Goal: Task Accomplishment & Management: Use online tool/utility

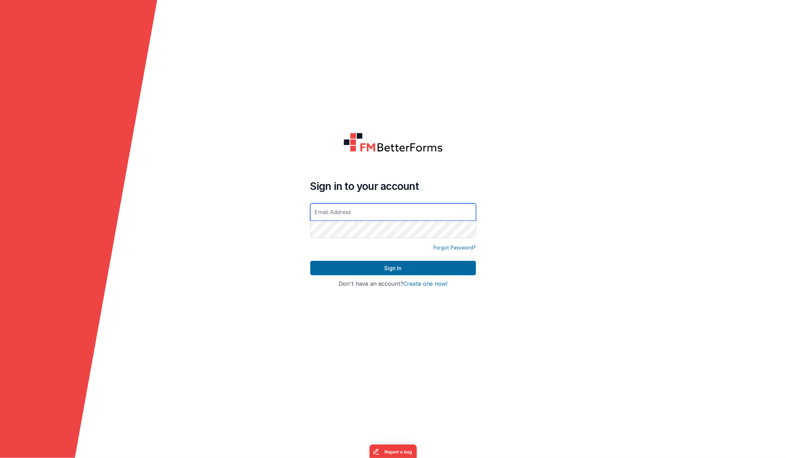
click at [357, 208] on input "text" at bounding box center [393, 211] width 166 height 17
type input "[EMAIL_ADDRESS][DOMAIN_NAME]"
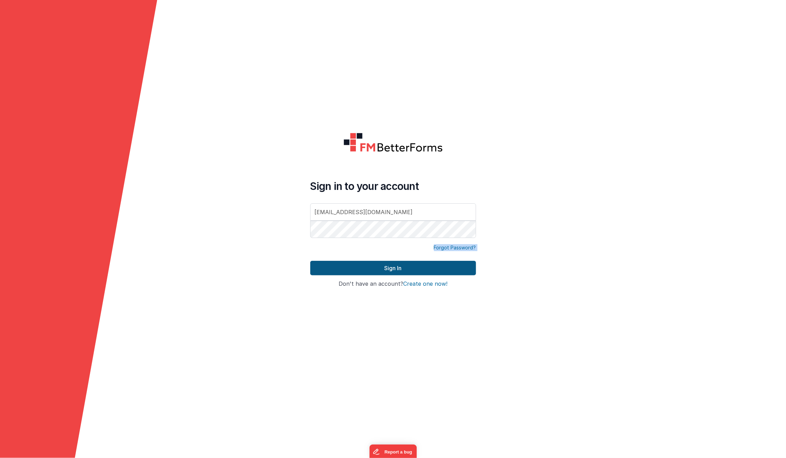
drag, startPoint x: 294, startPoint y: 240, endPoint x: 327, endPoint y: 273, distance: 47.2
click at [327, 273] on form "Sign in to your account [EMAIL_ADDRESS][DOMAIN_NAME] Forgot Password? Sign In S…" at bounding box center [393, 229] width 786 height 458
click at [327, 273] on button "Sign In" at bounding box center [393, 268] width 166 height 15
click at [230, 214] on form "Sign in to your account [EMAIL_ADDRESS][DOMAIN_NAME] Forgot Password? Sign In S…" at bounding box center [393, 229] width 786 height 458
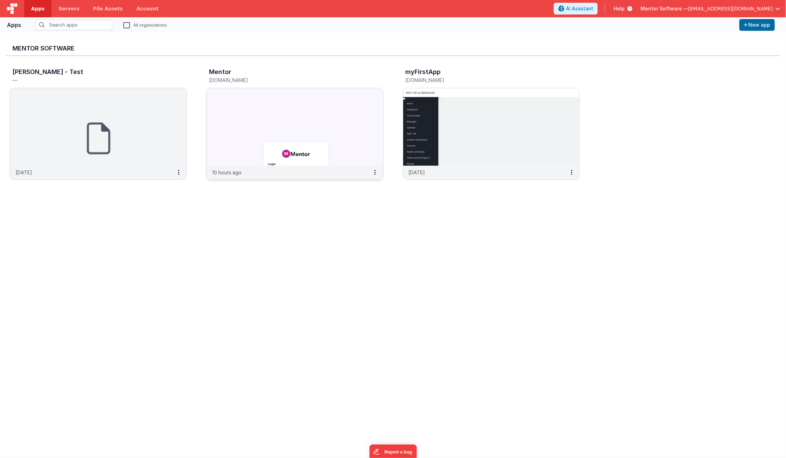
click at [252, 133] on img at bounding box center [295, 126] width 177 height 77
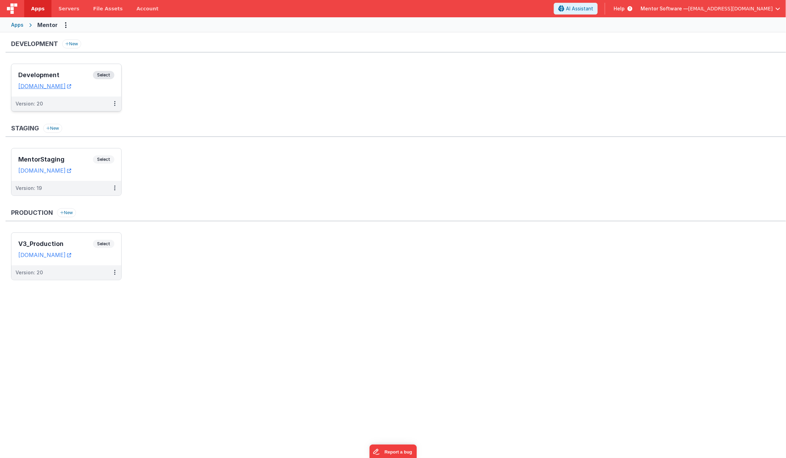
click at [70, 71] on div "Development Select" at bounding box center [66, 77] width 96 height 12
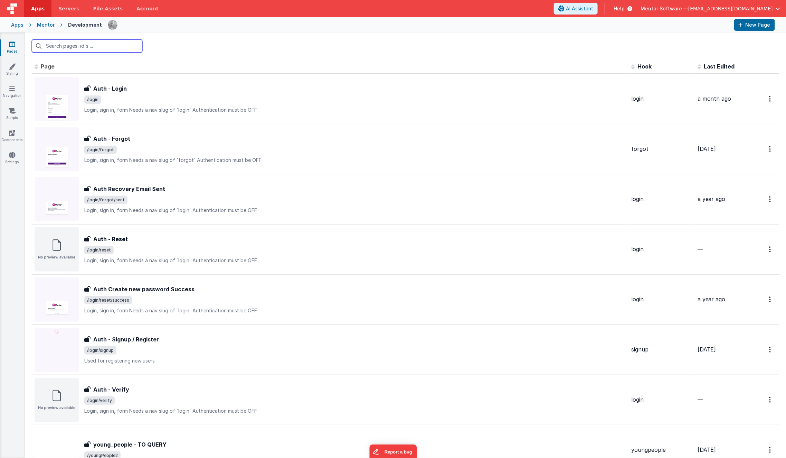
click at [82, 52] on input "text" at bounding box center [87, 45] width 111 height 13
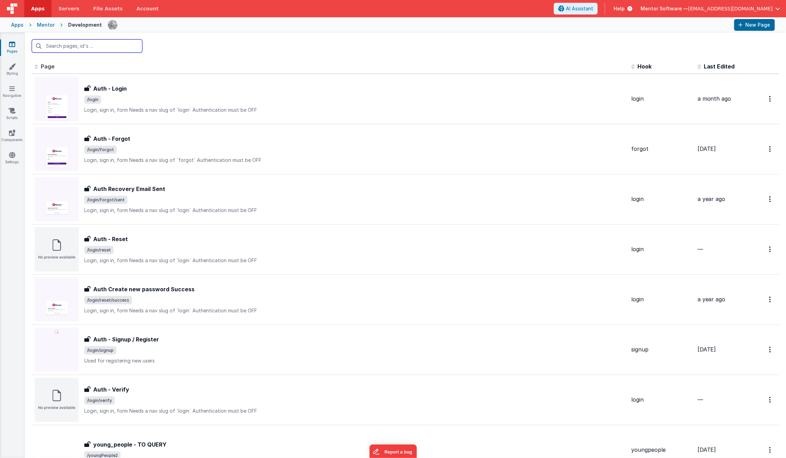
click at [82, 52] on input "text" at bounding box center [87, 45] width 111 height 13
click at [78, 46] on input "text" at bounding box center [87, 45] width 111 height 13
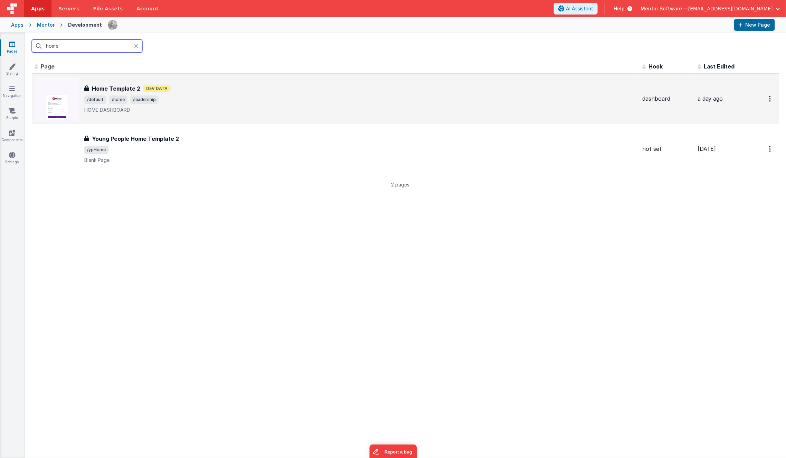
type input "home"
click at [147, 108] on p "HOME DASHBOARD" at bounding box center [360, 109] width 553 height 7
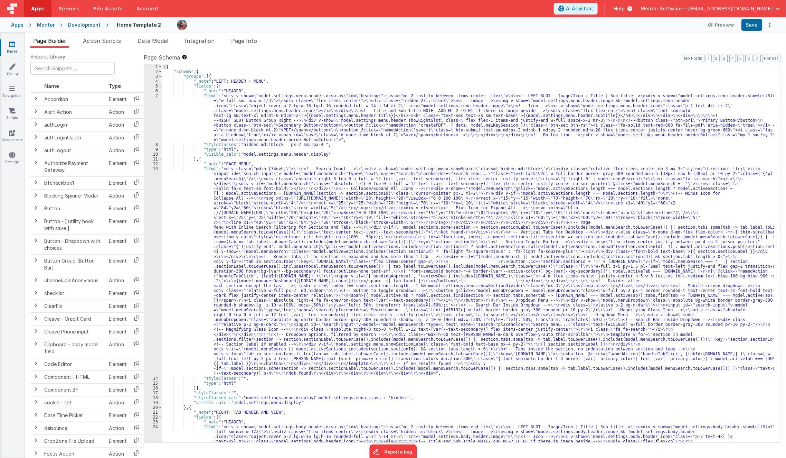
click at [353, 244] on div "[{ "schema" : { "groups" : [{ "_note" : "LEFT: HEADER + MENU" , "fields" : [{ "…" at bounding box center [468, 343] width 613 height 558
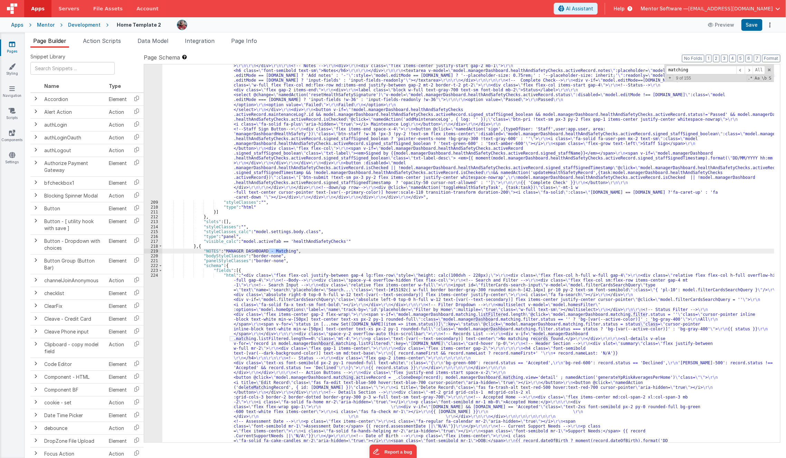
scroll to position [4214, 0]
type input "matching"
click at [211, 319] on div ""html" : "<div class= \" flex flex-col justify-between gap-4 lg:flex-row \" sty…" at bounding box center [468, 204] width 613 height 1186
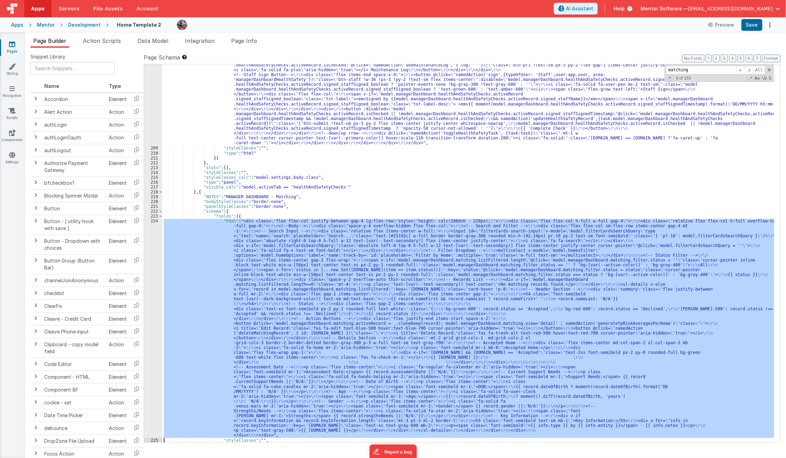
click at [149, 329] on div "224" at bounding box center [153, 327] width 18 height 219
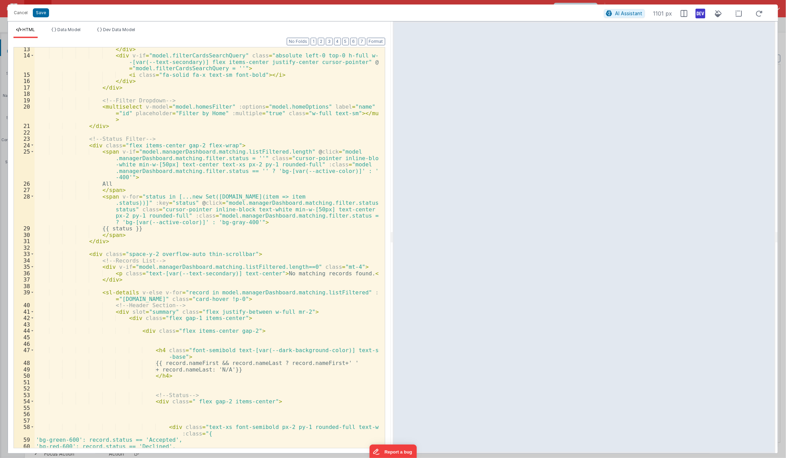
scroll to position [104, 0]
click at [198, 248] on div "</ div > < div v-if = "model.filterCardsSearchQuery" class = "absolute left-0 t…" at bounding box center [207, 252] width 345 height 413
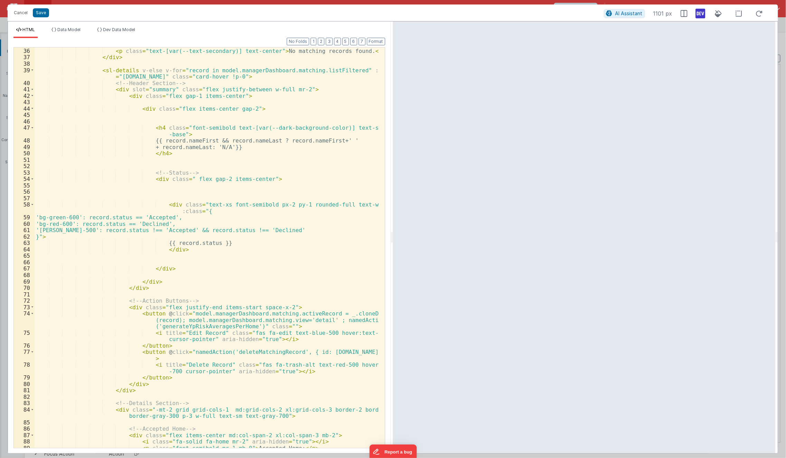
scroll to position [326, 0]
drag, startPoint x: 198, startPoint y: 248, endPoint x: 121, endPoint y: 297, distance: 91.2
click at [121, 297] on div "< div v-if = "model.managerDashboard.matching.listFiltered.length==0" class = "…" at bounding box center [207, 247] width 345 height 413
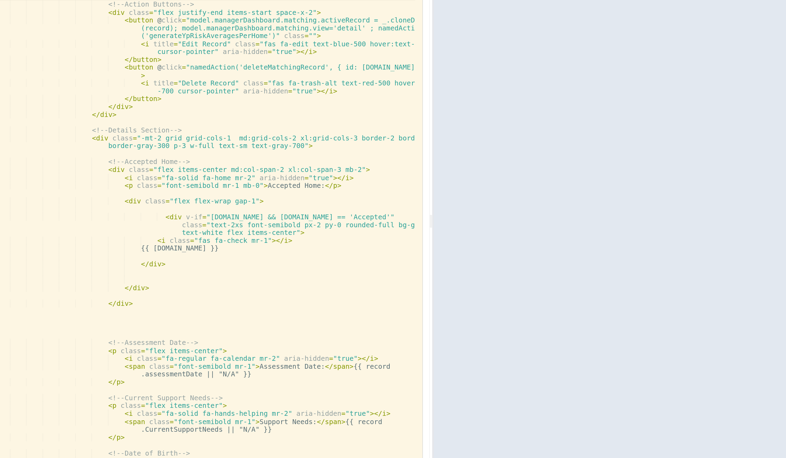
scroll to position [566, 0]
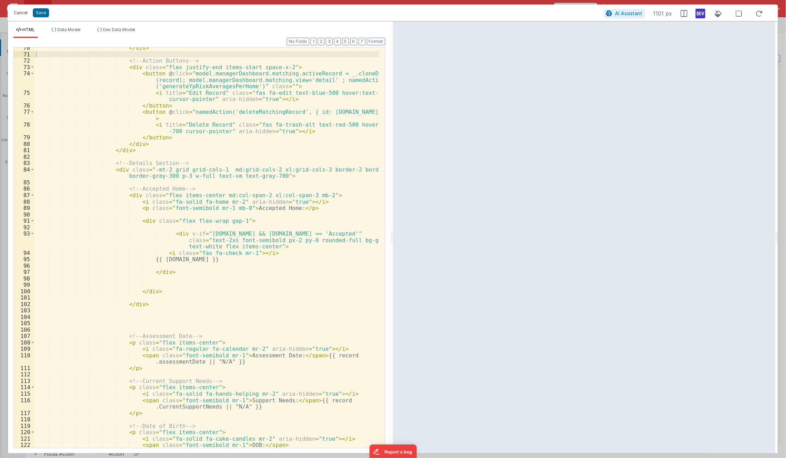
click at [28, 15] on button "Cancel" at bounding box center [20, 13] width 21 height 10
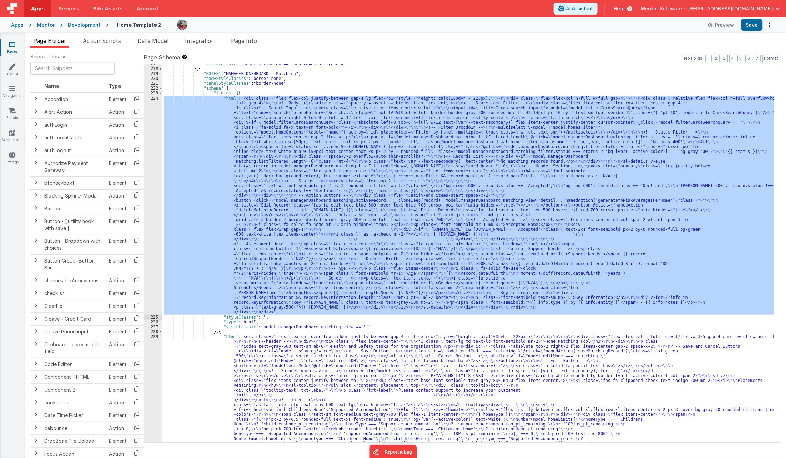
scroll to position [4391, 0]
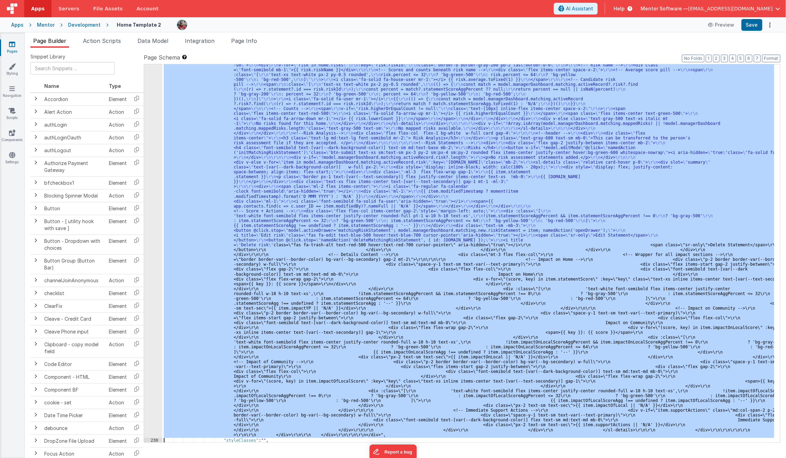
scroll to position [5251, 0]
click at [151, 383] on div "229 230 231 232 233 234 235 236 237 238 239 240 241 242 243 244 245 246 247 248…" at bounding box center [153, 147] width 18 height 1347
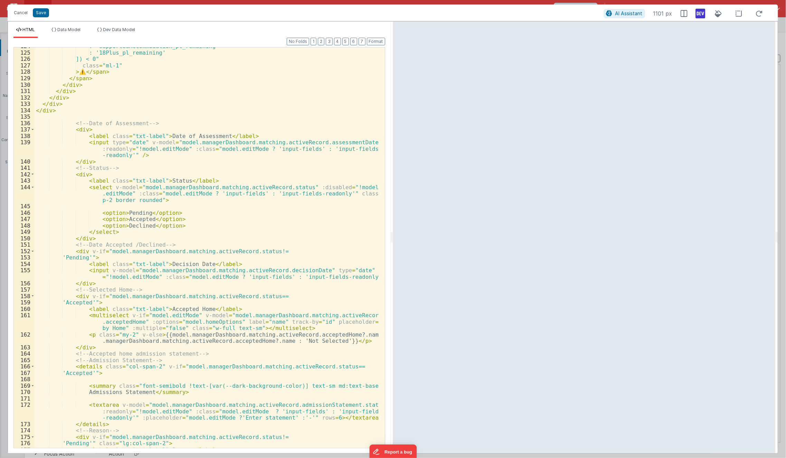
scroll to position [837, 0]
click at [139, 329] on div "? 'supportedAccommodation_pl_remaining' : '18Plus_pl_remaining' ]) < 0" class =…" at bounding box center [207, 249] width 345 height 413
click at [133, 359] on div "? 'supportedAccommodation_pl_remaining' : '18Plus_pl_remaining' ]) < 0" class =…" at bounding box center [207, 249] width 345 height 413
click at [259, 314] on div "? 'supportedAccommodation_pl_remaining' : '18Plus_pl_remaining' ]) < 0" class =…" at bounding box center [207, 249] width 345 height 413
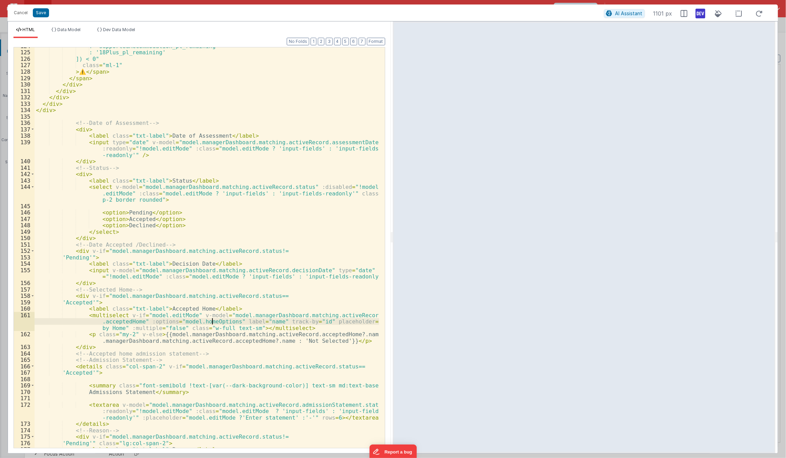
click at [213, 318] on div "? 'supportedAccommodation_pl_remaining' : '18Plus_pl_remaining' ]) < 0" class =…" at bounding box center [207, 249] width 345 height 413
click at [104, 27] on span "Dev Data Model" at bounding box center [119, 29] width 32 height 5
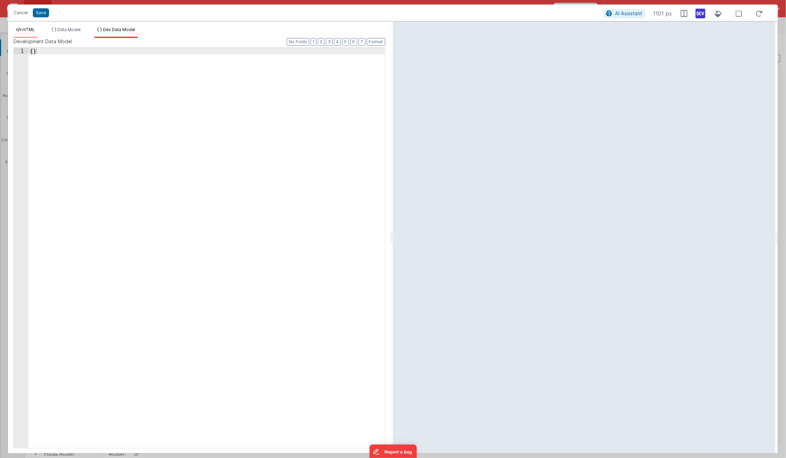
click at [21, 30] on icon at bounding box center [18, 30] width 5 height 4
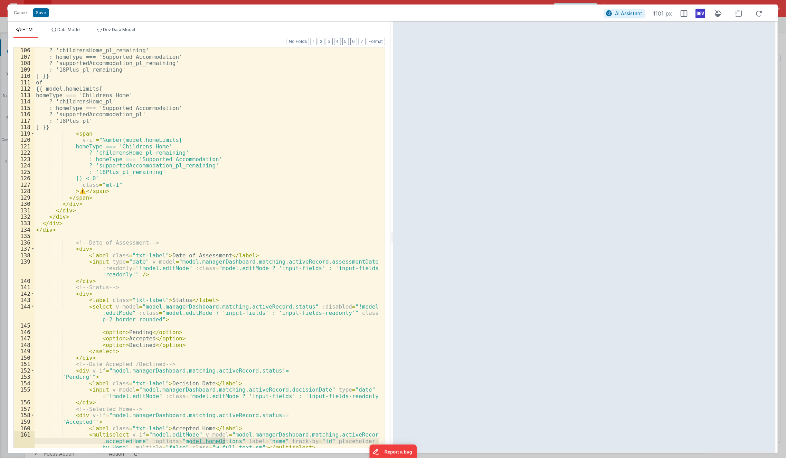
scroll to position [787, 0]
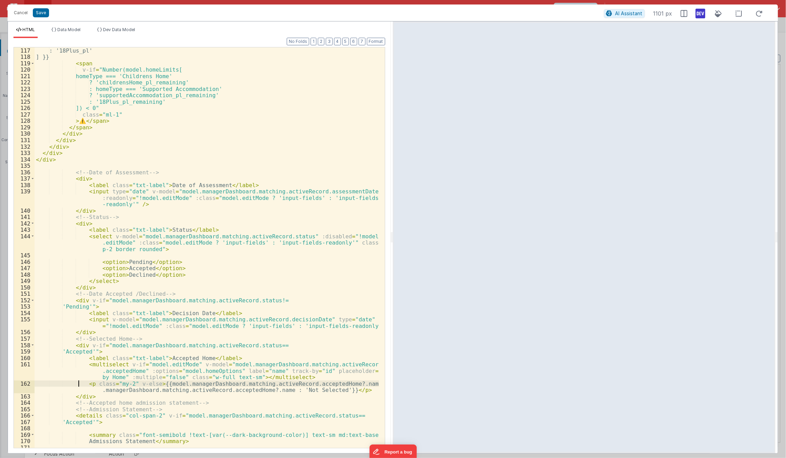
click at [77, 381] on div ": '18Plus_pl' ] }} < span v-if = "Number(model.homeLimits[ homeType === 'Childr…" at bounding box center [207, 260] width 345 height 426
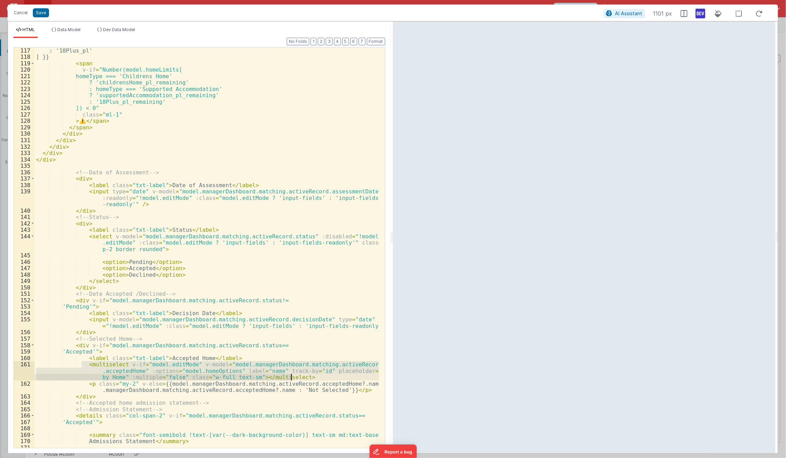
drag, startPoint x: 82, startPoint y: 362, endPoint x: 309, endPoint y: 375, distance: 227.2
click at [309, 375] on div ": '18Plus_pl' ] }} < span v-if = "Number(model.homeLimits[ homeType === 'Childr…" at bounding box center [207, 260] width 345 height 426
click at [113, 30] on span "Dev Data Model" at bounding box center [119, 29] width 32 height 5
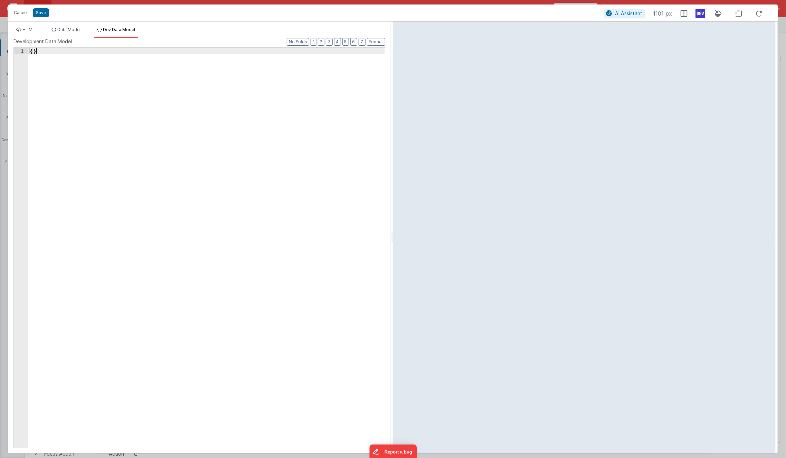
click at [111, 66] on div "{ }" at bounding box center [206, 254] width 357 height 413
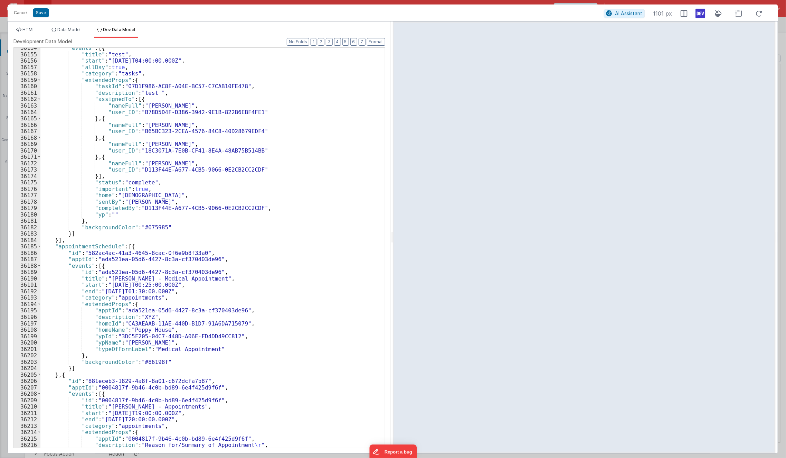
scroll to position [10928, 0]
click at [27, 26] on div "HTML Data Model Dev Data Model Format 7 6 5 4 3 2 1 No Folds 117 118 119 120 12…" at bounding box center [199, 236] width 383 height 431
click at [27, 29] on span "HTML" at bounding box center [28, 29] width 12 height 5
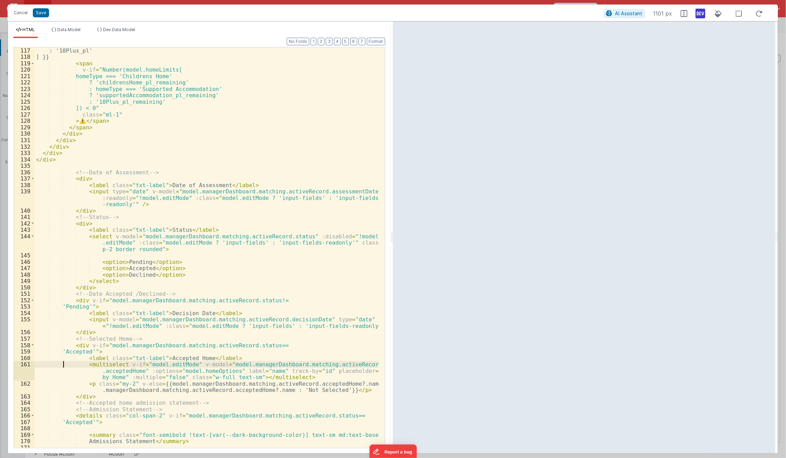
click at [64, 366] on div ": '18Plus_pl' ] }} < span v-if = "Number(model.homeLimits[ homeType === 'Childr…" at bounding box center [207, 260] width 345 height 426
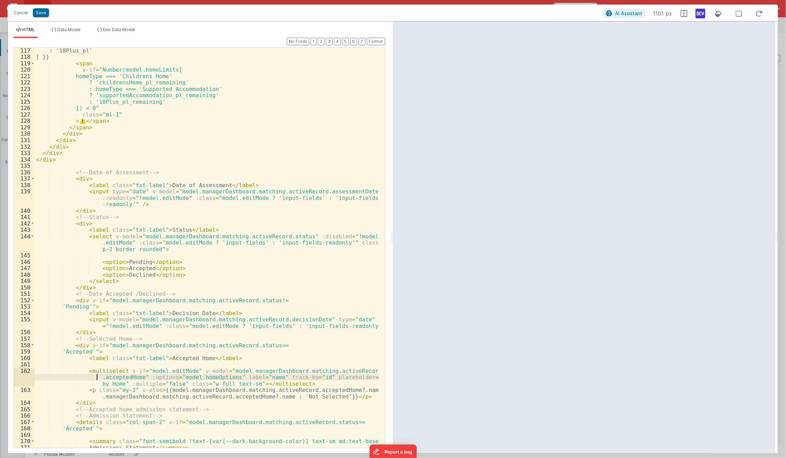
click at [68, 378] on div ": '18Plus_pl' ] }} < span v-if = "Number(model.homeLimits[ homeType === 'Childr…" at bounding box center [207, 253] width 345 height 413
click at [310, 380] on div ": '18Plus_pl' ] }} < span v-if = "Number(model.homeLimits[ homeType === 'Childr…" at bounding box center [207, 253] width 345 height 413
click at [309, 385] on div ": '18Plus_pl' ] }} < span v-if = "Number(model.homeLimits[ homeType === 'Childr…" at bounding box center [207, 253] width 345 height 413
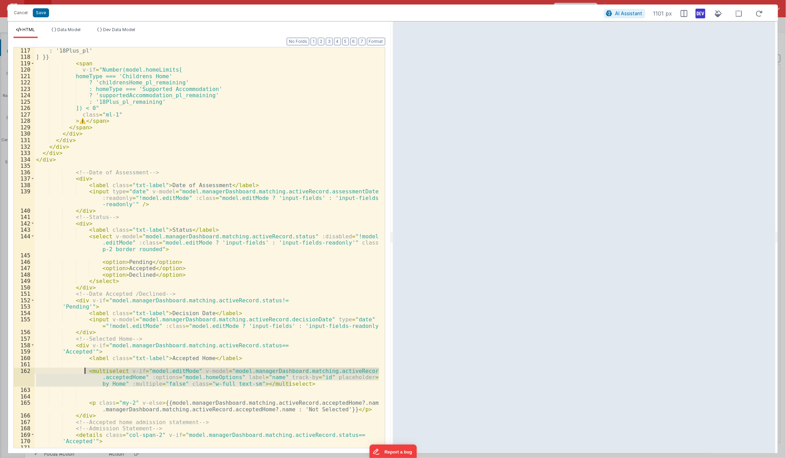
drag, startPoint x: 301, startPoint y: 384, endPoint x: 84, endPoint y: 370, distance: 217.6
click at [84, 370] on div ": '18Plus_pl' ] }} < span v-if = "Number(model.homeLimits[ homeType === 'Childr…" at bounding box center [207, 253] width 345 height 413
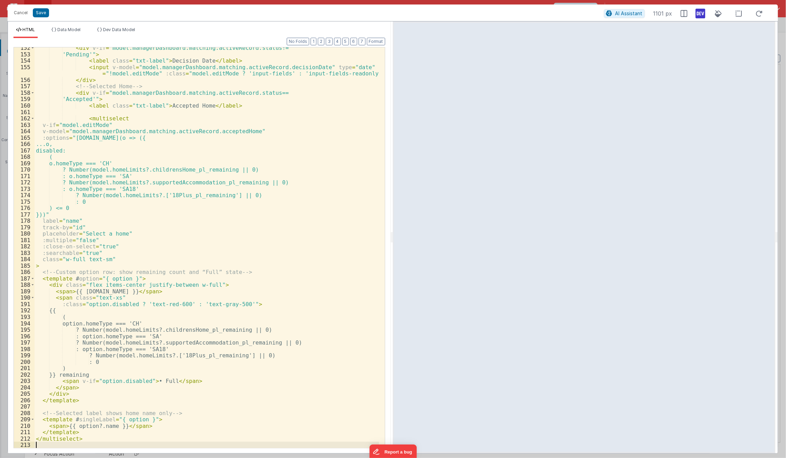
scroll to position [1040, 0]
click at [146, 332] on div "< div v-if = "model.managerDashboard.matching.activeRecord.status!= 'Pending'" …" at bounding box center [207, 251] width 345 height 413
click at [137, 356] on div "< div v-if = "model.managerDashboard.matching.activeRecord.status!= 'Pending'" …" at bounding box center [207, 251] width 345 height 413
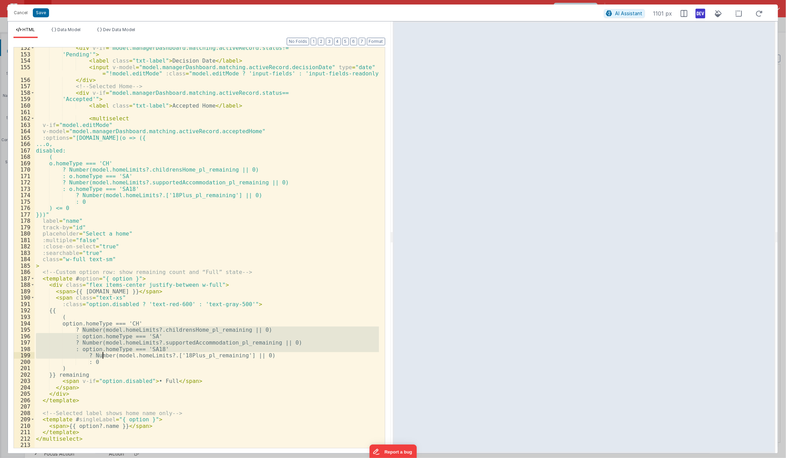
drag, startPoint x: 82, startPoint y: 330, endPoint x: 174, endPoint y: 423, distance: 130.5
click at [174, 423] on div "< div v-if = "model.managerDashboard.matching.activeRecord.status!= 'Pending'" …" at bounding box center [207, 251] width 345 height 413
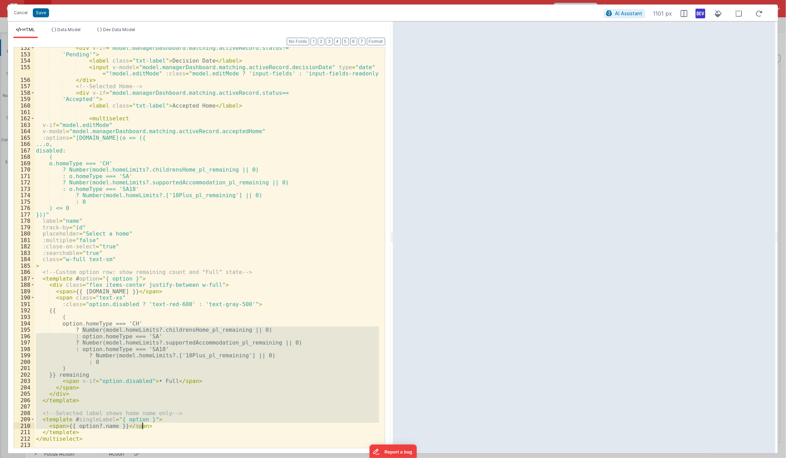
click at [174, 423] on div "< div v-if = "model.managerDashboard.matching.activeRecord.status!= 'Pending'" …" at bounding box center [207, 247] width 345 height 400
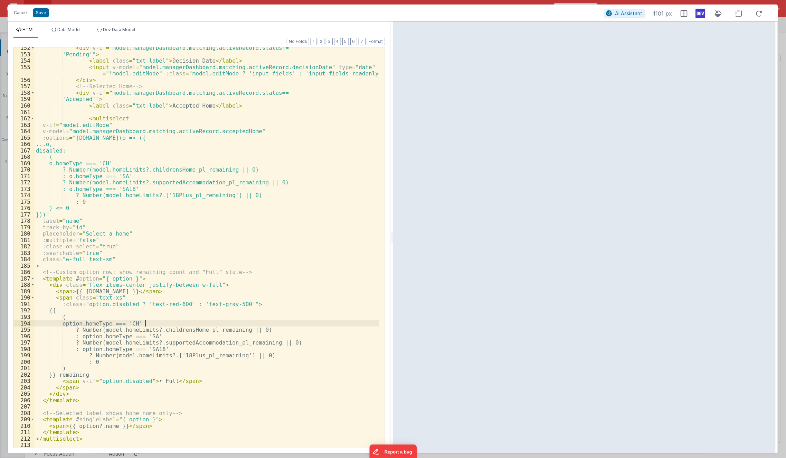
click at [254, 325] on div "< div v-if = "model.managerDashboard.matching.activeRecord.status!= 'Pending'" …" at bounding box center [207, 251] width 345 height 413
click at [263, 333] on div "< div v-if = "model.managerDashboard.matching.activeRecord.status!= 'Pending'" …" at bounding box center [207, 251] width 345 height 413
click at [262, 328] on div "< div v-if = "model.managerDashboard.matching.activeRecord.status!= 'Pending'" …" at bounding box center [207, 251] width 345 height 413
click at [90, 343] on div "< div v-if = "model.managerDashboard.matching.activeRecord.status!= 'Pending'" …" at bounding box center [207, 251] width 345 height 413
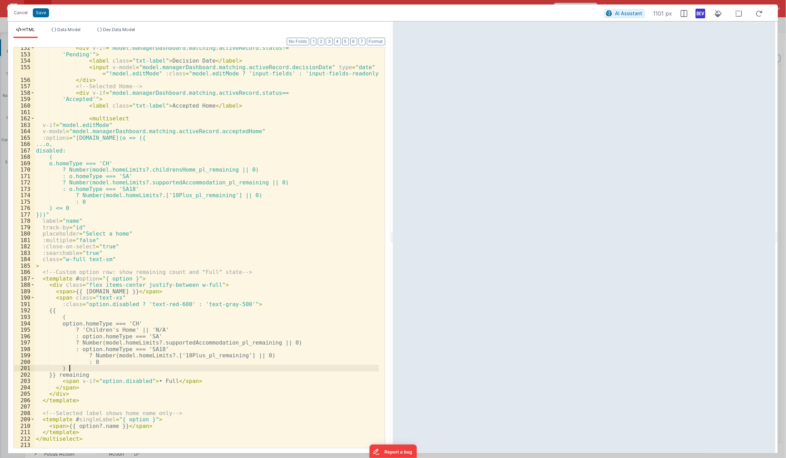
click at [94, 366] on div "< div v-if = "model.managerDashboard.matching.activeRecord.status!= 'Pending'" …" at bounding box center [207, 251] width 345 height 413
click at [92, 343] on div "< div v-if = "model.managerDashboard.matching.activeRecord.status!= 'Pending'" …" at bounding box center [207, 251] width 345 height 413
click at [68, 371] on div "< div v-if = "model.managerDashboard.matching.activeRecord.status!= 'Pending'" …" at bounding box center [207, 251] width 345 height 413
click at [77, 378] on div "< div v-if = "model.managerDashboard.matching.activeRecord.status!= 'Pending'" …" at bounding box center [207, 251] width 345 height 413
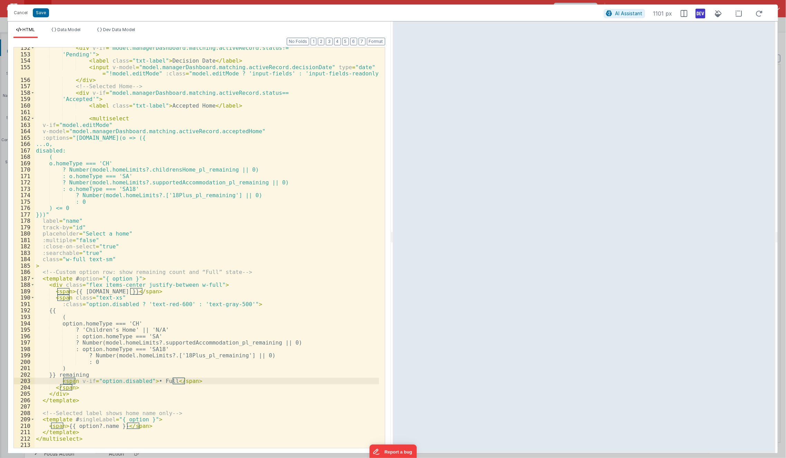
click at [81, 376] on div "< div v-if = "model.managerDashboard.matching.activeRecord.status!= 'Pending'" …" at bounding box center [207, 251] width 345 height 413
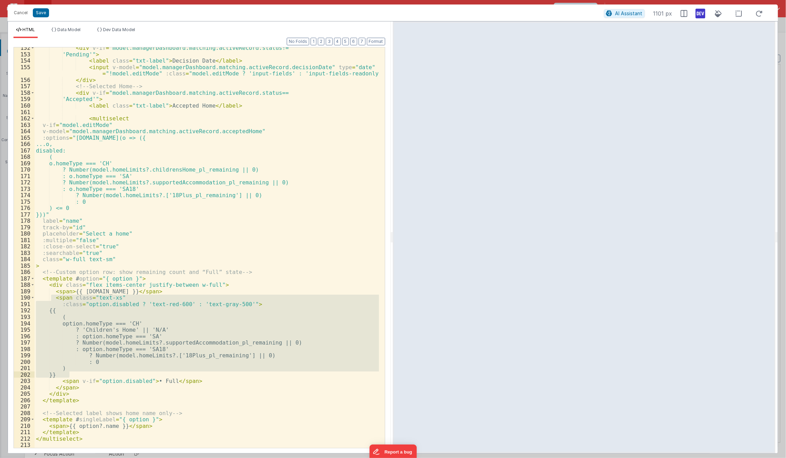
drag, startPoint x: 51, startPoint y: 299, endPoint x: 126, endPoint y: 374, distance: 106.3
click at [126, 374] on div "< div v-if = "model.managerDashboard.matching.activeRecord.status!= 'Pending'" …" at bounding box center [207, 251] width 345 height 413
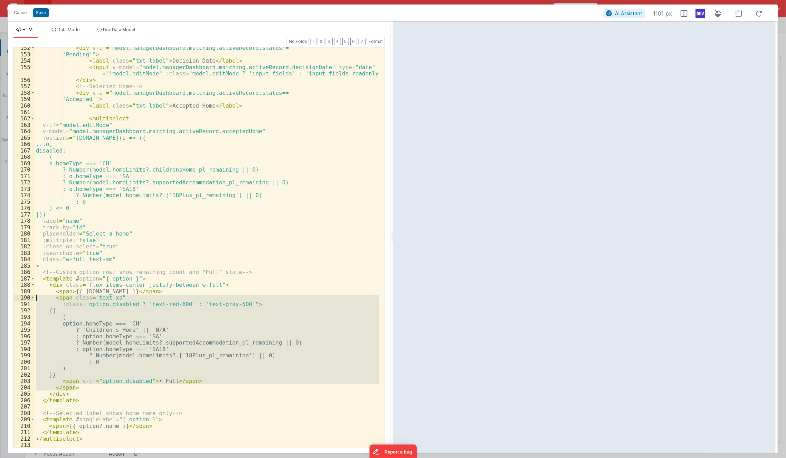
drag, startPoint x: 76, startPoint y: 387, endPoint x: 29, endPoint y: 296, distance: 102.5
click at [29, 296] on div "152 153 154 155 156 157 158 159 160 161 162 163 164 165 166 167 168 169 170 171…" at bounding box center [199, 247] width 372 height 401
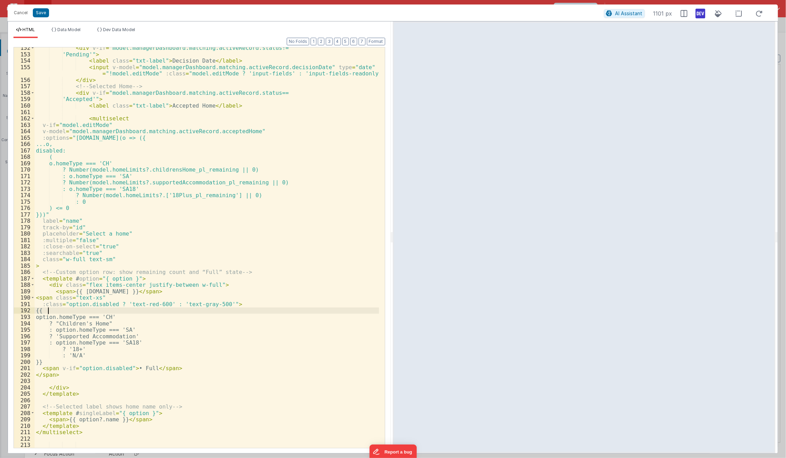
click at [275, 309] on div "< div v-if = "model.managerDashboard.matching.activeRecord.status!= 'Pending'" …" at bounding box center [207, 251] width 345 height 413
click at [38, 17] on button "Save" at bounding box center [41, 12] width 16 height 9
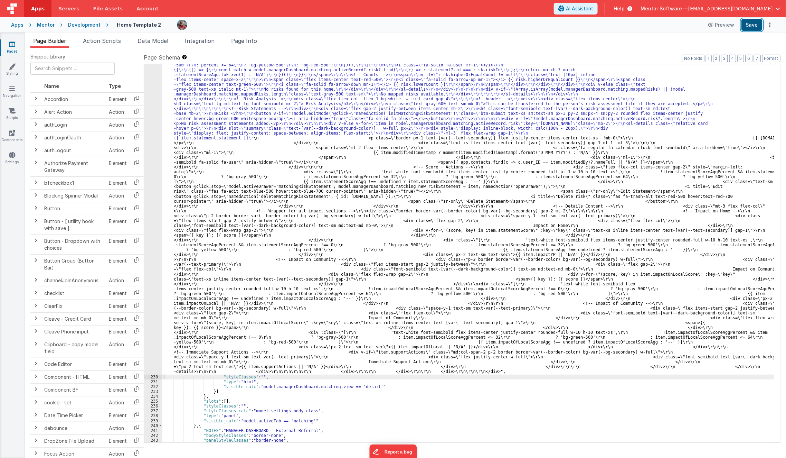
click at [750, 29] on button "Save" at bounding box center [752, 25] width 21 height 12
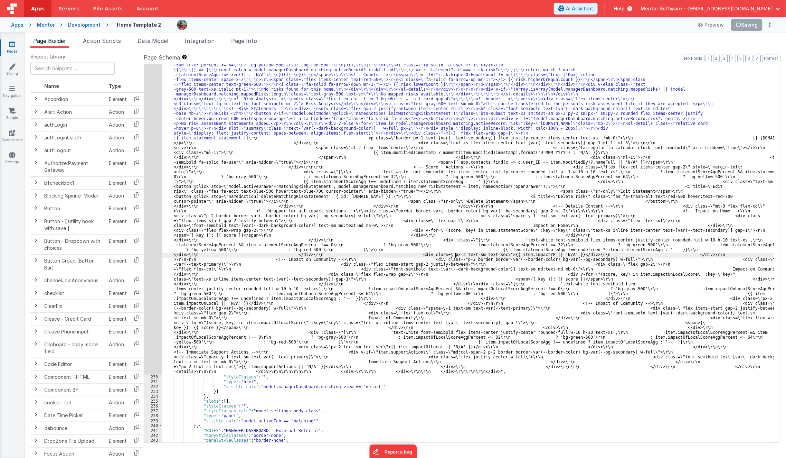
click at [456, 253] on div ""html" : "<div class= \" flex flex-col overflow-hidden justify-between gap-4 lg…" at bounding box center [468, 115] width 613 height 1283
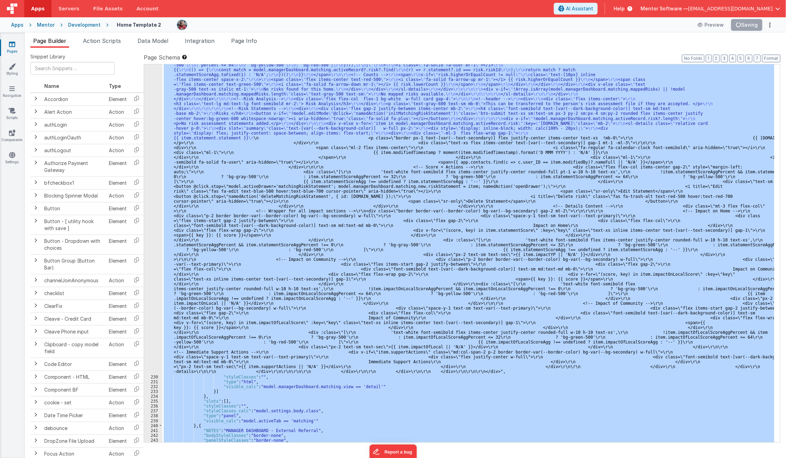
click at [483, 230] on div ""html" : "<div class= \" flex flex-col overflow-hidden justify-between gap-4 lg…" at bounding box center [468, 253] width 612 height 378
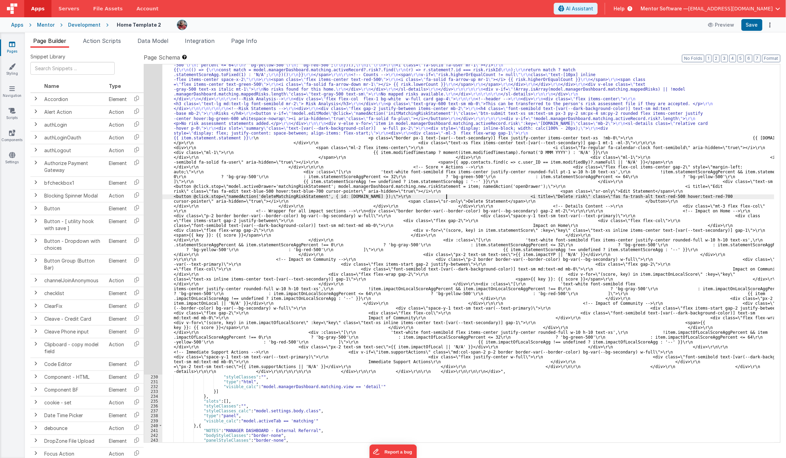
click at [446, 197] on div ""html" : "<div class= \" flex flex-col overflow-hidden justify-between gap-4 lg…" at bounding box center [468, 115] width 613 height 1283
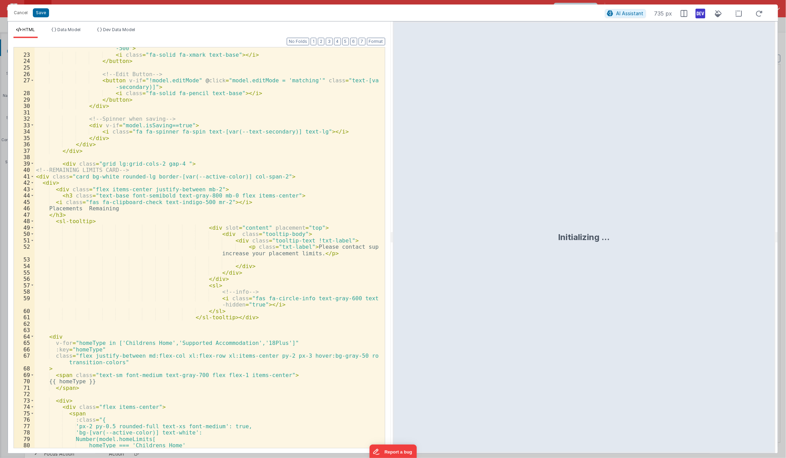
scroll to position [156, 0]
click at [153, 222] on div "< button v-if = "model.editMode === 'matching'" @ click = "model.editMode=''; "…" at bounding box center [207, 249] width 345 height 420
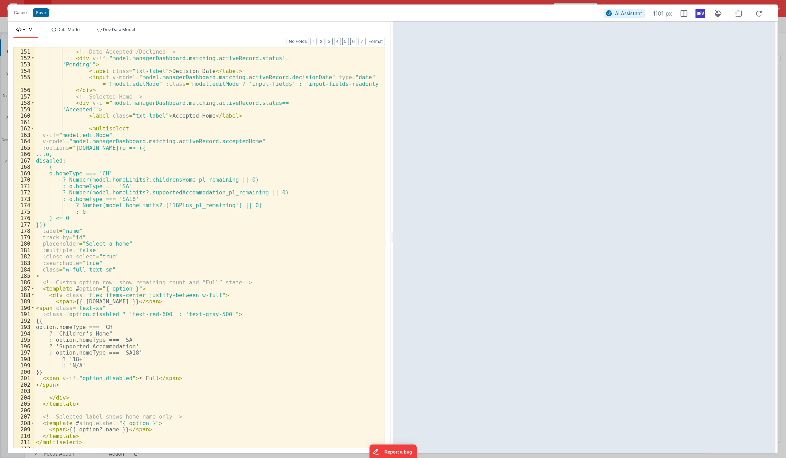
scroll to position [1030, 0]
click at [107, 35] on li "Dev Data Model" at bounding box center [116, 32] width 44 height 11
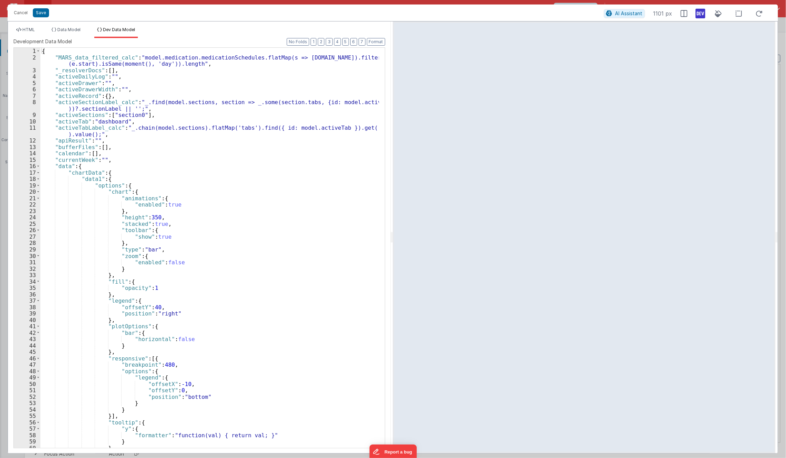
click at [145, 215] on div "{ "MARS_data_filtered_calc" : "model.medication.medicationSchedules.flatMap(s =…" at bounding box center [209, 254] width 339 height 413
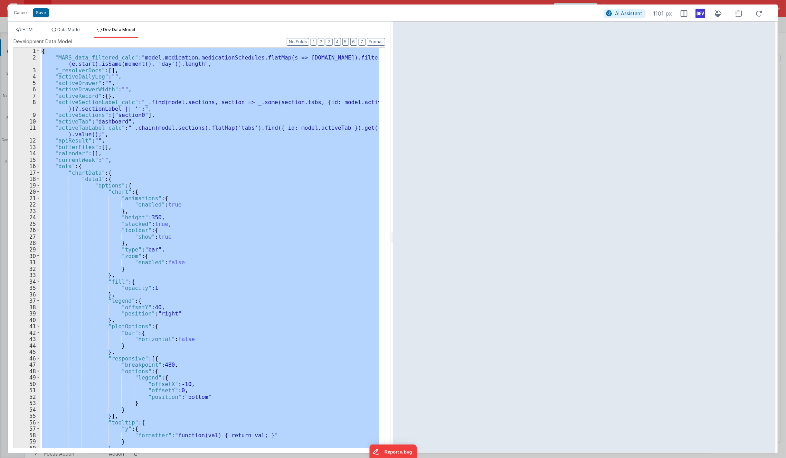
click at [318, 192] on div "{ "MARS_data_filtered_calc" : "model.medication.medicationSchedules.flatMap(s =…" at bounding box center [209, 248] width 339 height 400
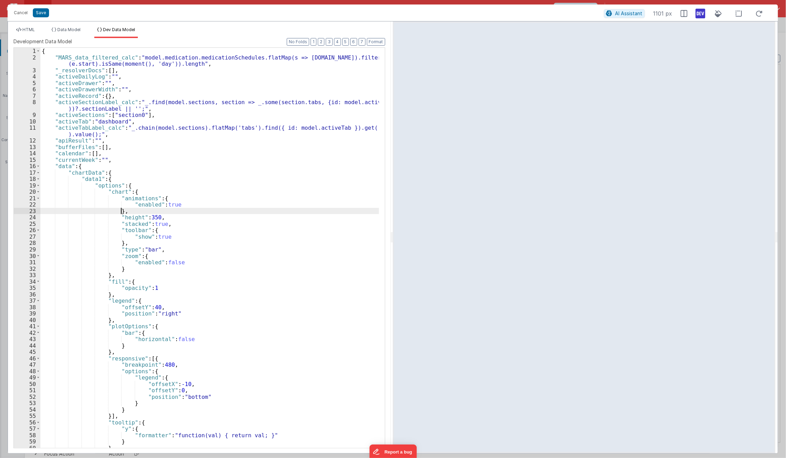
click at [308, 208] on div "{ "MARS_data_filtered_calc" : "model.medication.medicationSchedules.flatMap(s =…" at bounding box center [209, 254] width 339 height 413
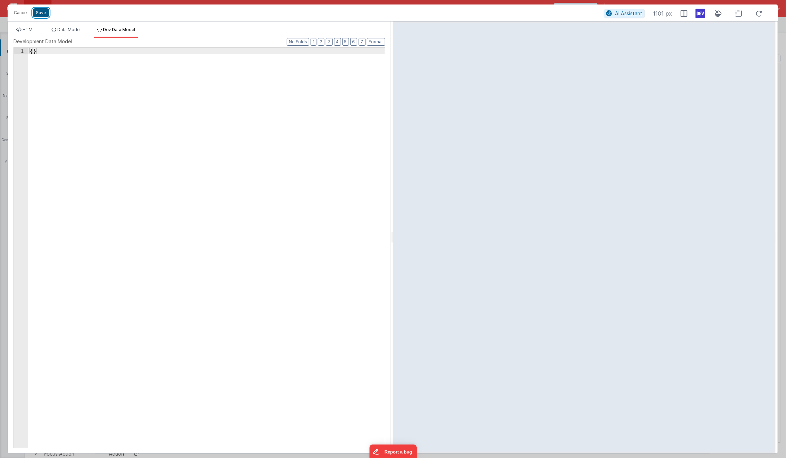
click at [46, 11] on button "Save" at bounding box center [41, 12] width 16 height 9
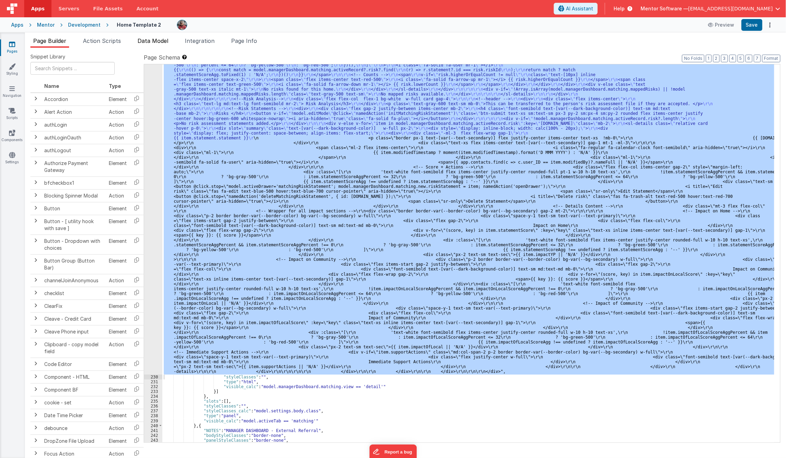
click at [158, 41] on span "Data Model" at bounding box center [153, 40] width 31 height 7
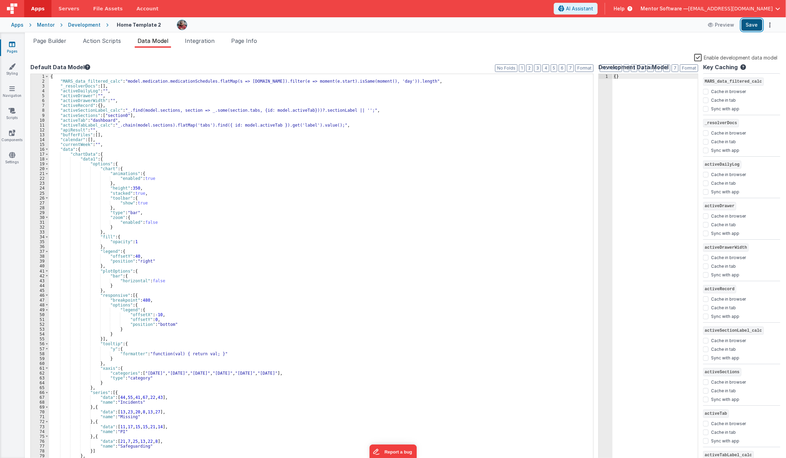
click at [758, 22] on button "Save" at bounding box center [752, 25] width 21 height 12
click at [49, 42] on span "Page Builder" at bounding box center [49, 40] width 33 height 7
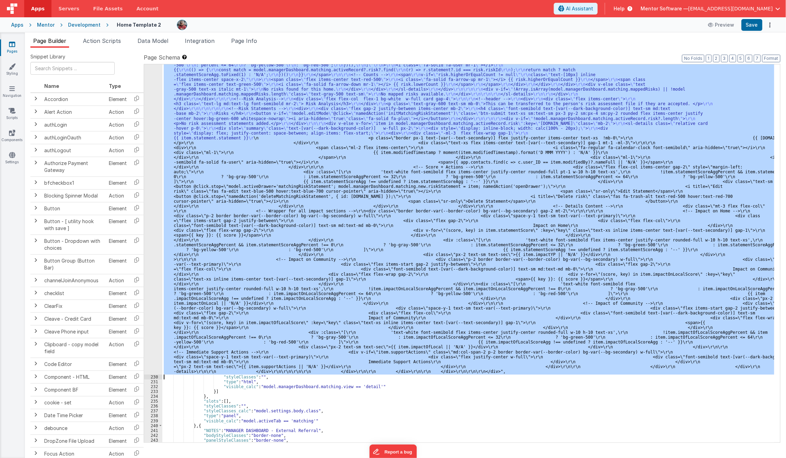
click at [286, 222] on div ""html" : "<div class= \" flex flex-col overflow-hidden justify-between gap-4 lg…" at bounding box center [468, 253] width 612 height 378
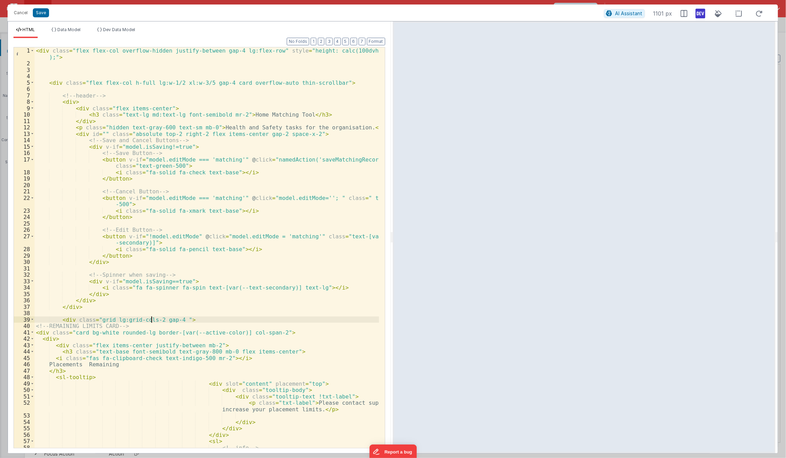
click at [150, 318] on div "< div class = "flex flex-col overflow-hidden justify-between gap-4 lg:flex-row"…" at bounding box center [207, 260] width 345 height 426
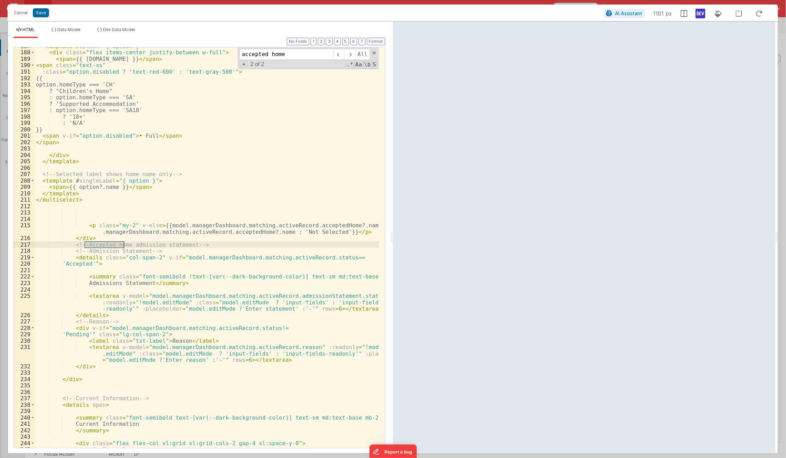
scroll to position [894, 0]
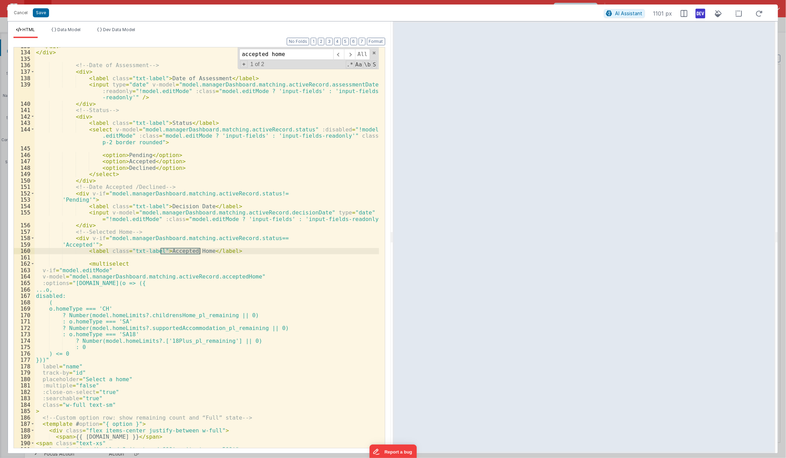
type input "accepted home"
click at [55, 308] on div "</ div > </ div > <!-- Date of Assessment --> < div > < label class = "txt-labe…" at bounding box center [207, 249] width 345 height 413
click at [30, 332] on div "173" at bounding box center [24, 334] width 21 height 7
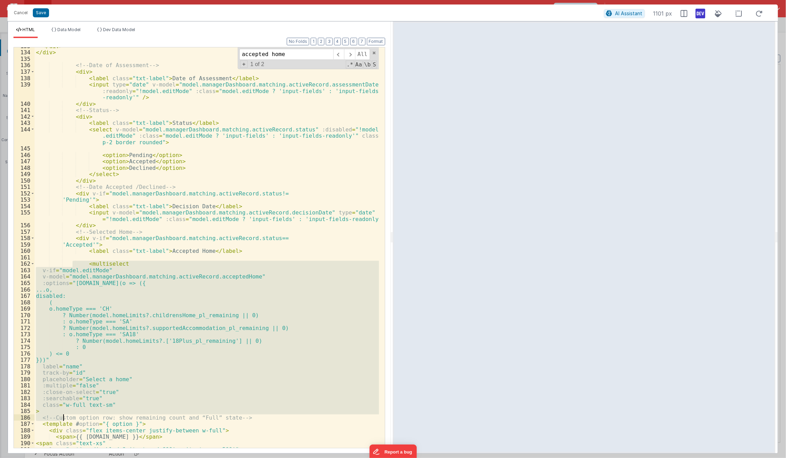
drag, startPoint x: 72, startPoint y: 262, endPoint x: 64, endPoint y: 415, distance: 153.3
click at [64, 415] on div "</ div > </ div > <!-- Date of Assessment --> < div > < label class = "txt-labe…" at bounding box center [207, 249] width 345 height 413
click at [52, 411] on div "</ div > </ div > <!-- Date of Assessment --> < div > < label class = "txt-labe…" at bounding box center [207, 247] width 345 height 400
drag, startPoint x: 50, startPoint y: 410, endPoint x: 27, endPoint y: 264, distance: 147.7
click at [27, 264] on div "133 134 135 136 137 138 139 140 141 142 143 144 145 146 147 148 149 150 151 152…" at bounding box center [199, 247] width 372 height 401
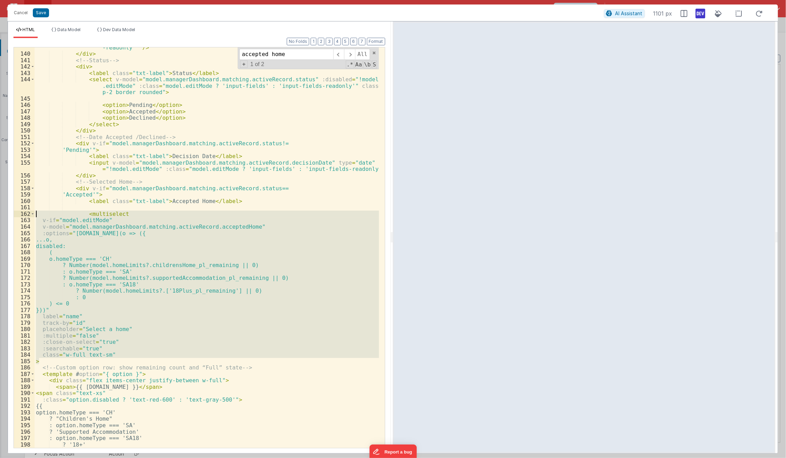
scroll to position [944, 0]
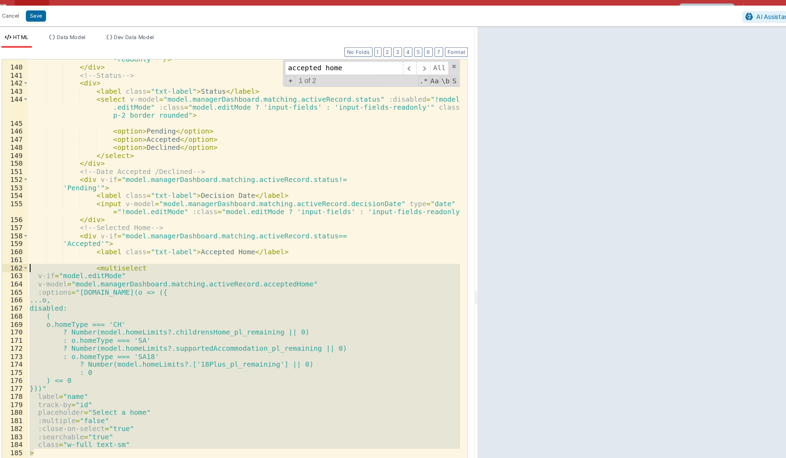
click at [41, 182] on div "< input type = "date" v-model = "model.managerDashboard.matching.activeRecord.a…" at bounding box center [207, 247] width 345 height 400
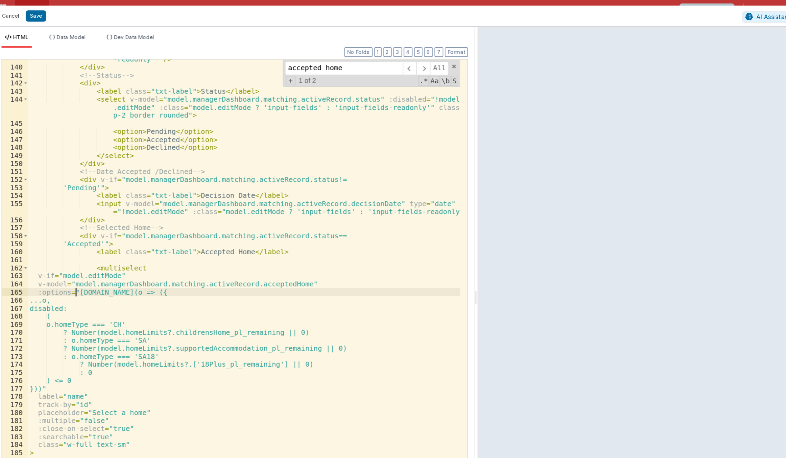
click at [71, 233] on div "< input type = "date" v-model = "model.managerDashboard.matching.activeRecord.a…" at bounding box center [207, 244] width 345 height 426
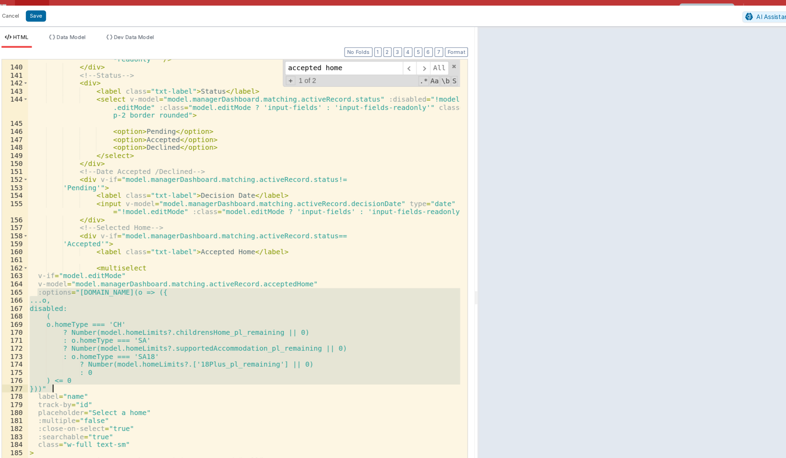
drag, startPoint x: 40, startPoint y: 233, endPoint x: 55, endPoint y: 306, distance: 74.0
click at [55, 306] on div "< input type = "date" v-model = "model.managerDashboard.matching.activeRecord.a…" at bounding box center [207, 244] width 345 height 426
paste textarea
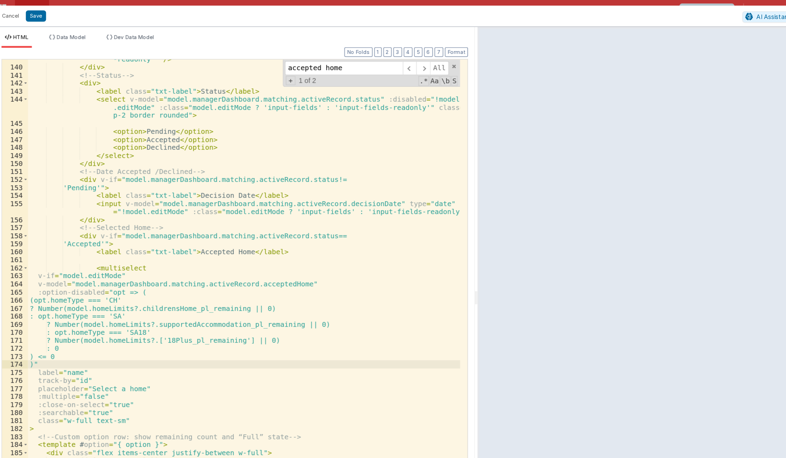
scroll to position [946, 0]
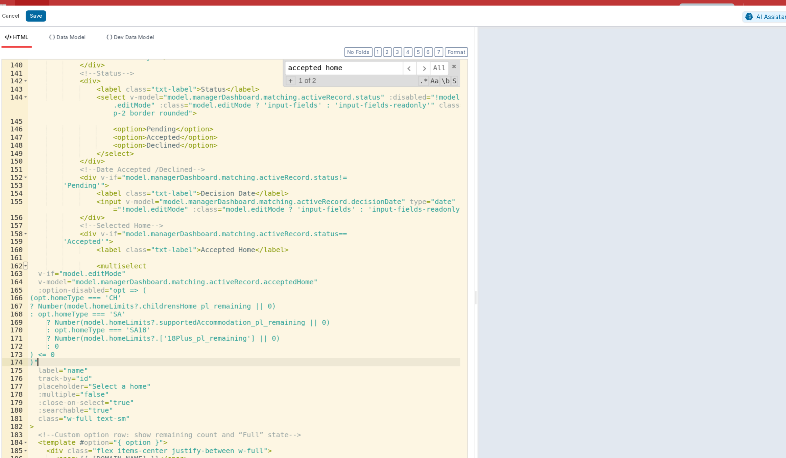
click at [31, 211] on span at bounding box center [33, 211] width 4 height 7
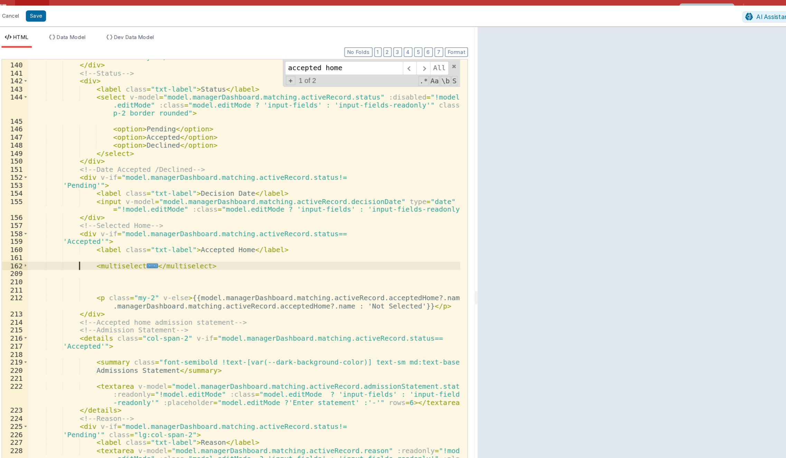
click at [76, 211] on div "< input type = "date" v-model = "model.managerDashboard.matching.activeRecord.a…" at bounding box center [207, 242] width 345 height 426
click at [76, 211] on div "< input type = "date" v-model = "model.managerDashboard.matching.activeRecord.a…" at bounding box center [207, 247] width 345 height 400
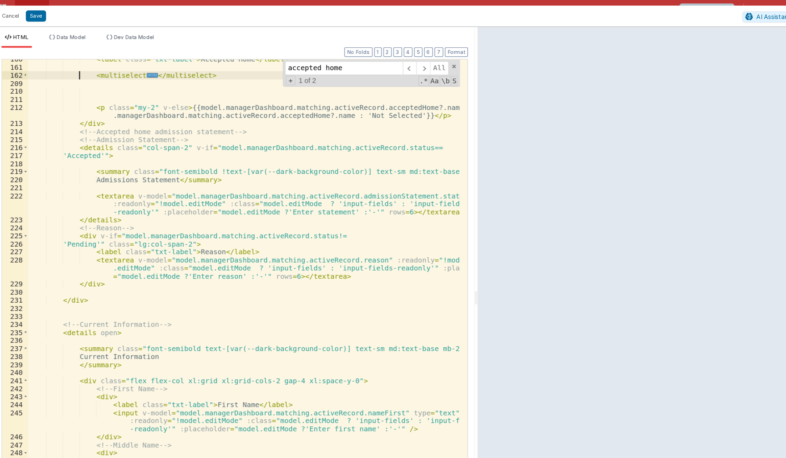
scroll to position [1098, 0]
click at [129, 60] on span "..." at bounding box center [133, 60] width 9 height 4
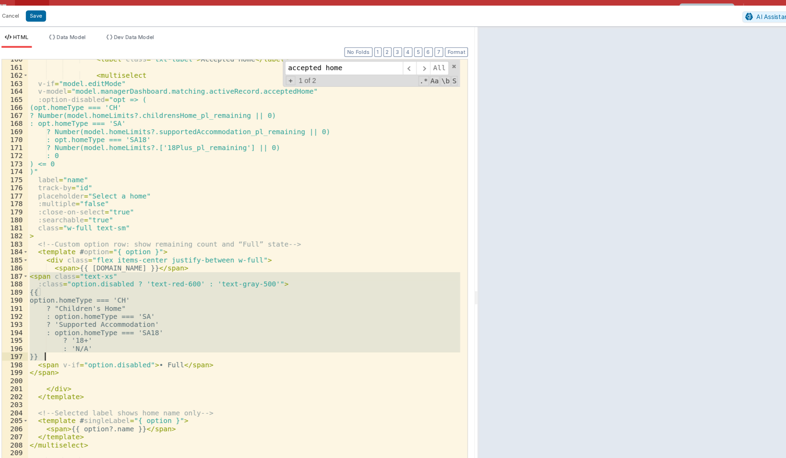
drag, startPoint x: 35, startPoint y: 220, endPoint x: 61, endPoint y: 282, distance: 67.3
click at [61, 282] on div "< label class = "txt-label" > Accepted Home </ label > < multiselect v-if = "mo…" at bounding box center [207, 257] width 345 height 426
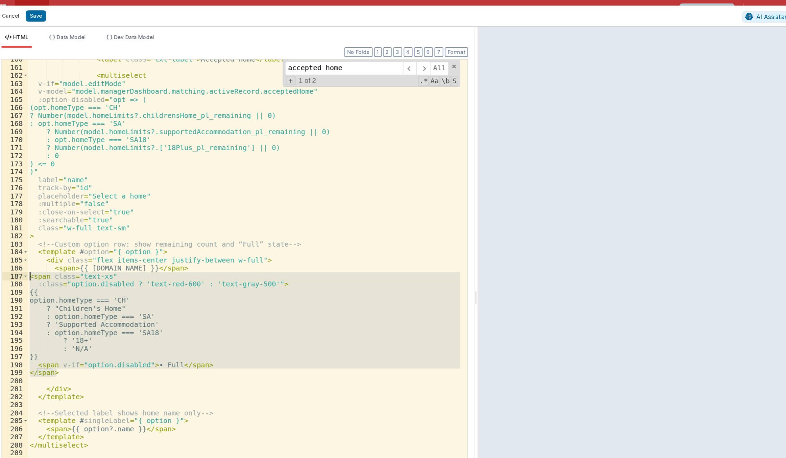
drag, startPoint x: 62, startPoint y: 297, endPoint x: 22, endPoint y: 223, distance: 84.0
click at [22, 223] on div "160 161 162 163 164 165 166 167 168 169 170 171 172 173 174 175 176 177 178 179…" at bounding box center [199, 247] width 372 height 401
click at [33, 61] on span at bounding box center [33, 60] width 4 height 7
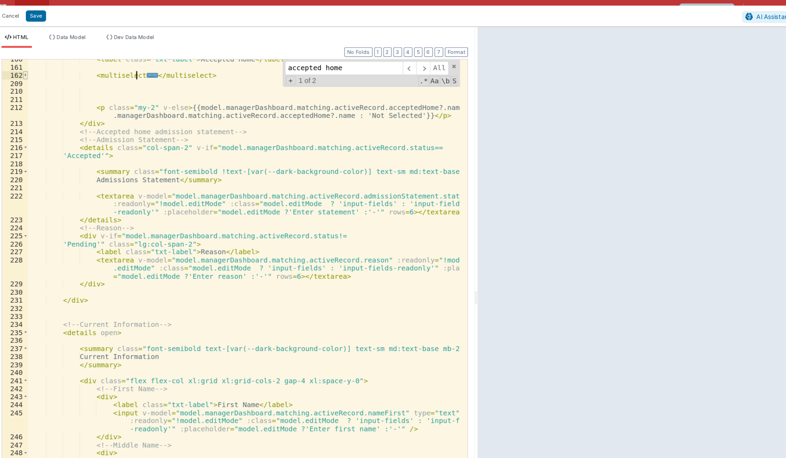
click at [33, 61] on span at bounding box center [33, 60] width 4 height 7
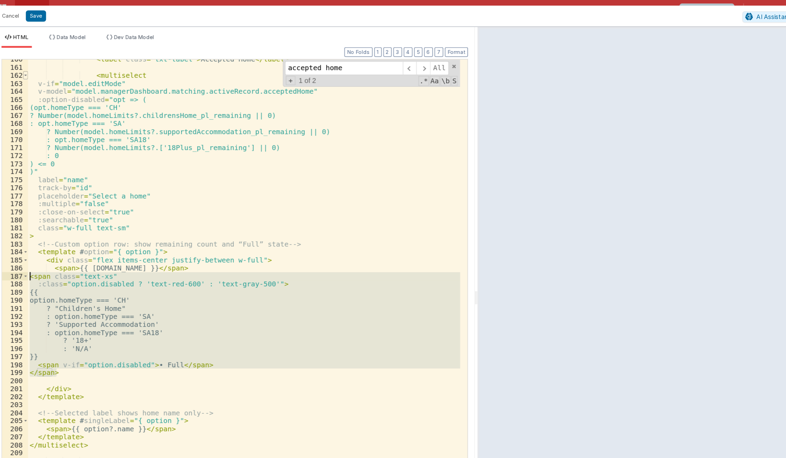
click at [33, 61] on span at bounding box center [33, 60] width 4 height 7
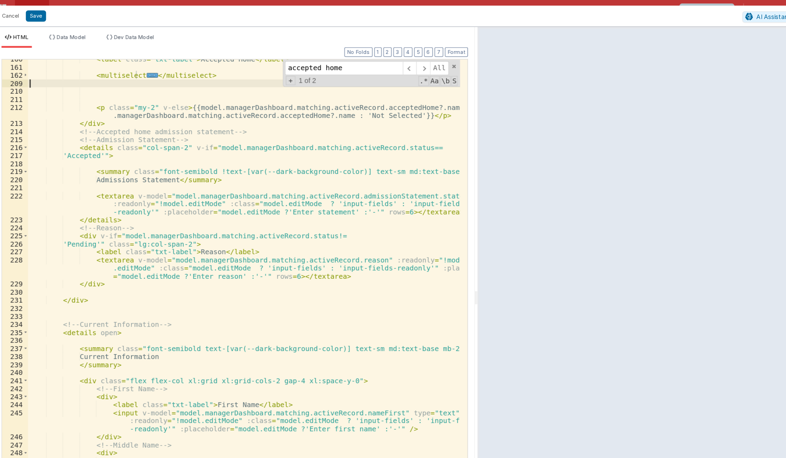
click at [89, 68] on div "< label class = "txt-label" > Accepted Home </ label > < multiselect ... </ mul…" at bounding box center [207, 250] width 345 height 413
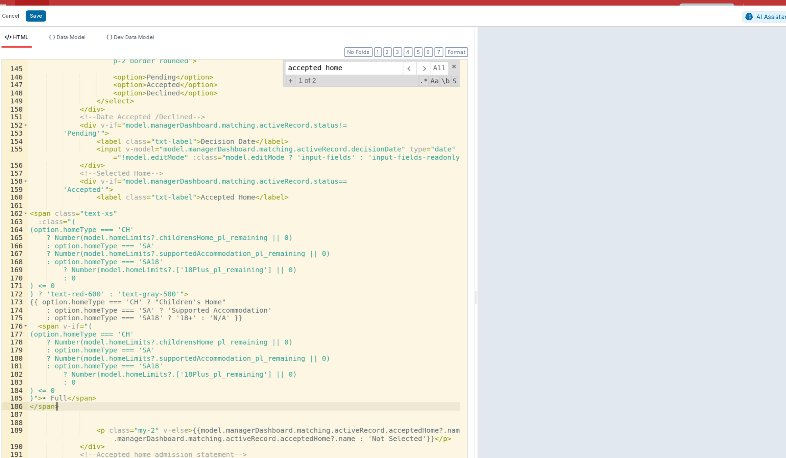
scroll to position [988, 0]
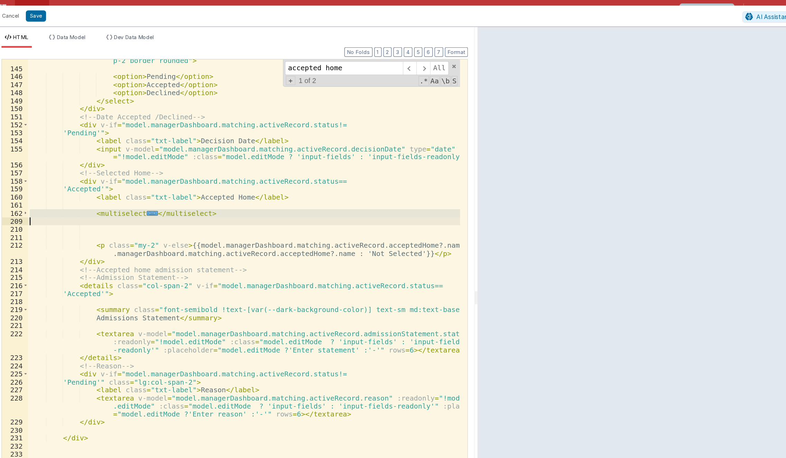
click at [199, 173] on div "< select v-model = "model.managerDashboard.matching.activeRecord.status" :disab…" at bounding box center [207, 247] width 345 height 400
click at [199, 171] on div "< select v-model = "model.managerDashboard.matching.activeRecord.status" :disab…" at bounding box center [207, 251] width 345 height 439
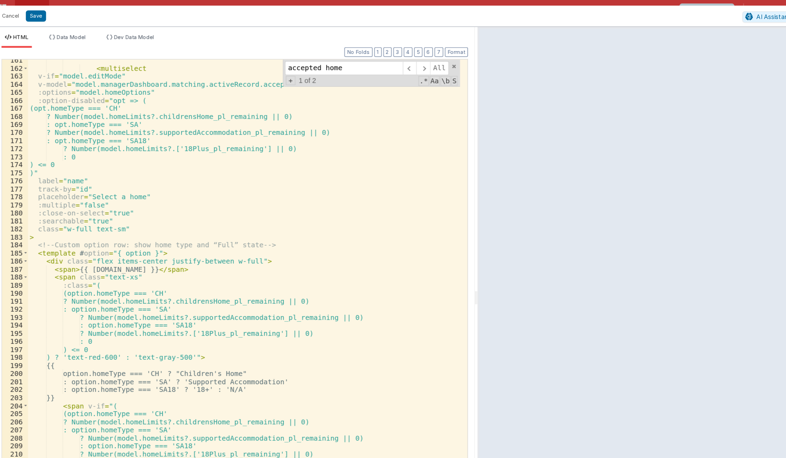
scroll to position [1104, 0]
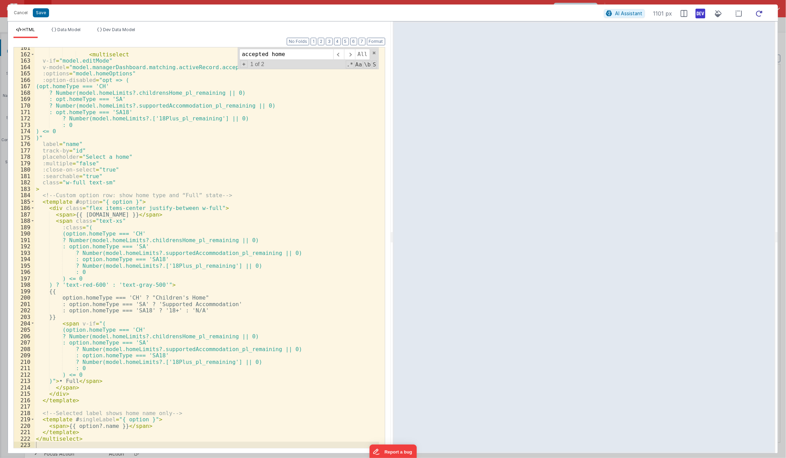
click at [761, 15] on icon at bounding box center [759, 13] width 15 height 9
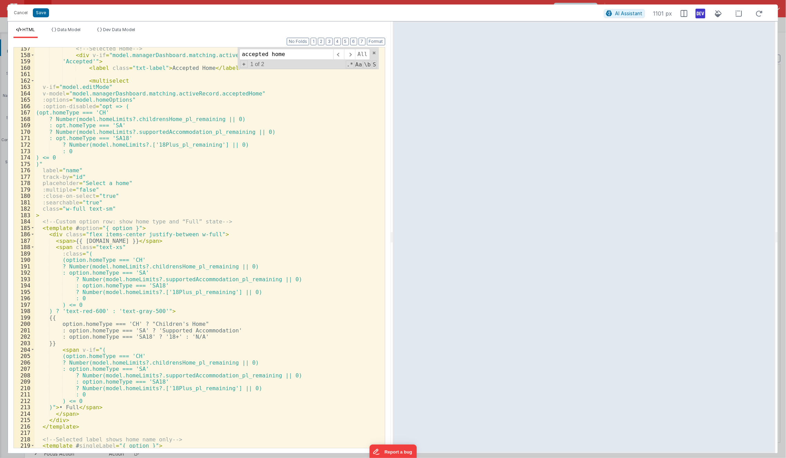
scroll to position [1078, 0]
click at [166, 143] on div "<!-- Selected Home --> < div v-if = "model.managerDashboard.matching.activeReco…" at bounding box center [207, 251] width 345 height 413
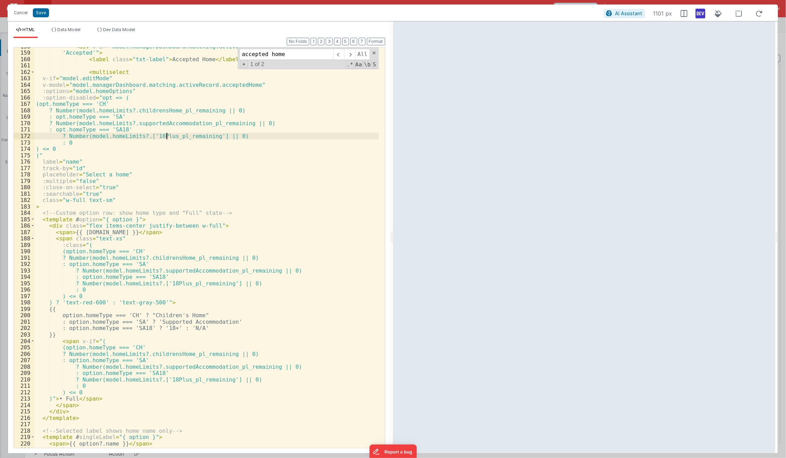
scroll to position [1138, 0]
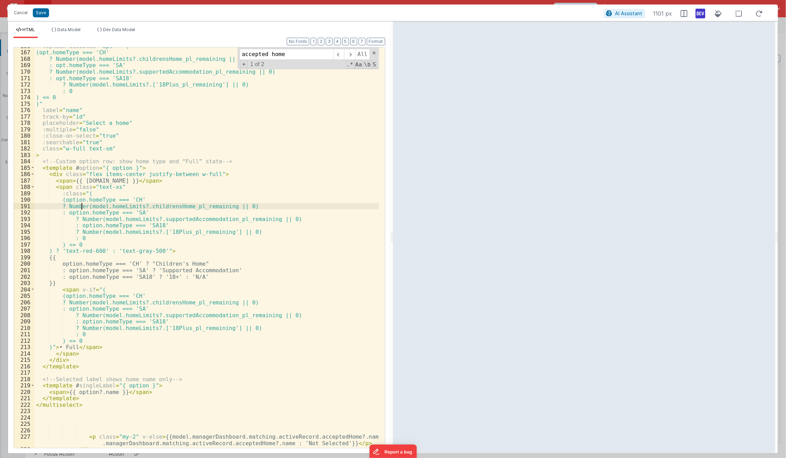
click at [82, 204] on div ":option-disabled = "opt => ( (opt.homeType === 'CH' ? Number(model.homeLimits?.…" at bounding box center [207, 249] width 345 height 413
click at [35, 210] on div ":option-disabled = "opt => ( (opt.homeType === 'CH' ? Number(model.homeLimits?.…" at bounding box center [207, 249] width 345 height 413
click at [74, 283] on div ":option-disabled = "opt => ( (opt.homeType === 'CH' ? Number(model.homeLimits?.…" at bounding box center [207, 249] width 345 height 413
click at [94, 244] on div ":option-disabled = "opt => ( (opt.homeType === 'CH' ? Number(model.homeLimits?.…" at bounding box center [207, 249] width 345 height 413
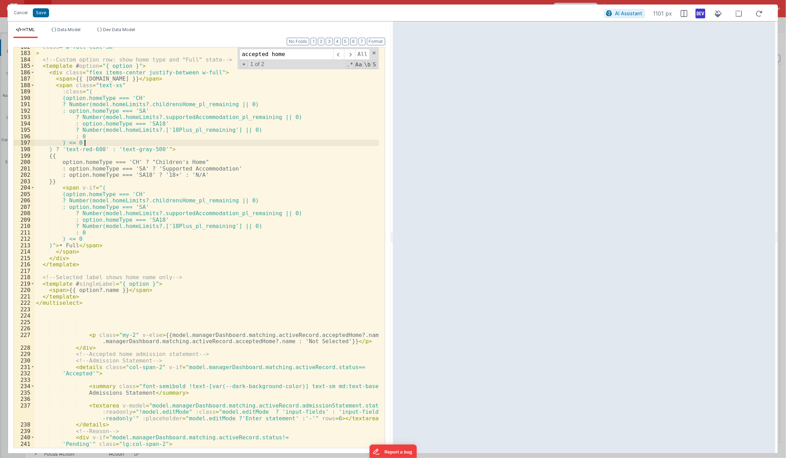
scroll to position [1239, 0]
click at [37, 12] on button "Save" at bounding box center [41, 12] width 16 height 9
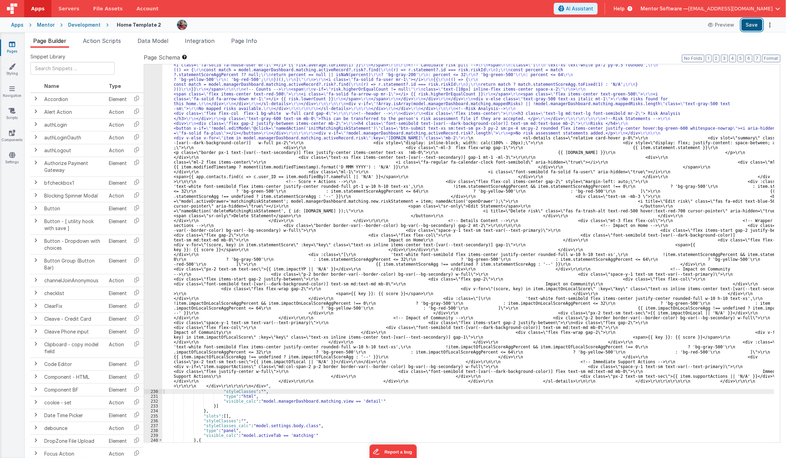
click at [757, 25] on button "Save" at bounding box center [752, 25] width 21 height 12
click at [158, 43] on span "Data Model" at bounding box center [153, 40] width 31 height 7
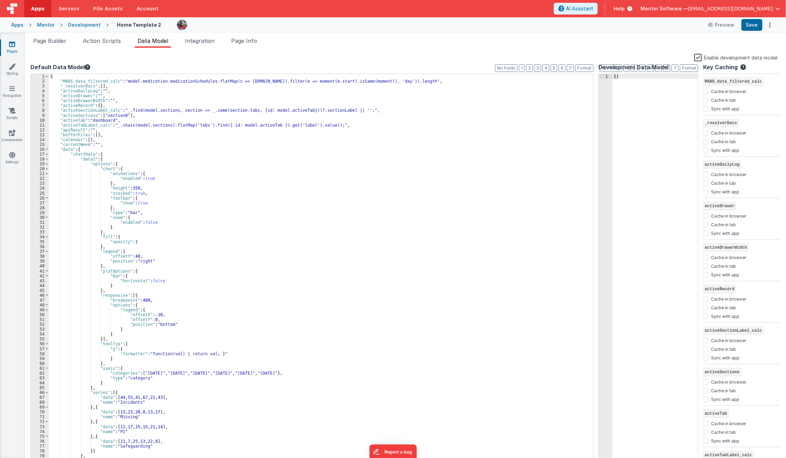
click at [697, 56] on label "Enable development data model" at bounding box center [737, 57] width 84 height 8
click at [0, 0] on input "Enable development data model" at bounding box center [0, 0] width 0 height 0
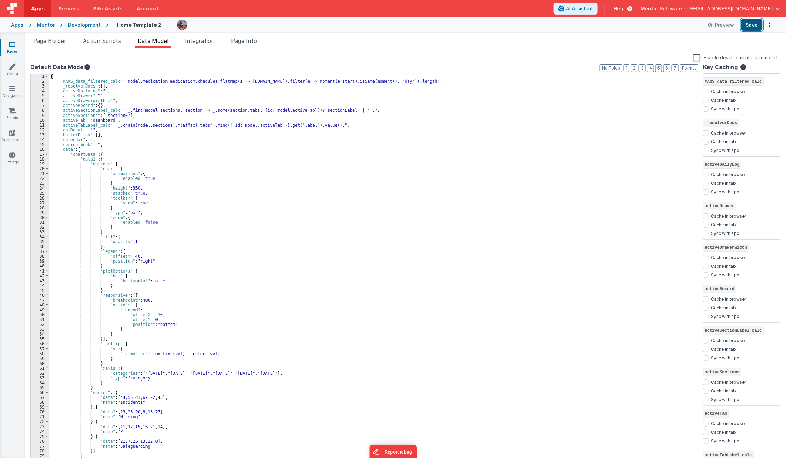
click at [754, 27] on button "Save" at bounding box center [752, 25] width 21 height 12
click at [54, 49] on div "Snippet Library Name Type Accordion Element Alert Action Action authLogin Actio…" at bounding box center [406, 258] width 762 height 421
click at [57, 38] on span "Page Builder" at bounding box center [49, 40] width 33 height 7
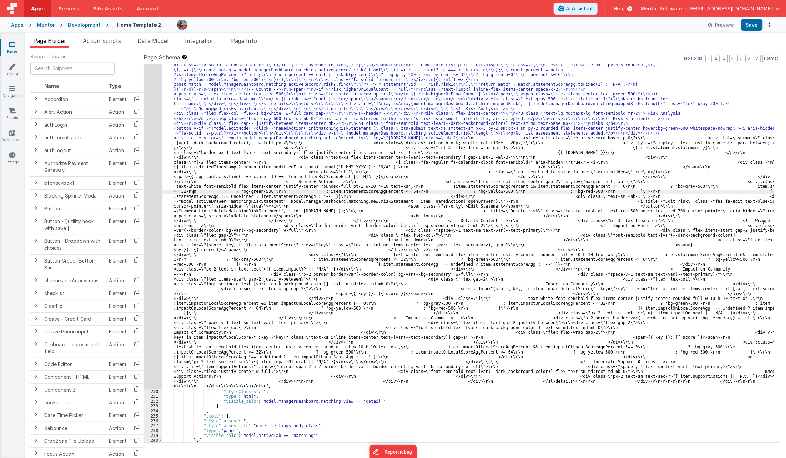
click at [194, 190] on div ""html" : "<div class= \" flex flex-col overflow-hidden justify-between gap-4 lg…" at bounding box center [468, 123] width 613 height 1298
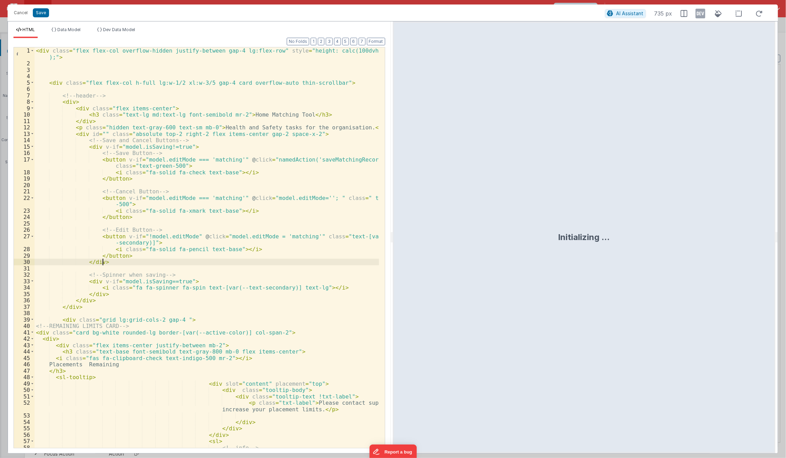
click at [208, 263] on div "< div class = "flex flex-col overflow-hidden justify-between gap-4 lg:flex-row"…" at bounding box center [207, 260] width 345 height 426
click at [215, 226] on div "< div class = "flex flex-col overflow-hidden justify-between gap-4 lg:flex-row"…" at bounding box center [207, 260] width 345 height 426
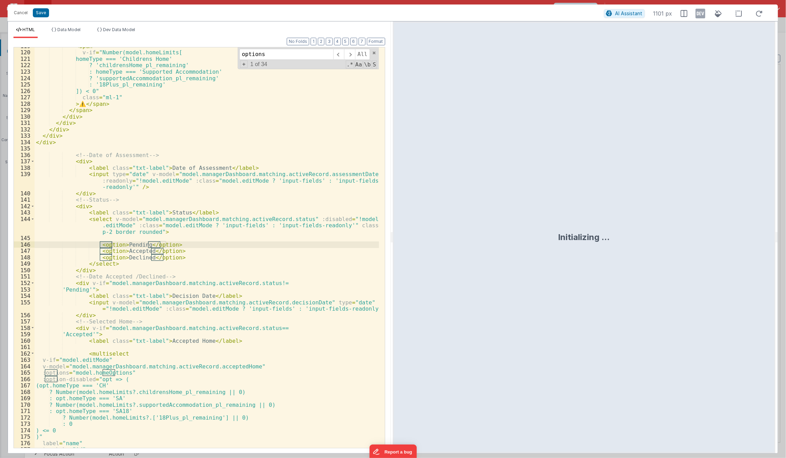
scroll to position [805, 0]
type input "o"
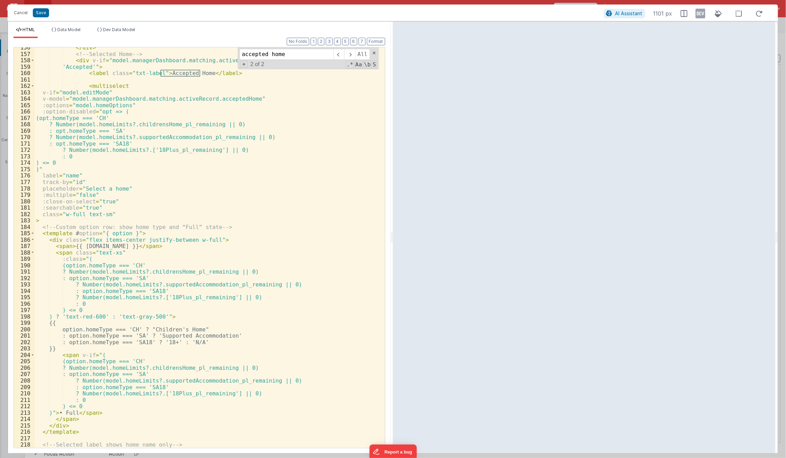
scroll to position [1072, 0]
type input "accepted home"
click at [52, 113] on div "</ div > <!-- Selected Home --> < div v-if = "model.managerDashboard.matching.a…" at bounding box center [207, 250] width 345 height 413
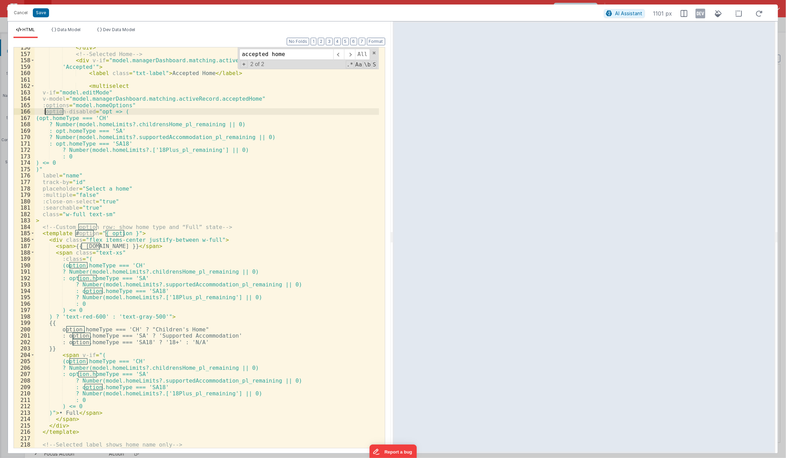
click at [52, 113] on div "</ div > <!-- Selected Home --> < div v-if = "model.managerDashboard.matching.a…" at bounding box center [207, 250] width 345 height 413
click at [54, 111] on div "</ div > <!-- Selected Home --> < div v-if = "model.managerDashboard.matching.a…" at bounding box center [207, 247] width 345 height 400
click at [702, 17] on icon at bounding box center [701, 13] width 10 height 11
click at [126, 34] on li "Dev Data Model" at bounding box center [116, 32] width 44 height 11
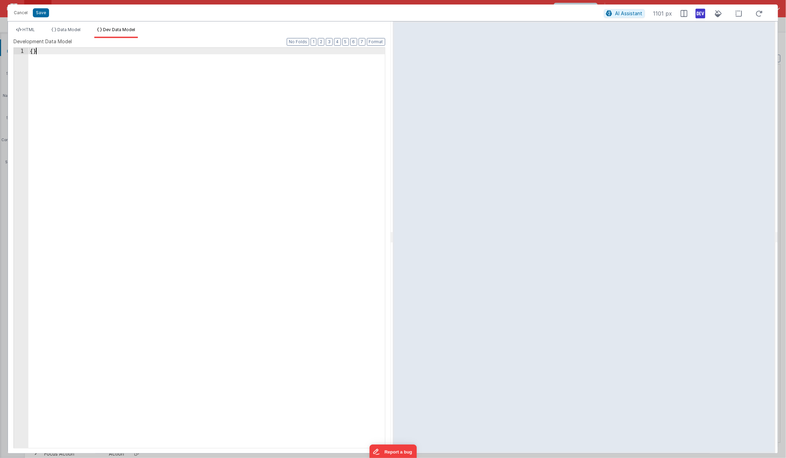
click at [171, 170] on div "{ }" at bounding box center [206, 254] width 357 height 413
click at [211, 169] on div "{ }" at bounding box center [206, 254] width 357 height 413
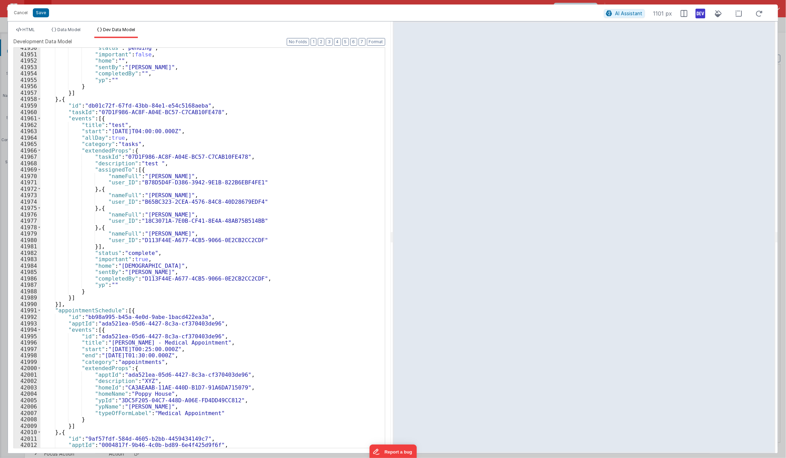
scroll to position [10928, 0]
click at [24, 26] on div "HTML Data Model Dev Data Model Format 7 6 5 4 3 2 1 No Folds 156 157 158 159 16…" at bounding box center [199, 236] width 383 height 431
click at [24, 33] on li "HTML" at bounding box center [25, 32] width 24 height 11
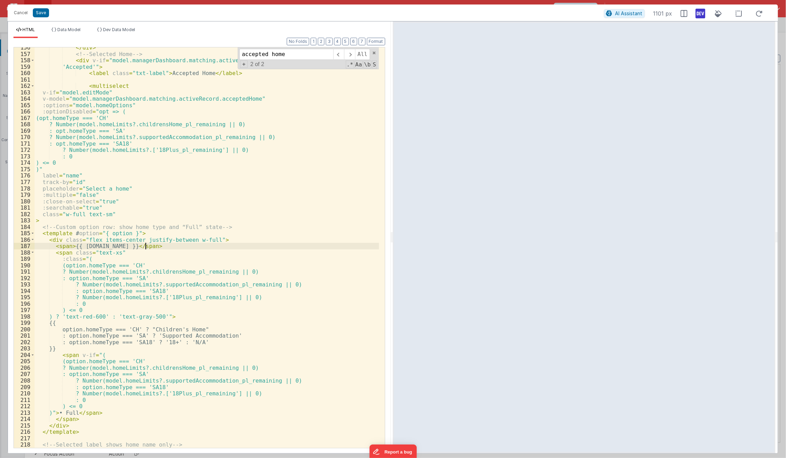
click at [175, 244] on div "</ div > <!-- Selected Home --> < div v-if = "model.managerDashboard.matching.a…" at bounding box center [207, 250] width 345 height 413
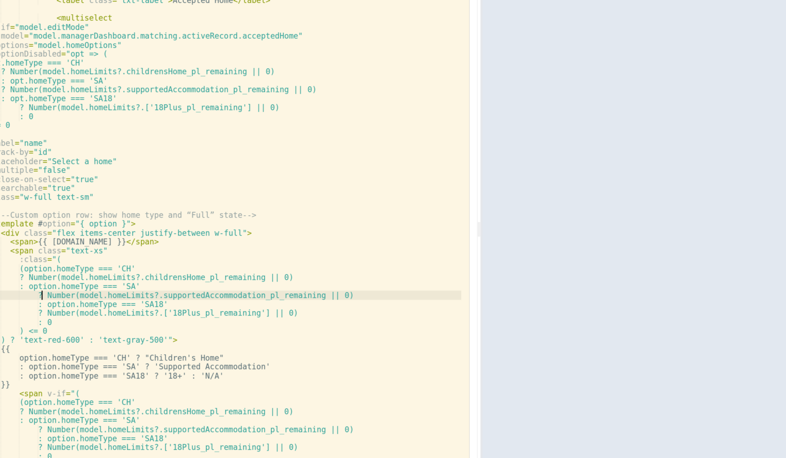
click at [77, 285] on div "</ div > <!-- Selected Home --> < div v-if = "model.managerDashboard.matching.a…" at bounding box center [207, 250] width 345 height 413
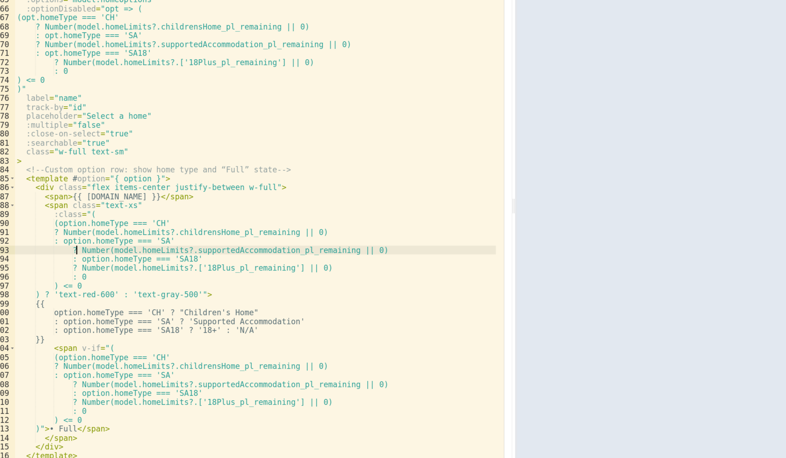
scroll to position [1088, 0]
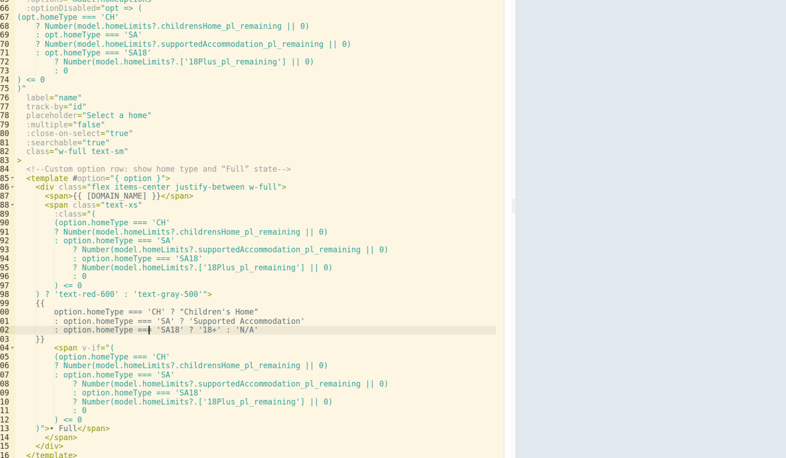
click at [131, 326] on div "< div v-if = "model.managerDashboard.matching.activeRecord.status== 'Accepted'"…" at bounding box center [207, 247] width 345 height 413
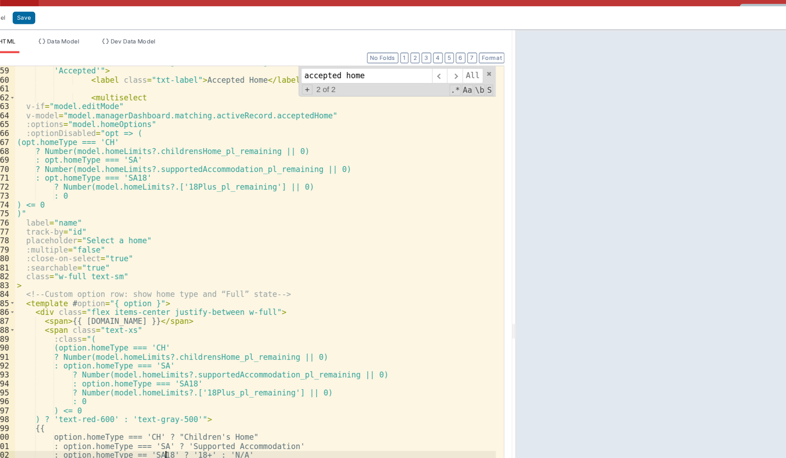
click at [141, 238] on div "< div v-if = "model.managerDashboard.matching.activeRecord.status== 'Accepted'"…" at bounding box center [207, 247] width 345 height 413
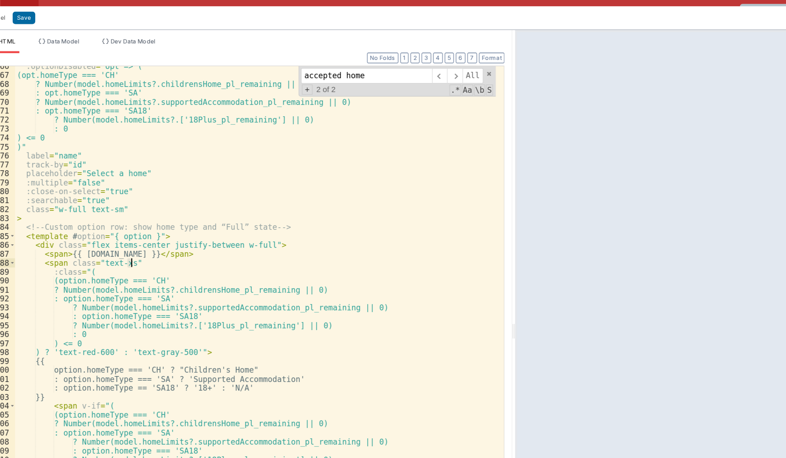
scroll to position [1148, 0]
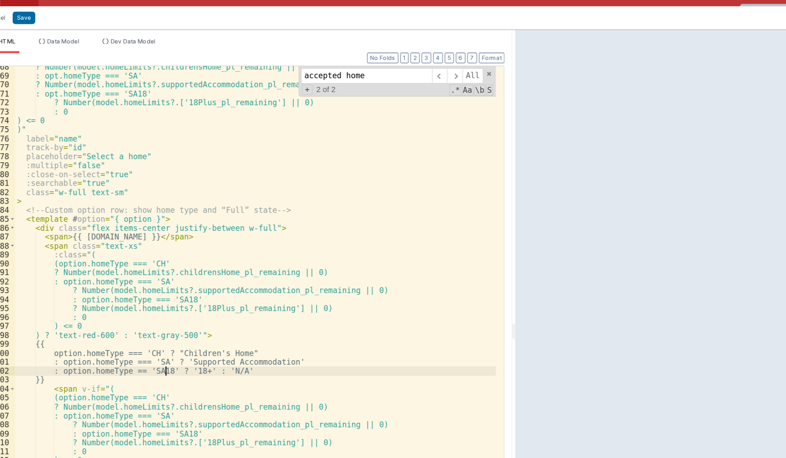
click at [142, 266] on div "? Number(model.homeLimits?.childrensHome_pl_remaining || 0) : opt.homeType === …" at bounding box center [207, 251] width 345 height 413
click at [112, 32] on span "Dev Data Model" at bounding box center [119, 29] width 32 height 5
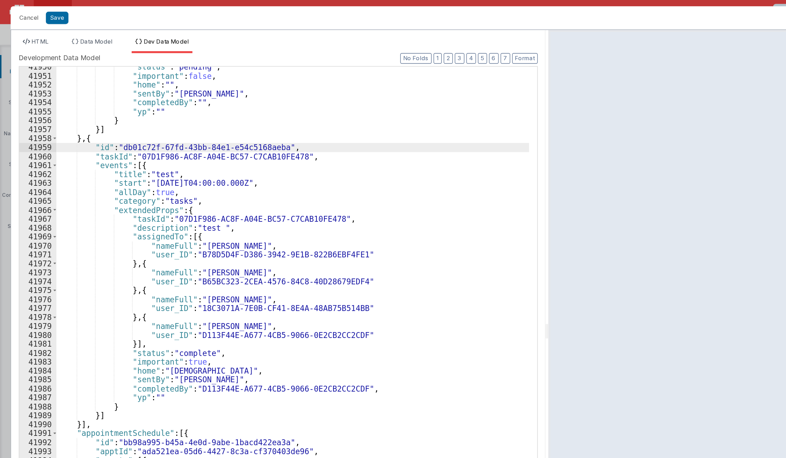
click at [104, 108] on div ""status" : "pending" , "important" : false , "home" : "" , "sentBy" : "[PERSON_…" at bounding box center [209, 251] width 339 height 413
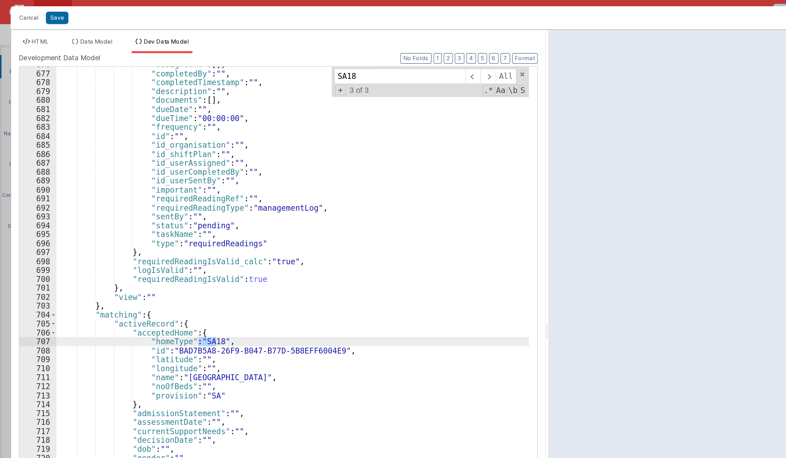
scroll to position [188, 0]
type input "SA18"
click at [32, 29] on span "HTML" at bounding box center [28, 29] width 12 height 5
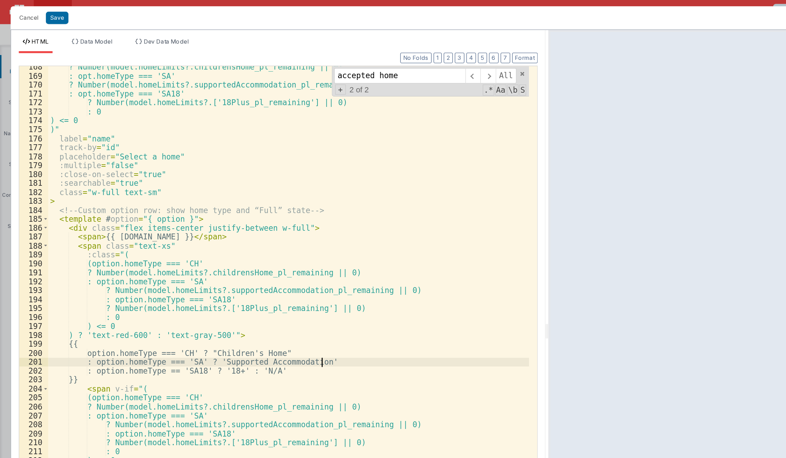
click at [241, 259] on div "? Number(model.homeLimits?.childrensHome_pl_remaining || 0) : opt.homeType === …" at bounding box center [207, 251] width 345 height 413
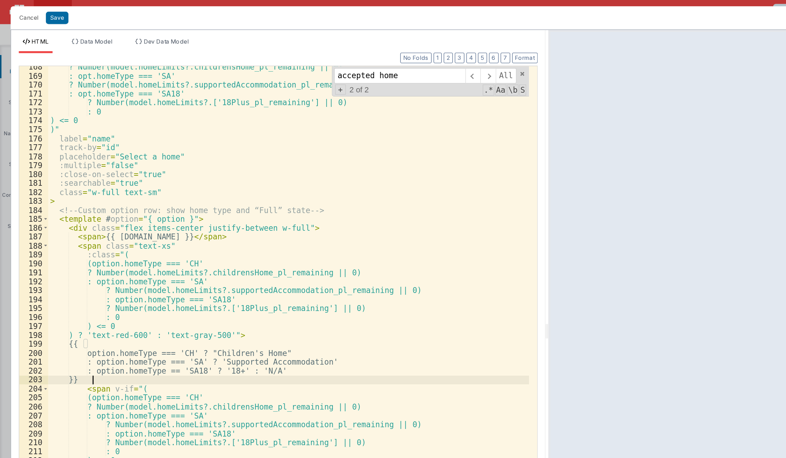
click at [121, 273] on div "? Number(model.homeLimits?.childrensHome_pl_remaining || 0) : opt.homeType === …" at bounding box center [207, 251] width 345 height 413
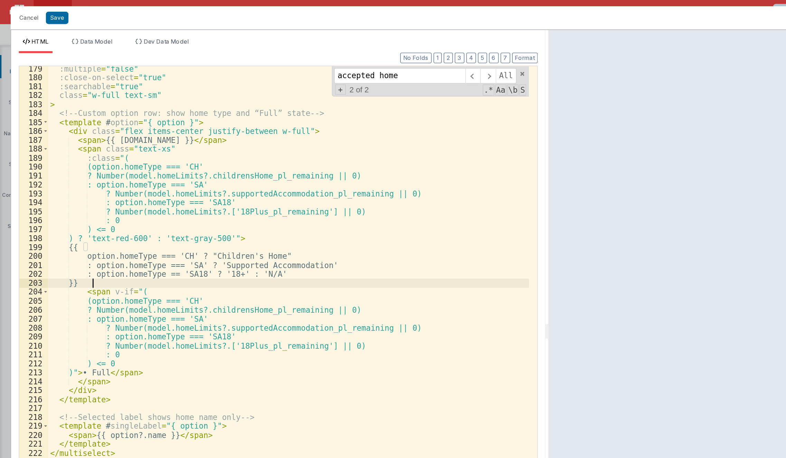
scroll to position [1219, 0]
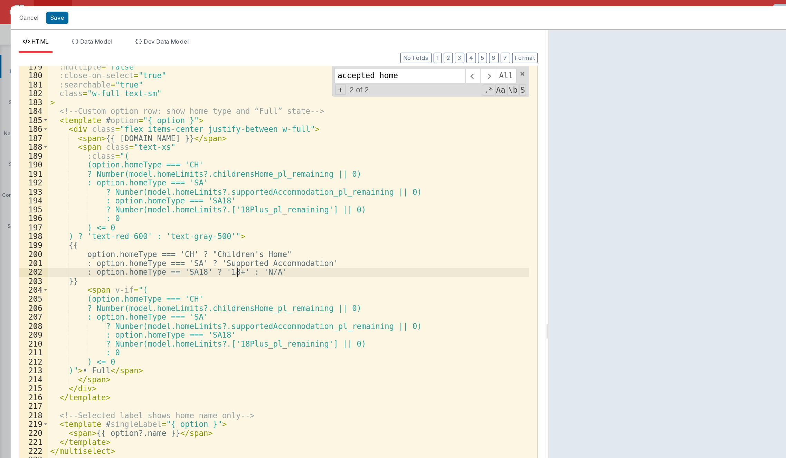
click at [169, 194] on div ":multiple = "false" :close-on-select = "true" :searchable = "true" class = "w-f…" at bounding box center [207, 251] width 345 height 413
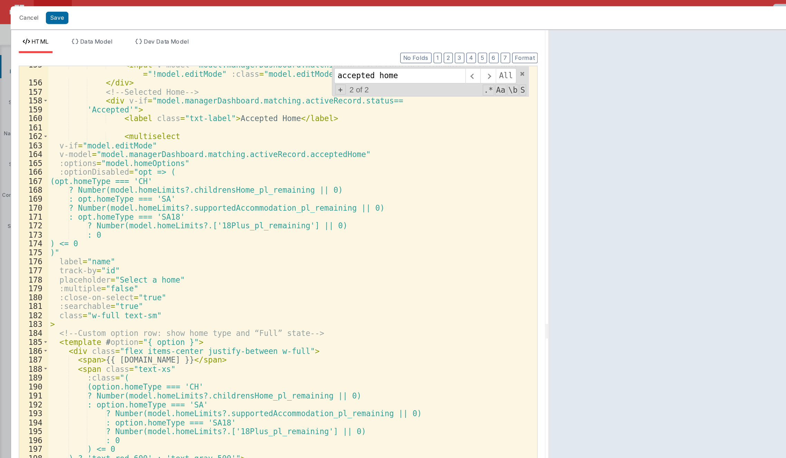
scroll to position [1060, 0]
click at [32, 96] on span at bounding box center [33, 97] width 4 height 7
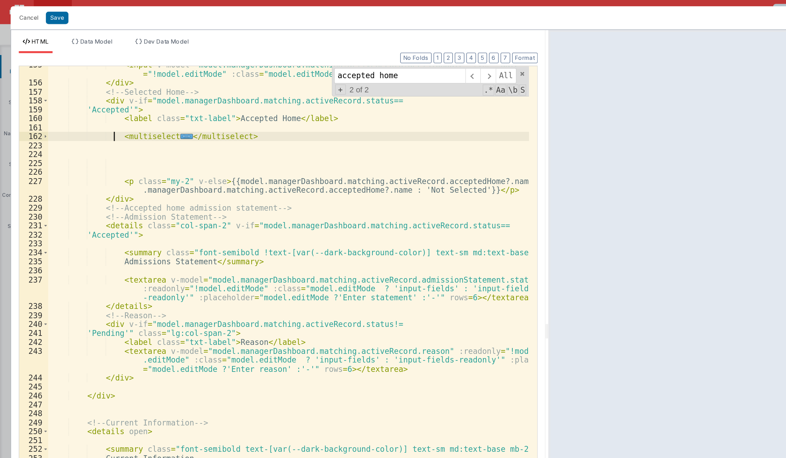
click at [80, 95] on div "< input v-model = "model.managerDashboard.matching.activeRecord.decisionDate" t…" at bounding box center [207, 253] width 345 height 420
click at [125, 99] on div "< input v-model = "model.managerDashboard.matching.activeRecord.decisionDate" t…" at bounding box center [207, 247] width 345 height 400
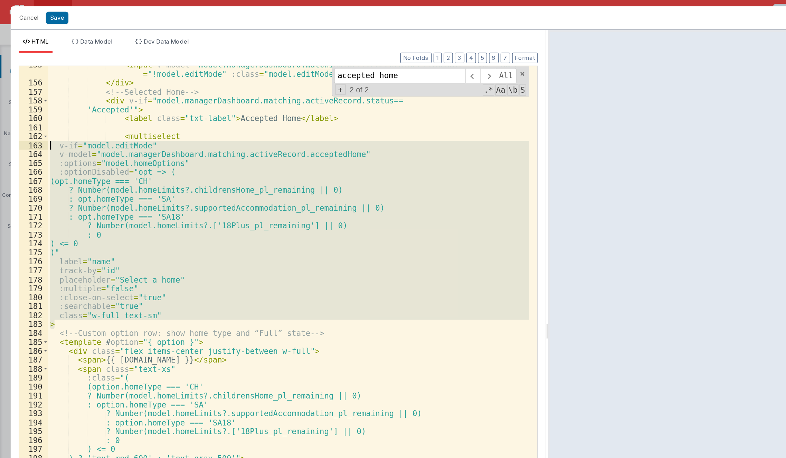
drag, startPoint x: 40, startPoint y: 235, endPoint x: 22, endPoint y: 101, distance: 134.7
click at [22, 101] on div "155 156 157 158 159 160 161 162 163 164 165 166 167 168 169 170 171 172 173 174…" at bounding box center [199, 247] width 372 height 401
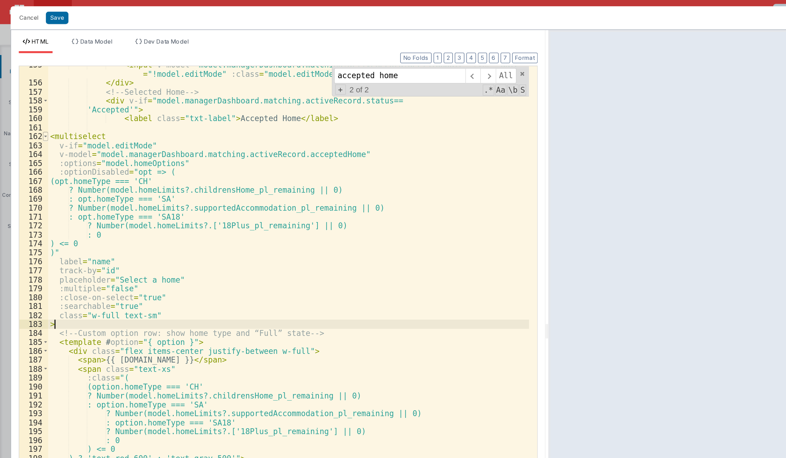
click at [32, 98] on span at bounding box center [33, 97] width 4 height 7
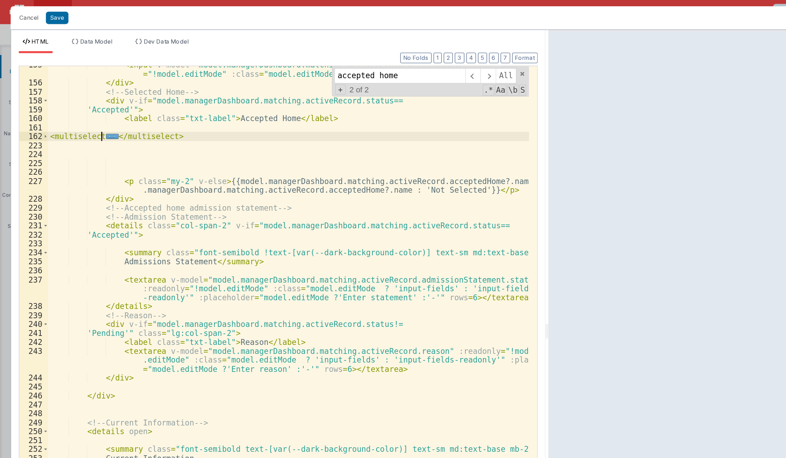
click at [136, 93] on div "< input v-model = "model.managerDashboard.matching.activeRecord.decisionDate" t…" at bounding box center [207, 253] width 345 height 420
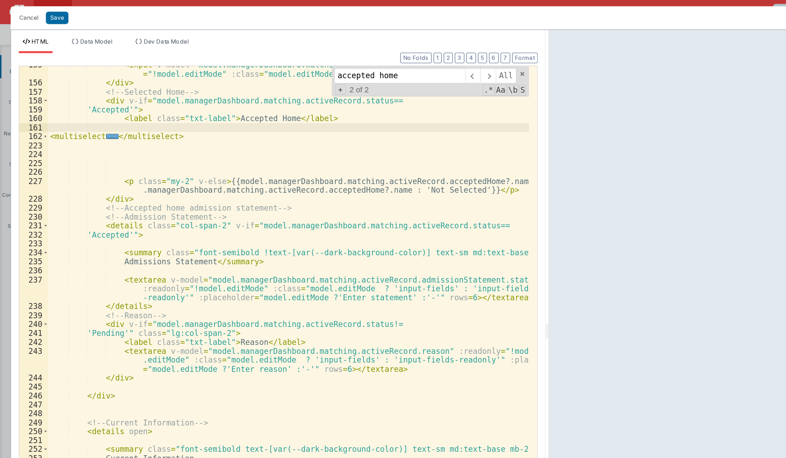
click at [137, 100] on div "< input v-model = "model.managerDashboard.matching.activeRecord.decisionDate" t…" at bounding box center [207, 253] width 345 height 420
click at [137, 100] on div "< input v-model = "model.managerDashboard.matching.activeRecord.decisionDate" t…" at bounding box center [207, 247] width 345 height 400
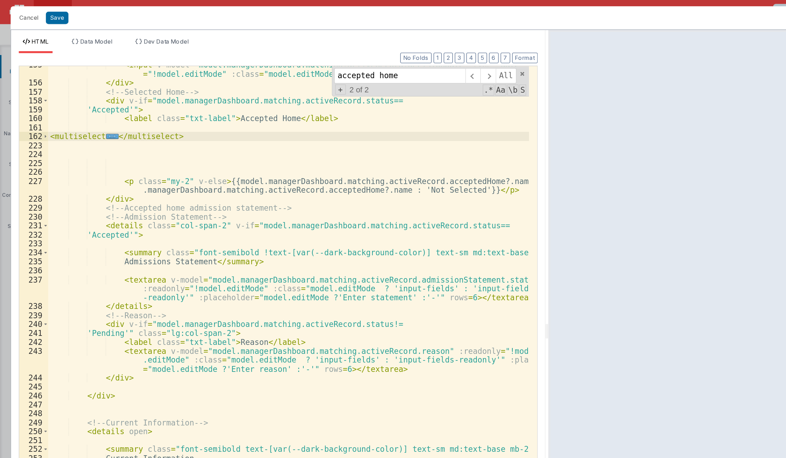
click at [137, 100] on div "< input v-model = "model.managerDashboard.matching.activeRecord.decisionDate" t…" at bounding box center [207, 253] width 345 height 420
click at [164, 96] on div "< input v-model = "model.managerDashboard.matching.activeRecord.decisionDate" t…" at bounding box center [207, 253] width 345 height 420
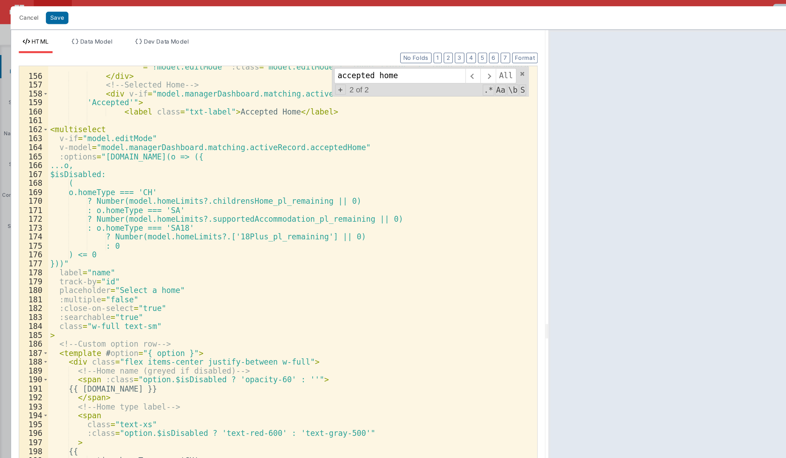
scroll to position [1065, 0]
click at [32, 90] on span at bounding box center [33, 93] width 4 height 7
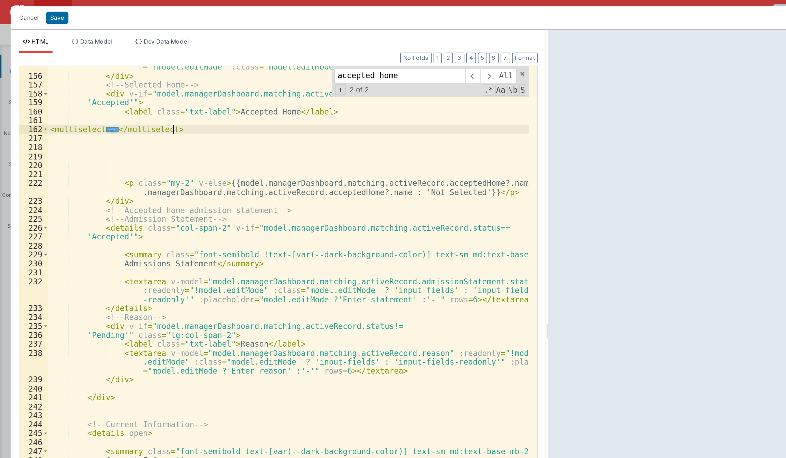
click at [142, 92] on div "< input v-model = "model.managerDashboard.matching.activeRecord.decisionDate" t…" at bounding box center [207, 248] width 345 height 420
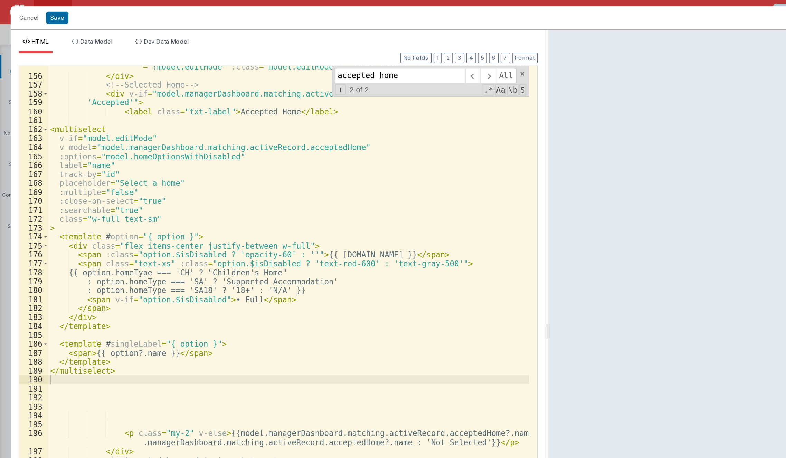
click at [219, 181] on div "< input v-model = "model.managerDashboard.matching.activeRecord.decisionDate" t…" at bounding box center [207, 248] width 345 height 420
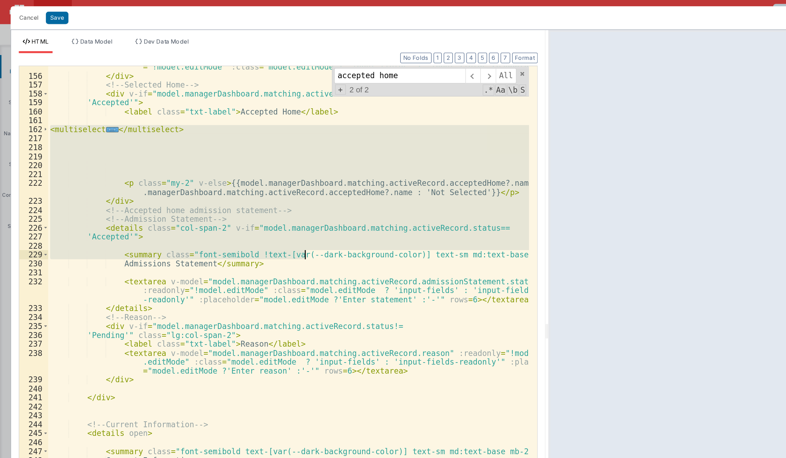
click at [203, 137] on div "< input v-model = "model.managerDashboard.matching.activeRecord.decisionDate" t…" at bounding box center [207, 247] width 345 height 400
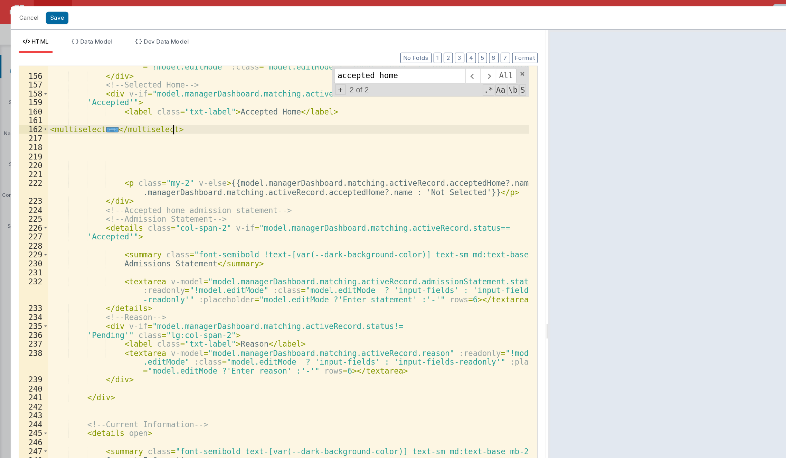
click at [196, 91] on div "< input v-model = "model.managerDashboard.matching.activeRecord.decisionDate" t…" at bounding box center [207, 248] width 345 height 420
click at [141, 94] on div "< input v-model = "model.managerDashboard.matching.activeRecord.decisionDate" t…" at bounding box center [207, 248] width 345 height 420
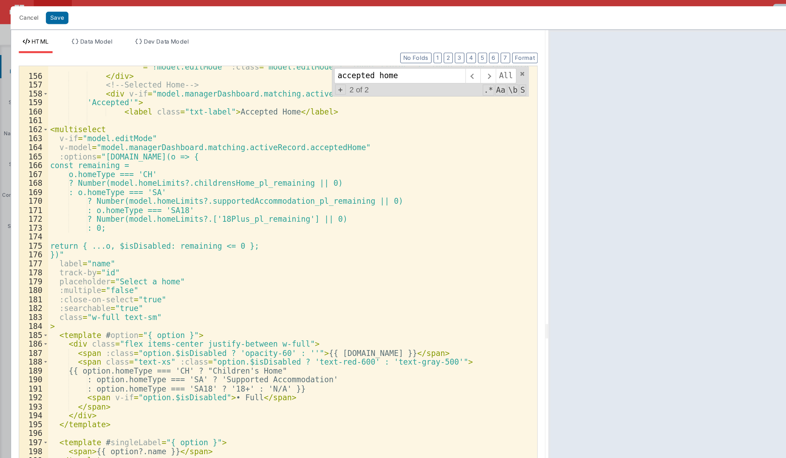
click at [186, 185] on div "< input v-model = "model.managerDashboard.matching.activeRecord.decisionDate" t…" at bounding box center [207, 254] width 345 height 433
click at [187, 185] on div "< input v-model = "model.managerDashboard.matching.activeRecord.decisionDate" t…" at bounding box center [207, 254] width 345 height 433
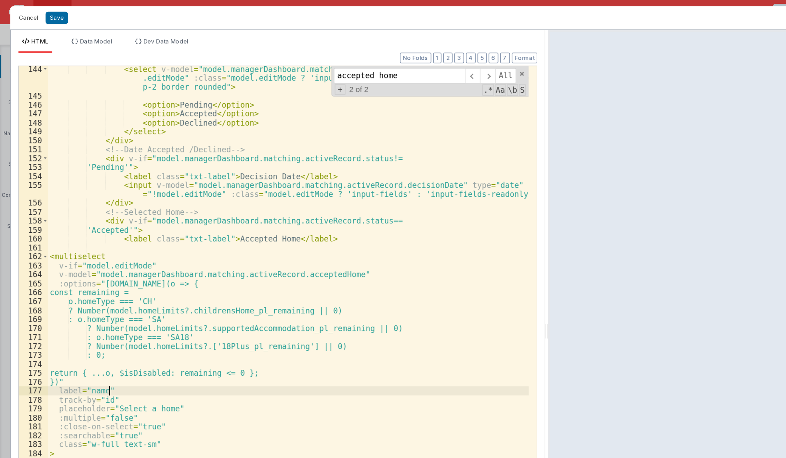
scroll to position [974, 0]
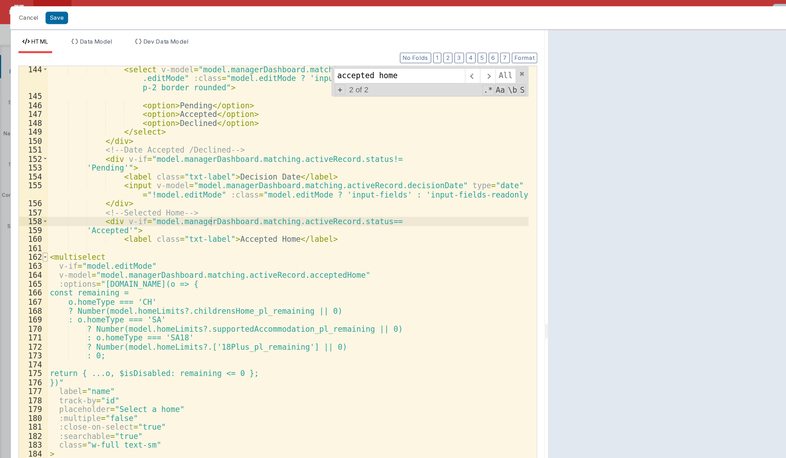
drag, startPoint x: 152, startPoint y: 160, endPoint x: 31, endPoint y: 183, distance: 123.4
click at [31, 183] on span at bounding box center [33, 184] width 4 height 7
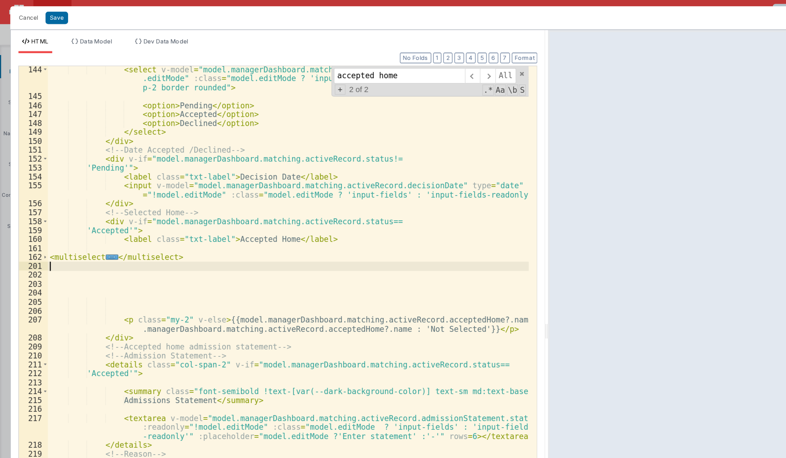
click at [153, 187] on div "< select v-model = "model.managerDashboard.matching.activeRecord.status" :disab…" at bounding box center [207, 260] width 345 height 426
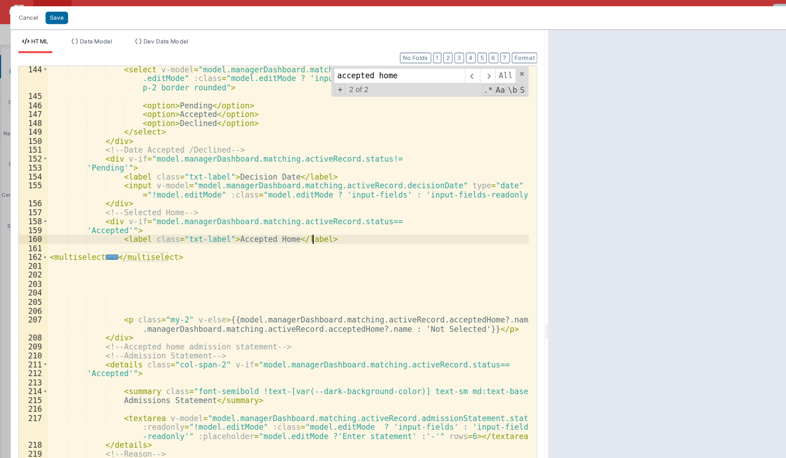
click at [317, 172] on div "< select v-model = "model.managerDashboard.matching.activeRecord.status" :disab…" at bounding box center [207, 260] width 345 height 426
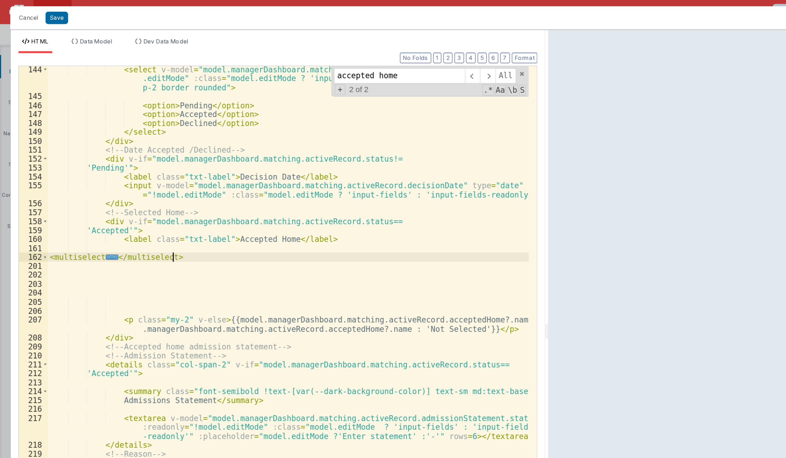
click at [131, 183] on div "< select v-model = "model.managerDashboard.matching.activeRecord.status" :disab…" at bounding box center [207, 260] width 345 height 426
click at [139, 181] on div "< select v-model = "model.managerDashboard.matching.activeRecord.status" :disab…" at bounding box center [207, 247] width 345 height 400
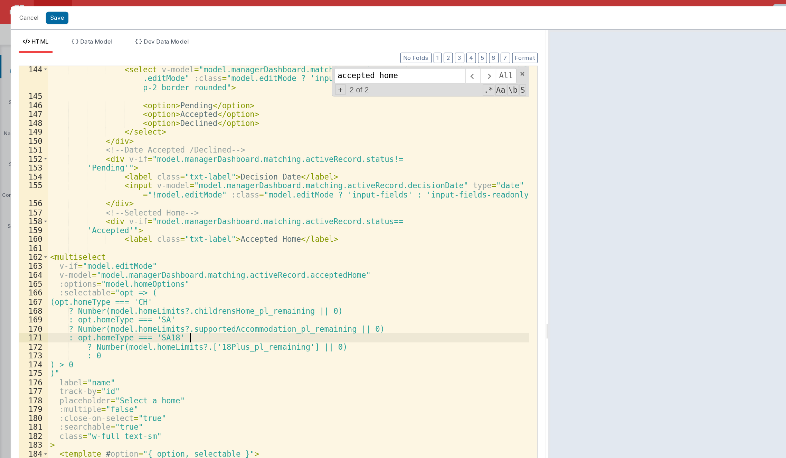
click at [205, 243] on div "< select v-model = "model.managerDashboard.matching.activeRecord.status" :disab…" at bounding box center [207, 260] width 345 height 426
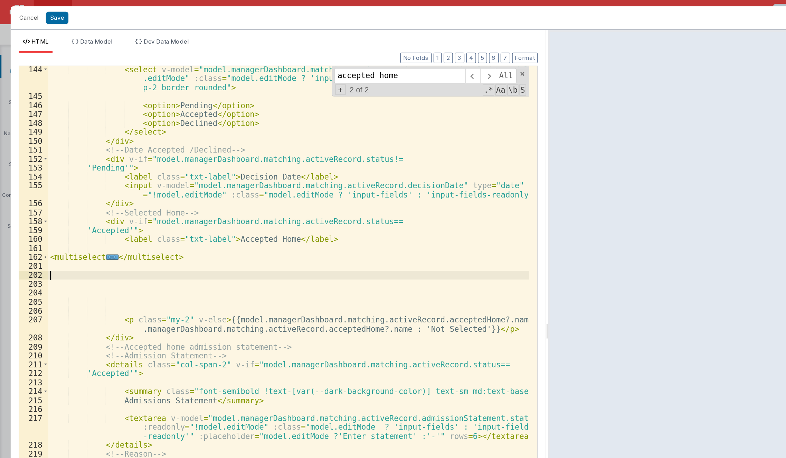
click at [211, 198] on div "< select v-model = "model.managerDashboard.matching.activeRecord.status" :disab…" at bounding box center [207, 260] width 345 height 426
click at [222, 189] on div "< select v-model = "model.managerDashboard.matching.activeRecord.status" :disab…" at bounding box center [207, 260] width 345 height 426
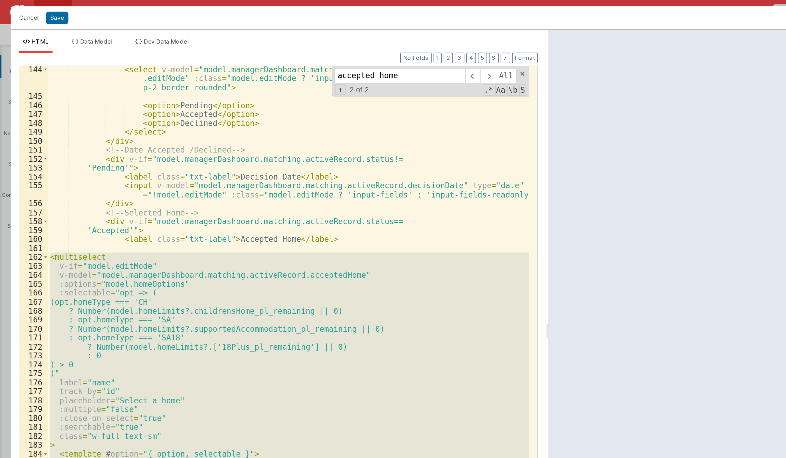
click at [187, 210] on div "< select v-model = "model.managerDashboard.matching.activeRecord.status" :disab…" at bounding box center [207, 247] width 345 height 400
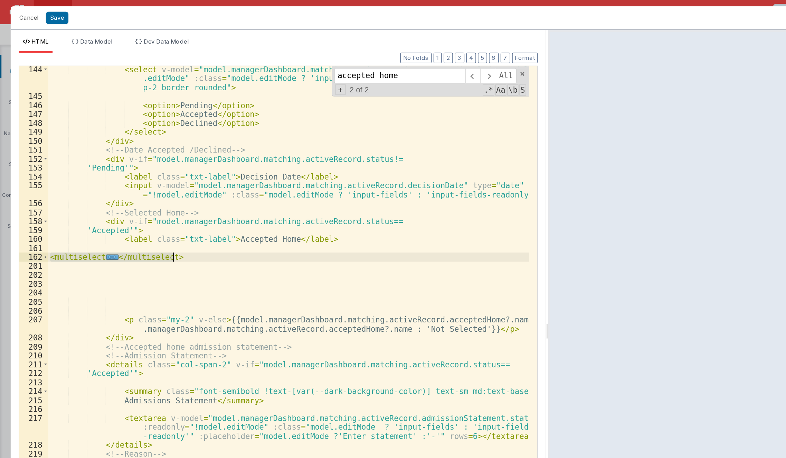
click at [140, 186] on div "< select v-model = "model.managerDashboard.matching.activeRecord.status" :disab…" at bounding box center [207, 247] width 345 height 400
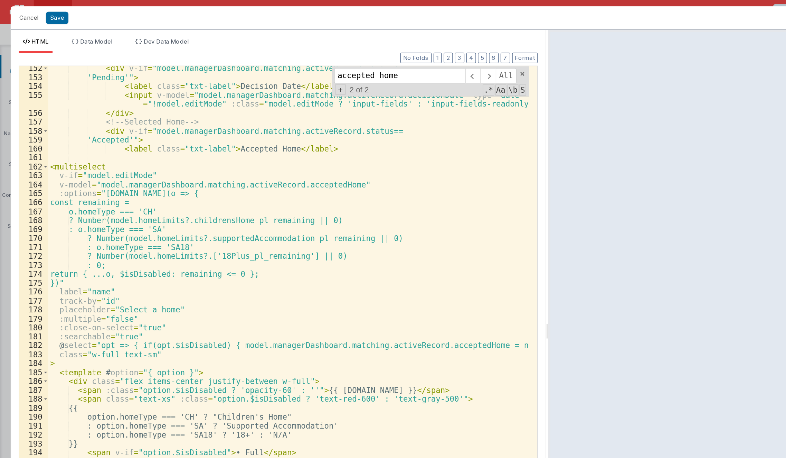
scroll to position [1039, 0]
click at [21, 12] on button "Cancel" at bounding box center [20, 13] width 21 height 10
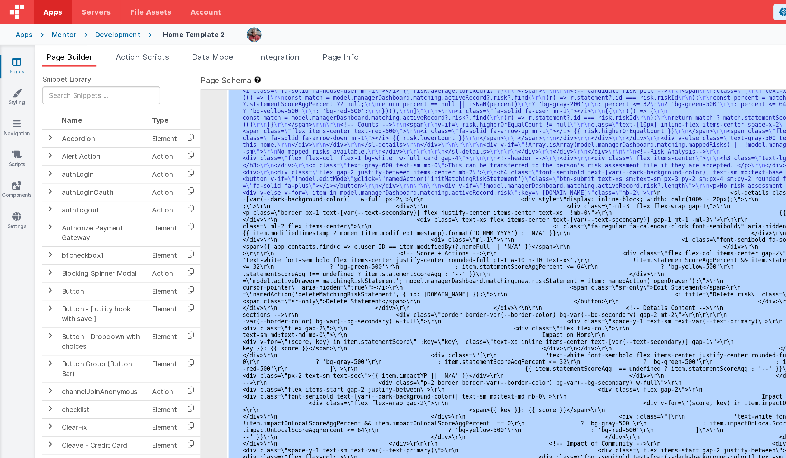
click at [11, 55] on div "Pages Styling Navigation Scripts Components Settings" at bounding box center [12, 244] width 25 height 425
click at [11, 50] on link "Pages" at bounding box center [12, 48] width 25 height 14
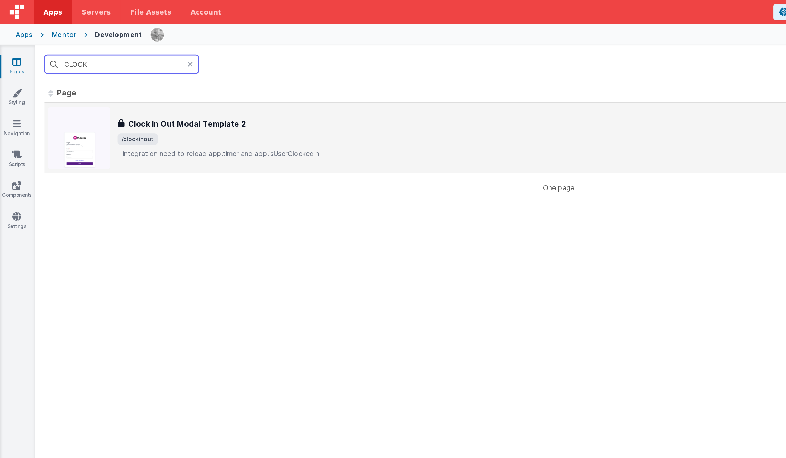
type input "CLOCK"
click at [145, 116] on div "Clock In Out Modal Template 2 Clock In Out Modal Template 2 /clockinout - integ…" at bounding box center [336, 99] width 603 height 44
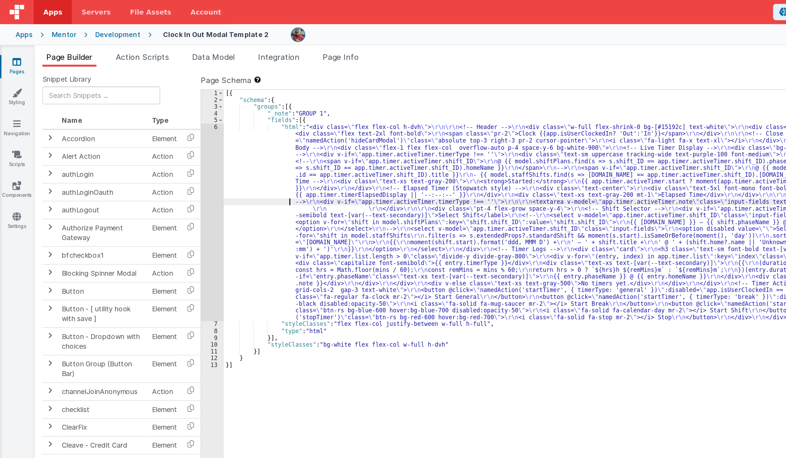
click at [205, 146] on div "[{ "schema" : { "groups" : [{ "_note" : "GROUP 1" , "fields" : [{ "html" : "<di…" at bounding box center [470, 258] width 621 height 388
click at [148, 166] on div "6" at bounding box center [152, 159] width 16 height 141
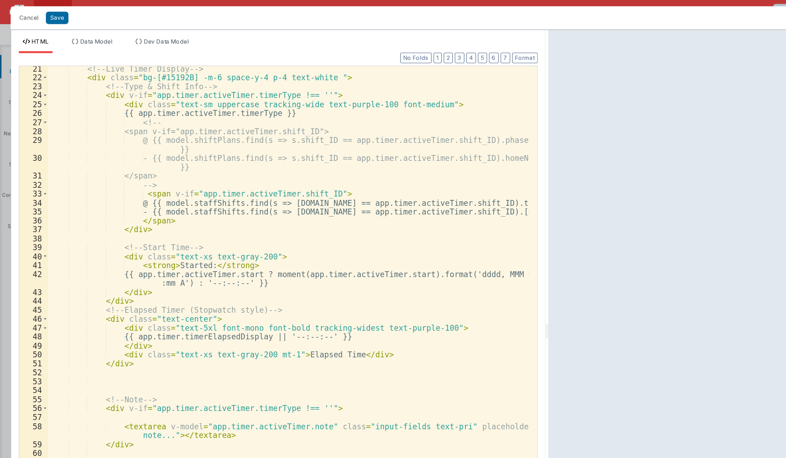
scroll to position [136, 0]
click at [153, 159] on div "<!-- Live Timer Display --> < div class = "bg-[#15192B] -m-6 space-y-4 p-4 text…" at bounding box center [207, 252] width 345 height 413
click at [92, 191] on div "<!-- Live Timer Display --> < div class = "bg-[#15192B] -m-6 space-y-4 p-4 text…" at bounding box center [207, 252] width 345 height 413
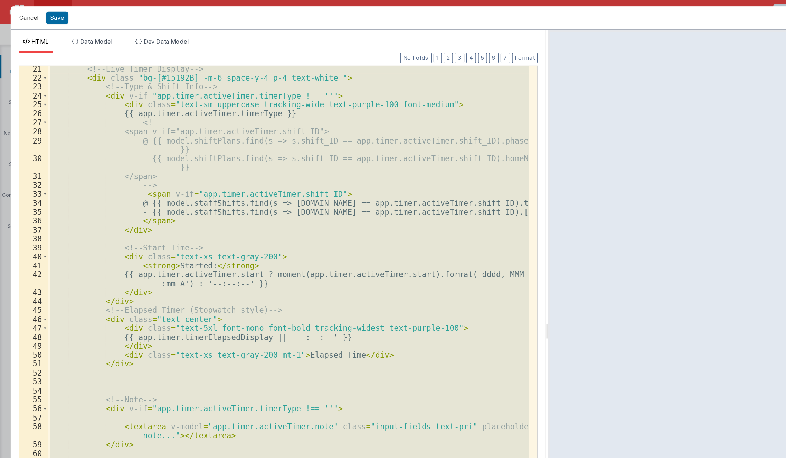
click at [16, 14] on button "Cancel" at bounding box center [20, 13] width 21 height 10
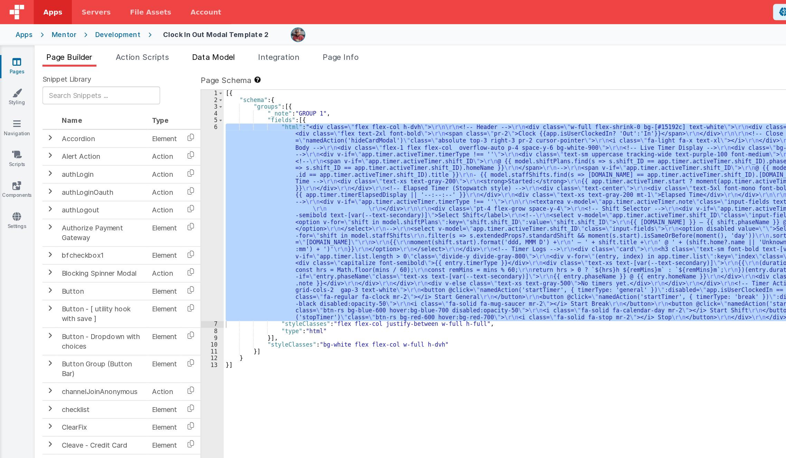
click at [157, 42] on span "Data Model" at bounding box center [153, 40] width 31 height 7
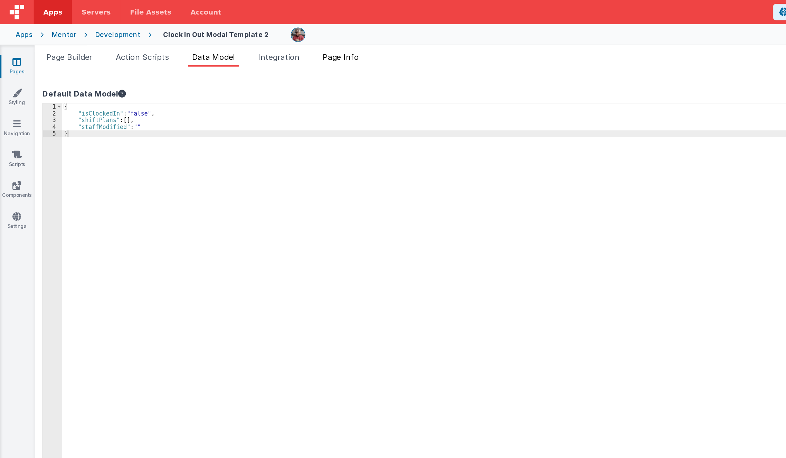
click at [245, 41] on span "Page Info" at bounding box center [244, 40] width 26 height 7
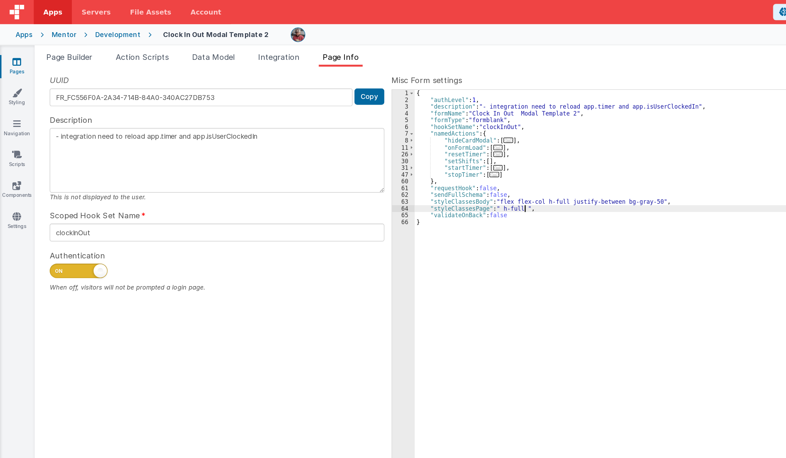
click at [376, 149] on div "{ "authLevel" : 1 , "description" : "- integration need to reload app.timer and…" at bounding box center [539, 258] width 484 height 388
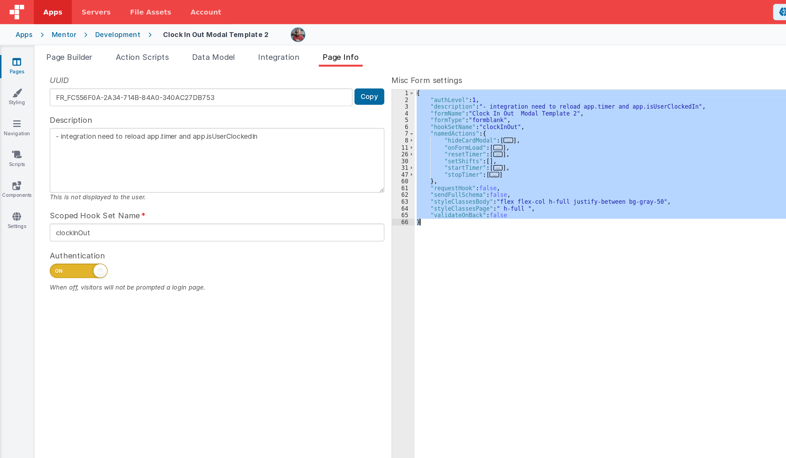
click at [354, 105] on div "{ "authLevel" : 1 , "description" : "- integration need to reload app.timer and…" at bounding box center [538, 253] width 483 height 378
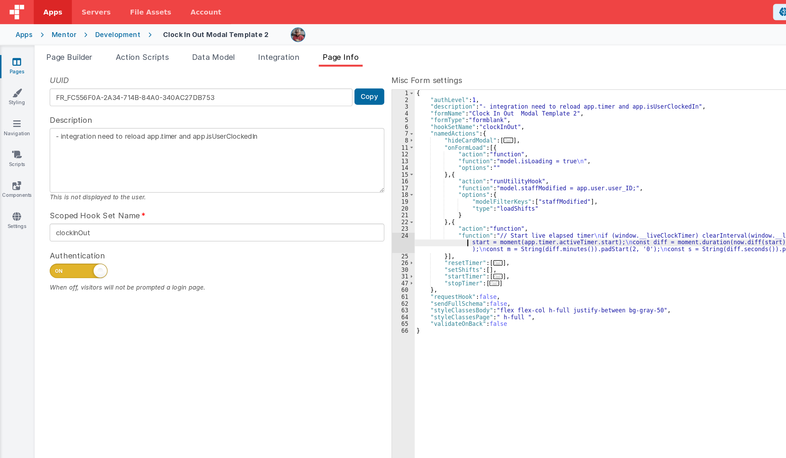
click at [325, 172] on div "{ "authLevel" : 1 , "description" : "- integration need to reload app.timer and…" at bounding box center [539, 258] width 484 height 388
click at [287, 175] on div "24" at bounding box center [289, 173] width 16 height 15
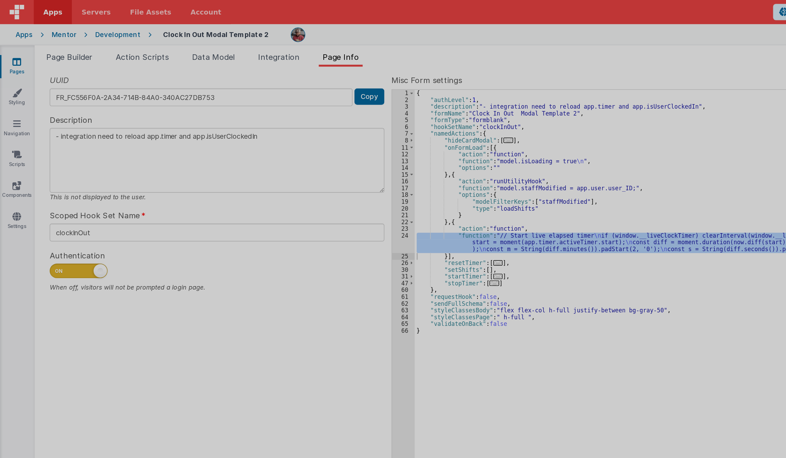
click at [287, 175] on div at bounding box center [393, 229] width 786 height 458
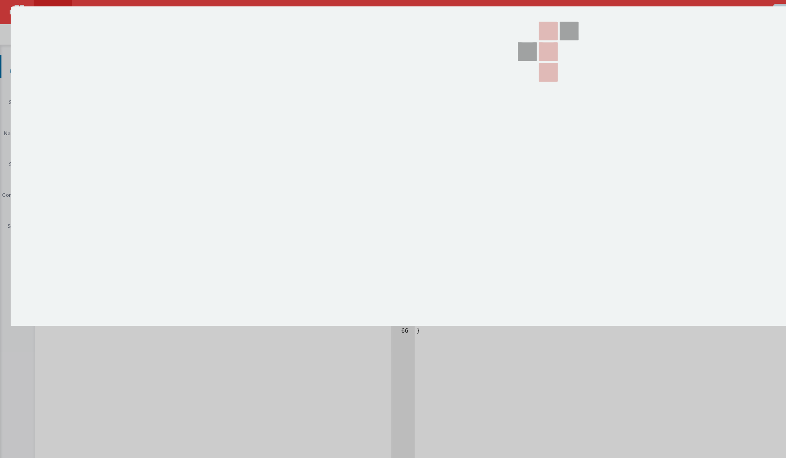
click at [287, 175] on section at bounding box center [393, 118] width 771 height 229
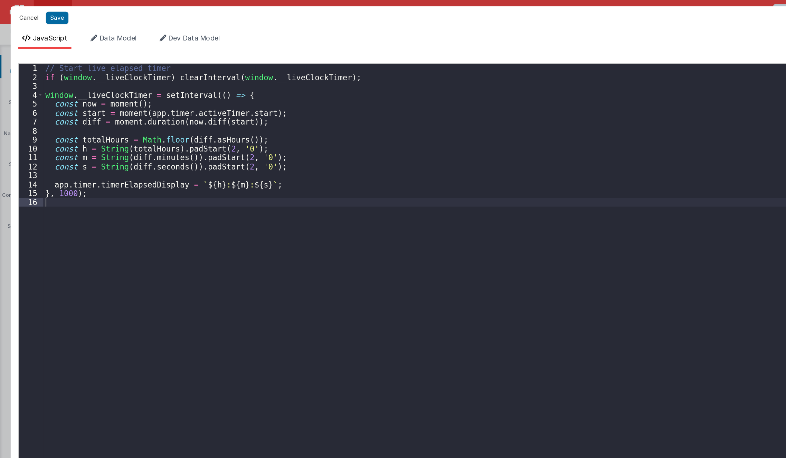
click at [22, 11] on button "Cancel" at bounding box center [20, 13] width 21 height 10
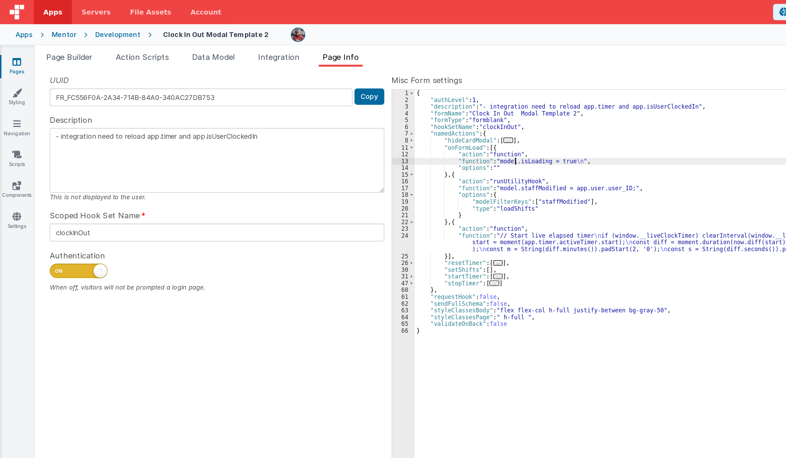
click at [368, 113] on div "{ "authLevel" : 1 , "description" : "- integration need to reload app.timer and…" at bounding box center [539, 258] width 484 height 388
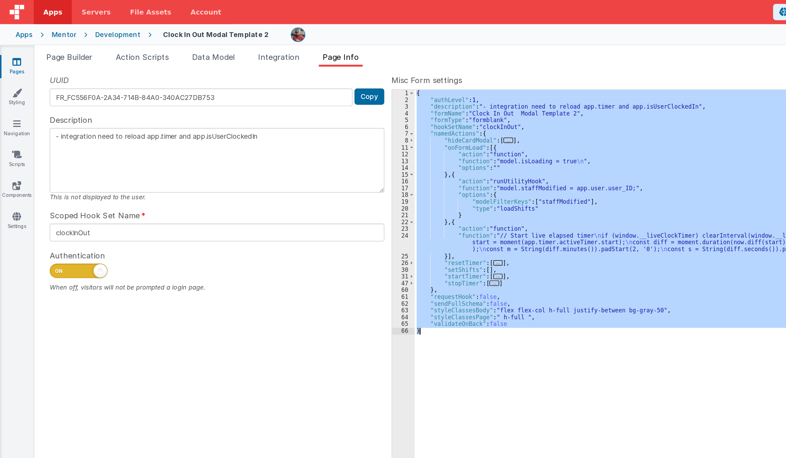
click at [342, 152] on div "{ "authLevel" : 1 , "description" : "- integration need to reload app.timer and…" at bounding box center [538, 253] width 483 height 378
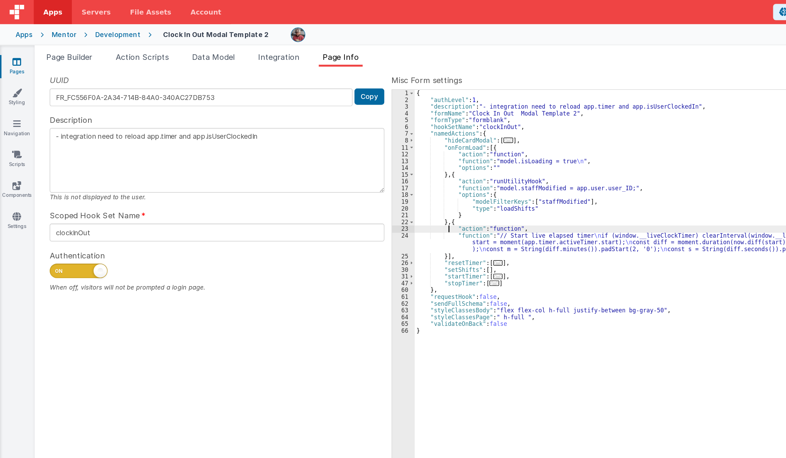
click at [320, 165] on div "{ "authLevel" : 1 , "description" : "- integration need to reload app.timer and…" at bounding box center [539, 258] width 484 height 388
click at [318, 168] on div "{ "authLevel" : 1 , "description" : "- integration need to reload app.timer and…" at bounding box center [539, 258] width 484 height 388
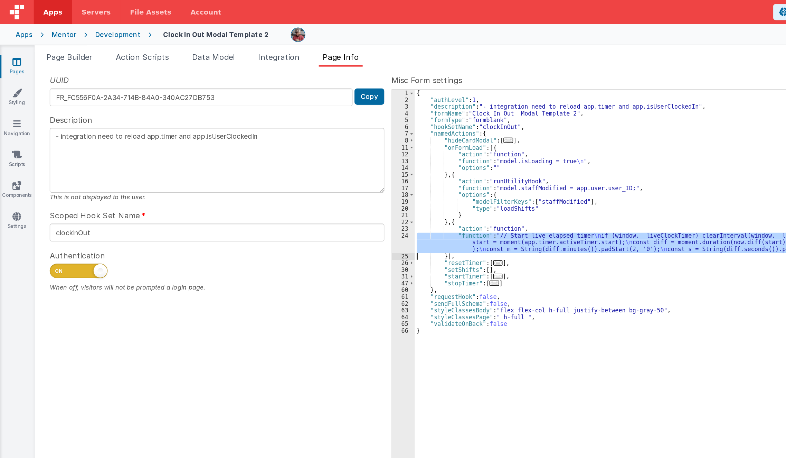
click at [285, 176] on div "24" at bounding box center [289, 173] width 16 height 15
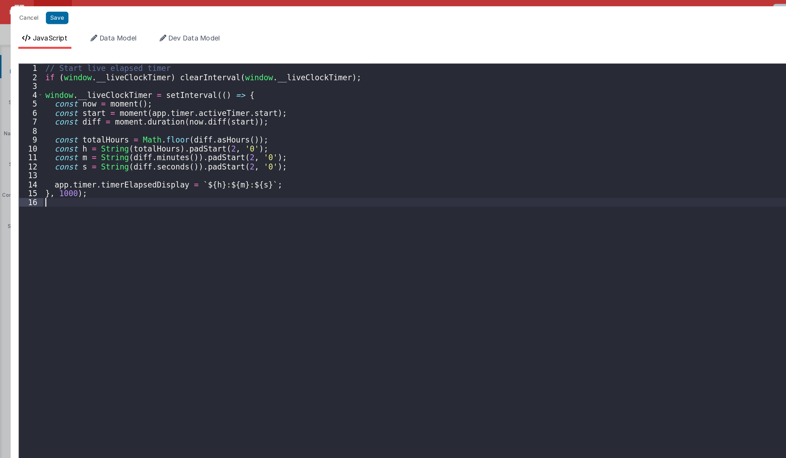
click at [285, 176] on div "// Start live elapsed timer if ( window . __liveClockTimer ) clearInterval ( wi…" at bounding box center [402, 253] width 742 height 415
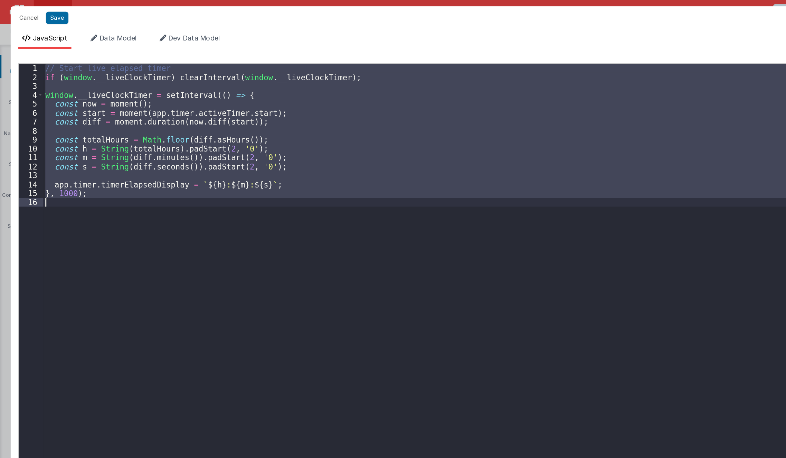
click at [290, 281] on div "// Start live elapsed timer if ( window . __liveClockTimer ) clearInterval ( wi…" at bounding box center [402, 247] width 742 height 402
click at [82, 27] on span "Data Model" at bounding box center [84, 27] width 27 height 6
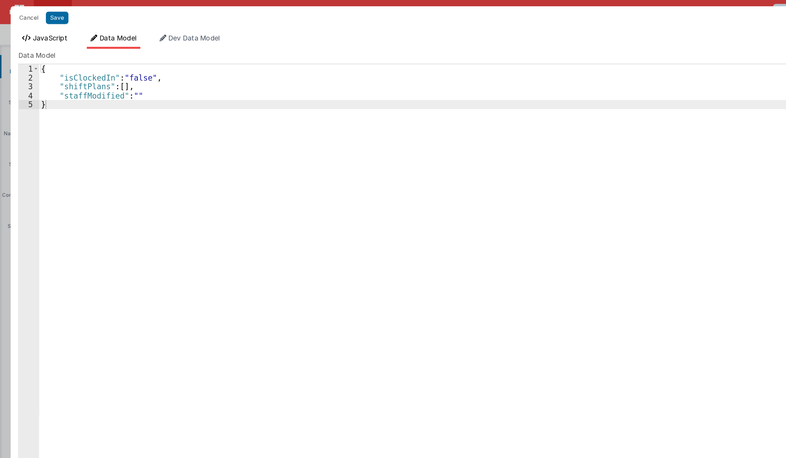
click at [36, 27] on span "JavaScript" at bounding box center [36, 27] width 25 height 6
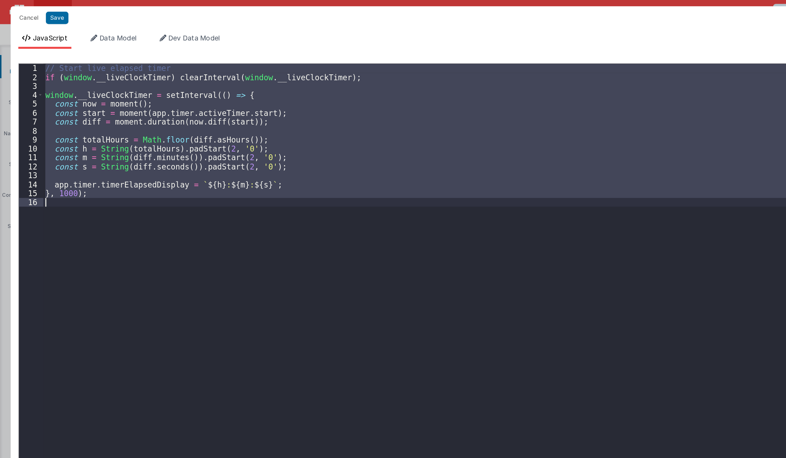
click at [185, 258] on div "// Start live elapsed timer if ( window . __liveClockTimer ) clearInterval ( wi…" at bounding box center [402, 247] width 742 height 402
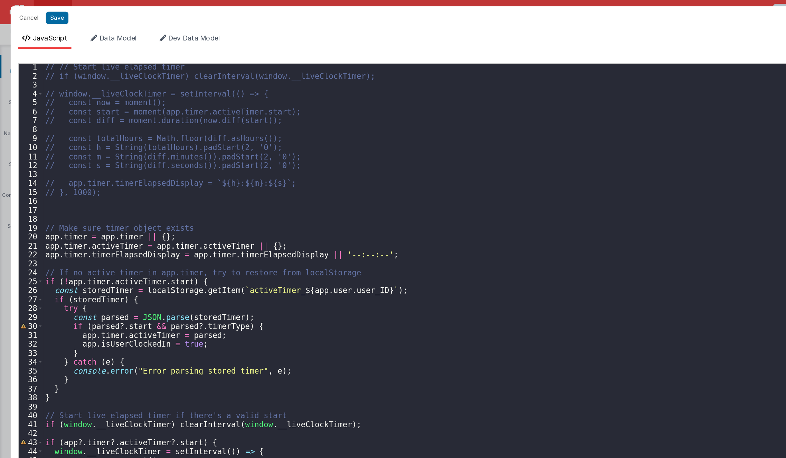
scroll to position [1, 0]
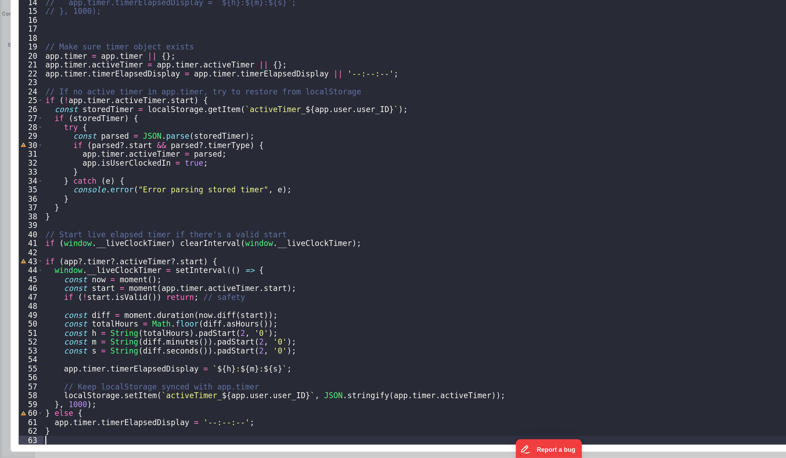
click at [183, 180] on div "// // Start live elapsed timer // if (window.__liveClockTimer) clearInterval(wi…" at bounding box center [399, 252] width 736 height 415
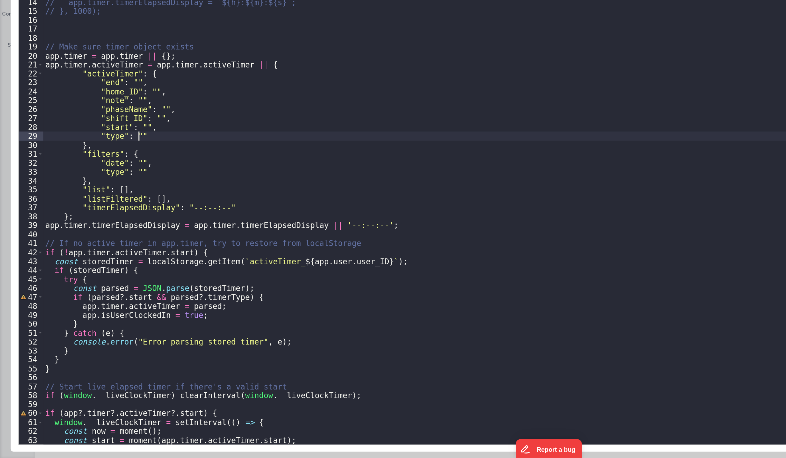
click at [190, 230] on div "// // Start live elapsed timer // if (window.__liveClockTimer) clearInterval(wi…" at bounding box center [399, 252] width 736 height 415
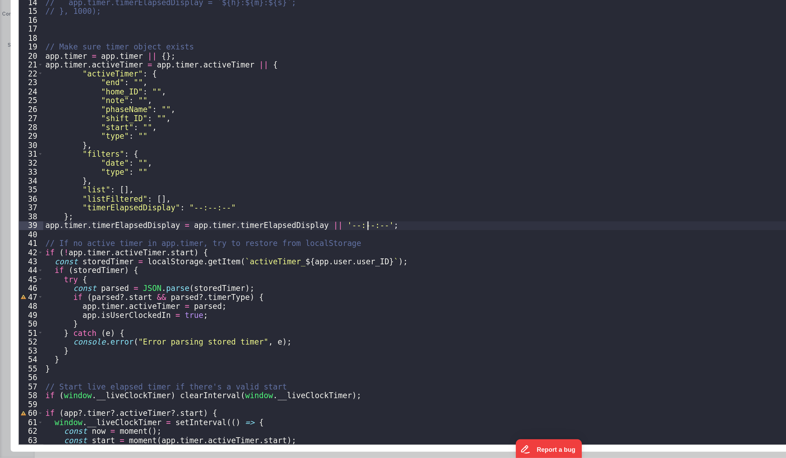
click at [282, 293] on div "// // Start live elapsed timer // if (window.__liveClockTimer) clearInterval(wi…" at bounding box center [399, 252] width 736 height 415
click at [41, 160] on div "// // Start live elapsed timer // if (window.__liveClockTimer) clearInterval(wi…" at bounding box center [399, 252] width 736 height 415
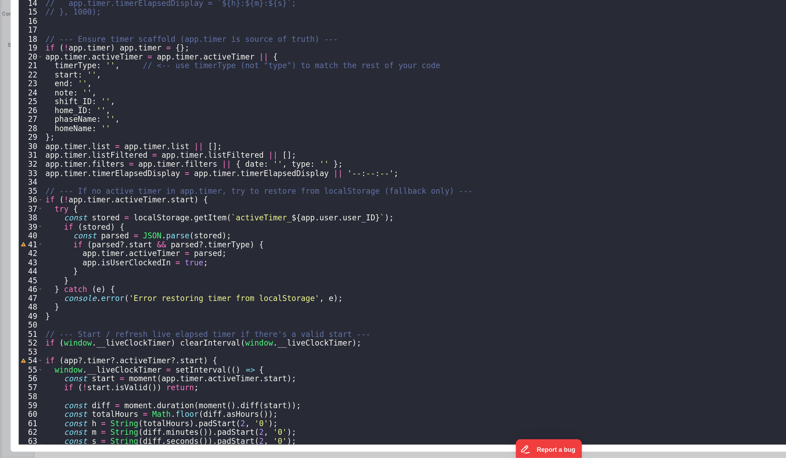
scroll to position [0, 0]
click at [127, 225] on div "// // Start live elapsed timer // if (window.__liveClockTimer) clearInterval(wi…" at bounding box center [399, 253] width 736 height 415
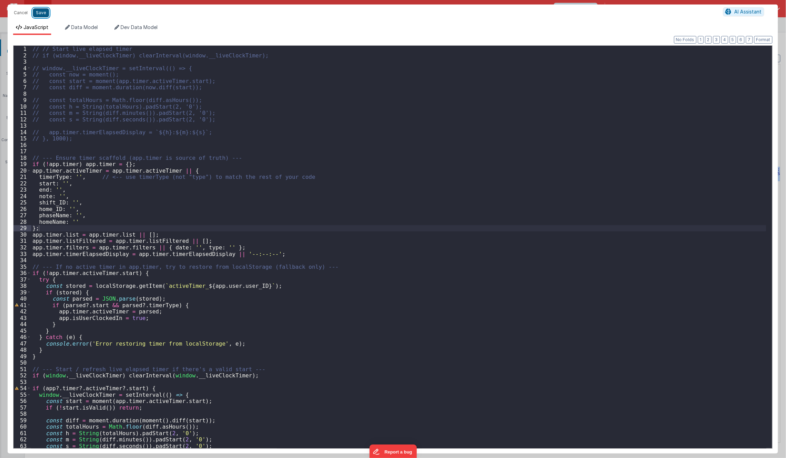
click at [38, 13] on button "Save" at bounding box center [41, 12] width 16 height 9
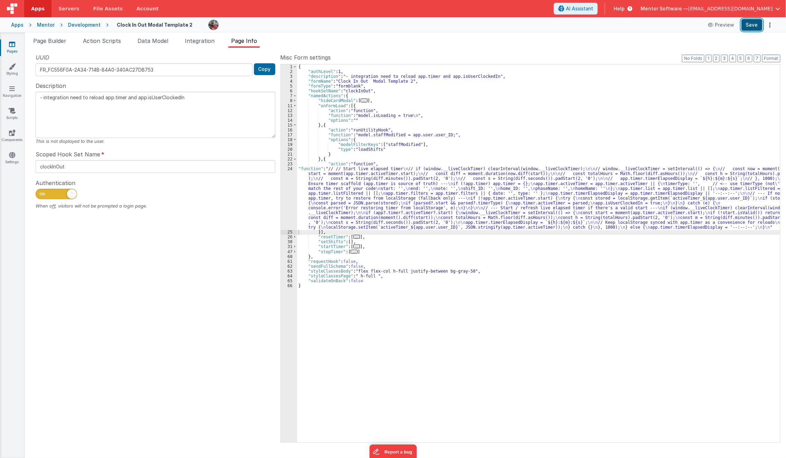
click at [758, 25] on button "Save" at bounding box center [752, 25] width 21 height 12
click at [440, 283] on div "{ "authLevel" : 1 , "description" : "- integration need to reload app.timer and…" at bounding box center [539, 258] width 484 height 388
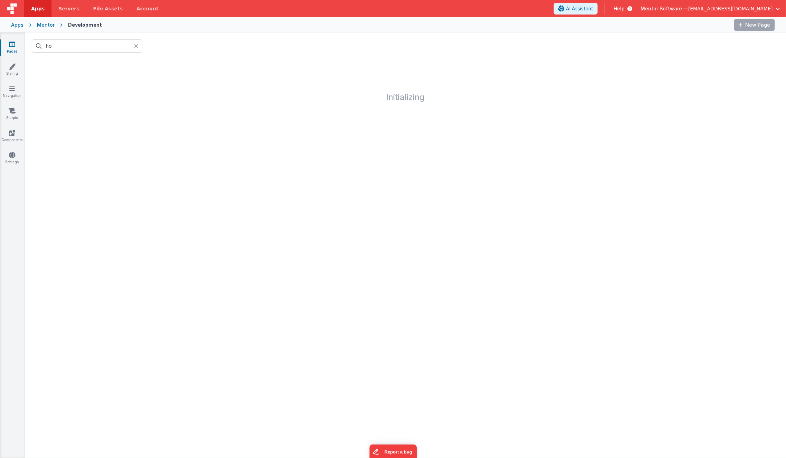
type input "h"
click at [13, 157] on icon at bounding box center [12, 154] width 6 height 7
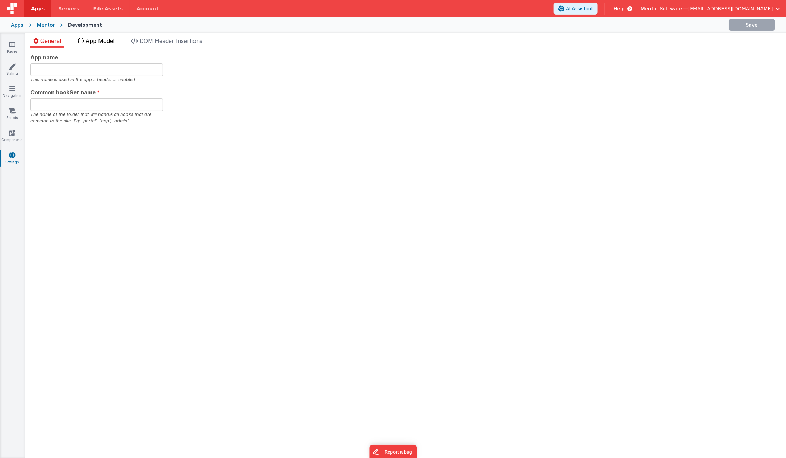
click at [113, 40] on span "App Model" at bounding box center [100, 40] width 29 height 7
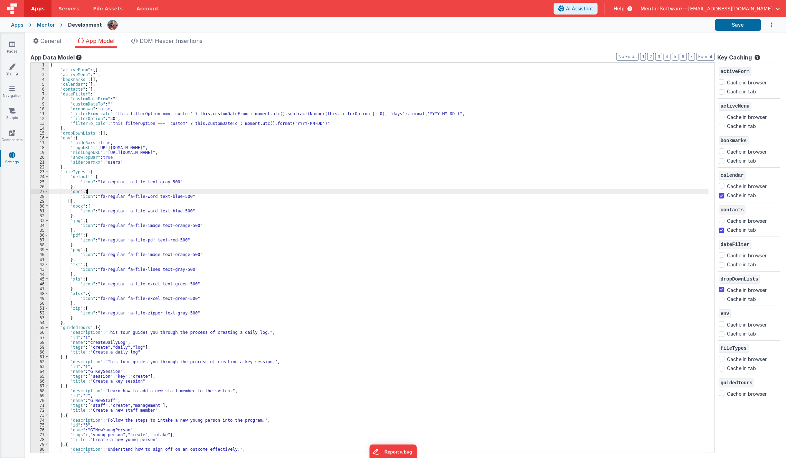
click at [204, 194] on div "{ "activeForm" : [ ] , "activeMenu" : "" , "bookmarks" : [ ] , "calendar" : [ ]…" at bounding box center [386, 263] width 675 height 400
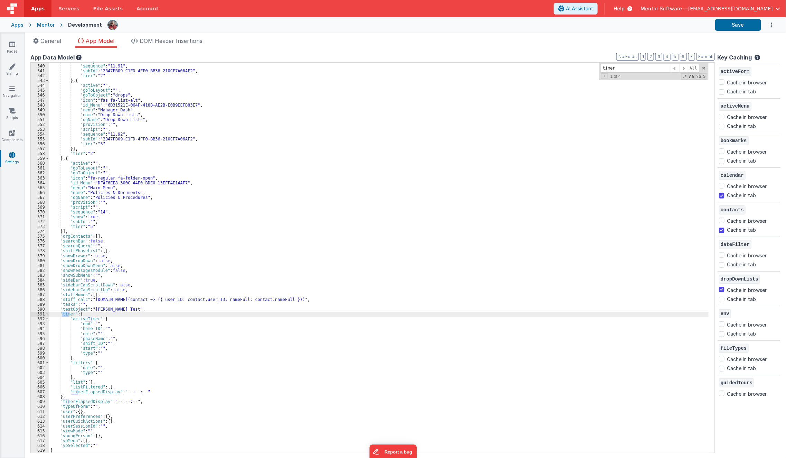
scroll to position [2621, 0]
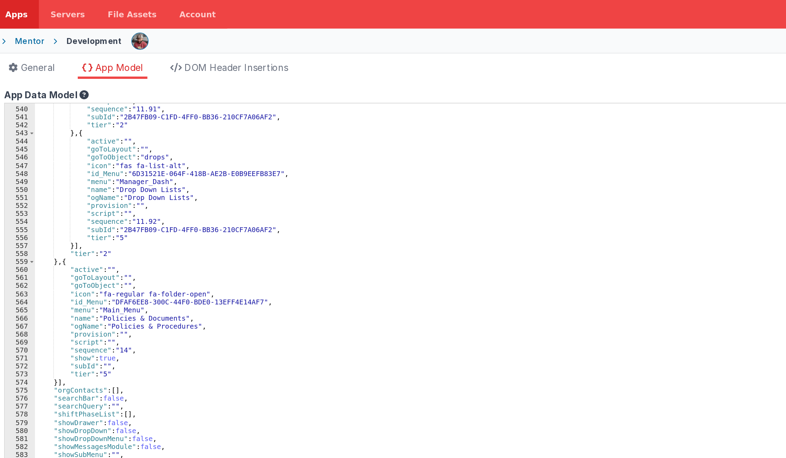
click at [69, 193] on div ""script" : "" , "sequence" : "11.91" , "subId" : "2B47FB09-C1FD-4FF0-BB36-210CF…" at bounding box center [386, 259] width 675 height 400
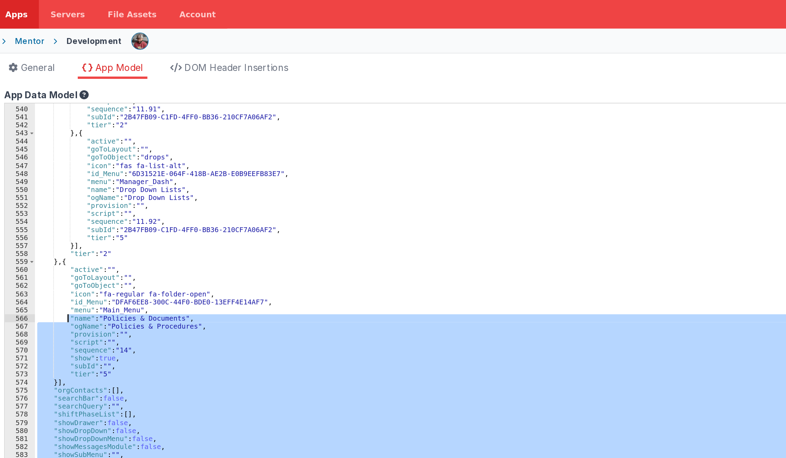
click at [84, 217] on div ""script" : "" , "sequence" : "11.91" , "subId" : "2B47FB09-C1FD-4FF0-BB36-210CF…" at bounding box center [379, 258] width 660 height 390
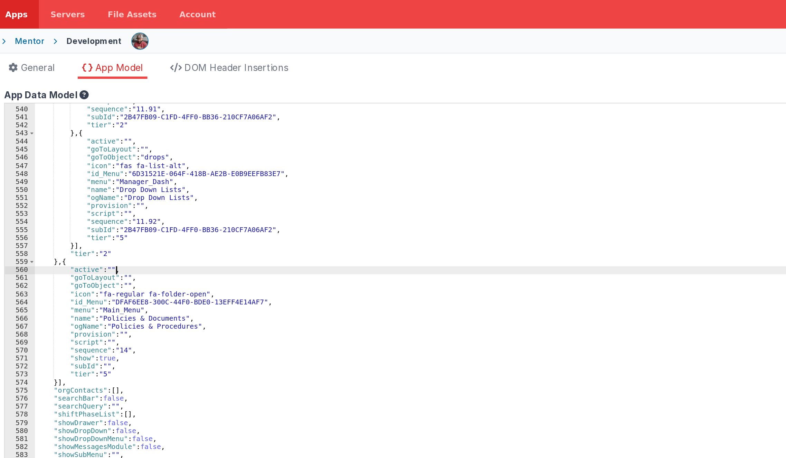
click at [184, 164] on div ""script" : "" , "sequence" : "11.91" , "subId" : "2B47FB09-C1FD-4FF0-BB36-210CF…" at bounding box center [386, 259] width 675 height 400
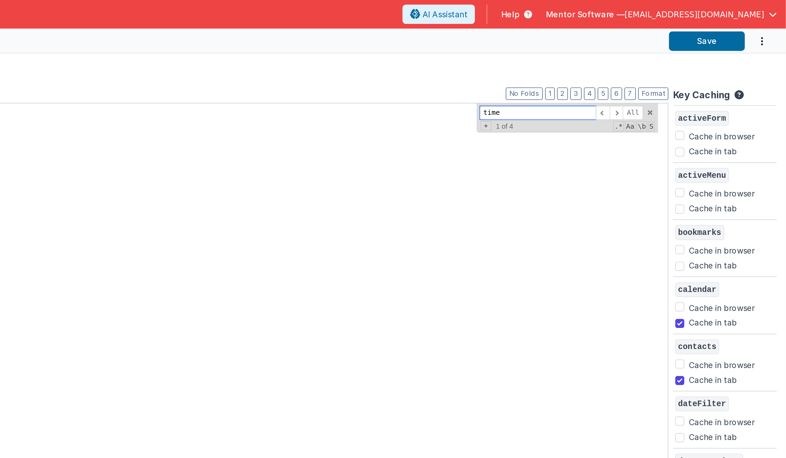
type input "timer"
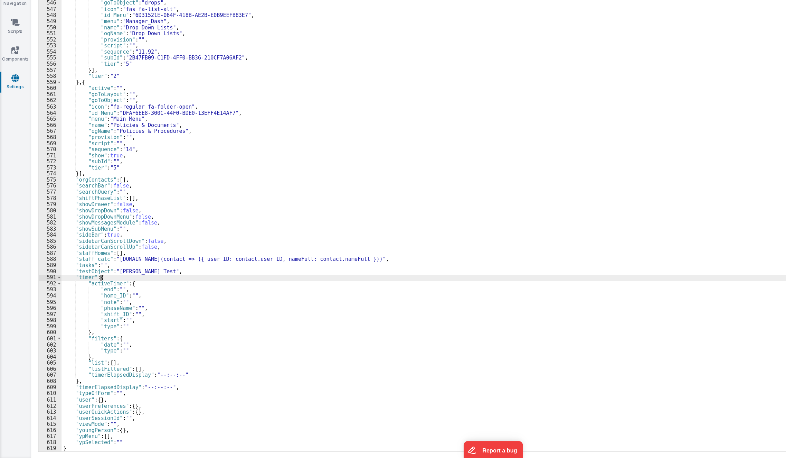
scroll to position [0, 0]
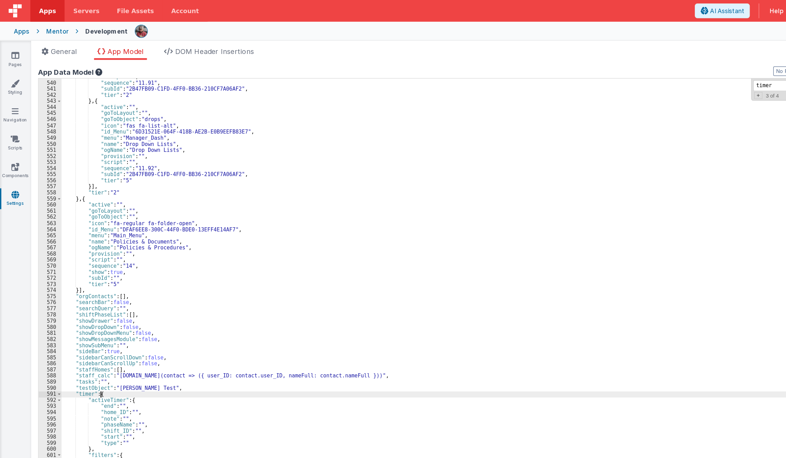
click at [80, 222] on div ""script" : "" , "sequence" : "11.91" , "subId" : "2B47FB09-C1FD-4FF0-BB36-210CF…" at bounding box center [386, 259] width 675 height 400
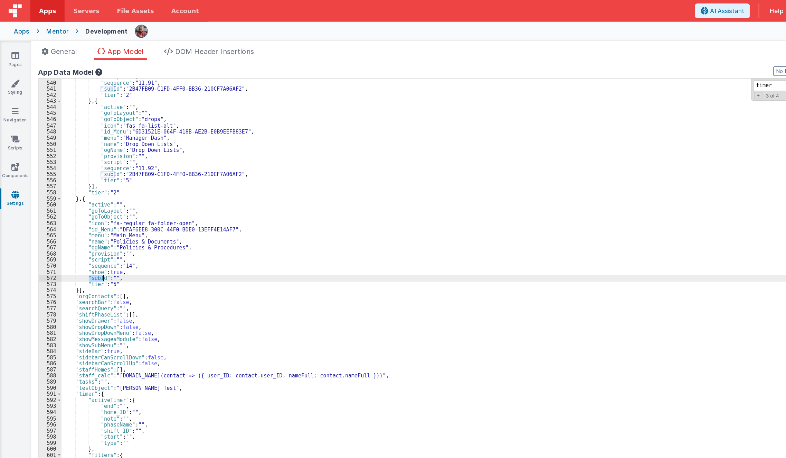
click at [80, 222] on div ""script" : "" , "sequence" : "11.91" , "subId" : "2B47FB09-C1FD-4FF0-BB36-210CF…" at bounding box center [386, 259] width 675 height 400
click at [79, 315] on div ""script" : "" , "sequence" : "11.91" , "subId" : "2B47FB09-C1FD-4FF0-BB36-210CF…" at bounding box center [386, 259] width 675 height 400
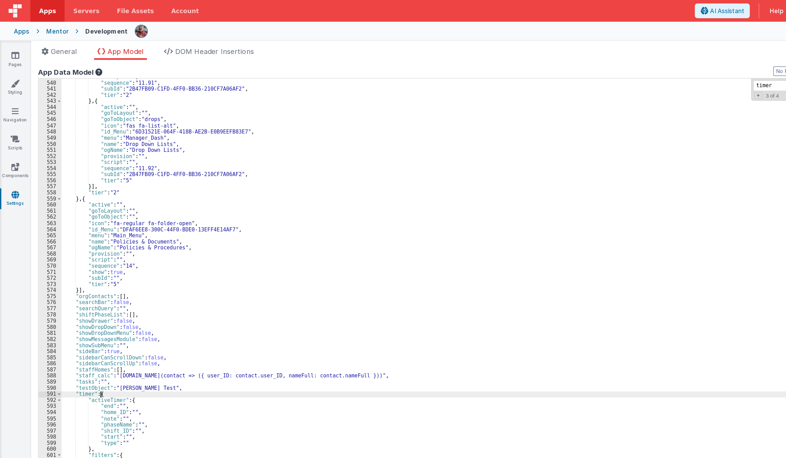
click at [79, 315] on div ""script" : "" , "sequence" : "11.91" , "subId" : "2B47FB09-C1FD-4FF0-BB36-210CF…" at bounding box center [386, 259] width 675 height 400
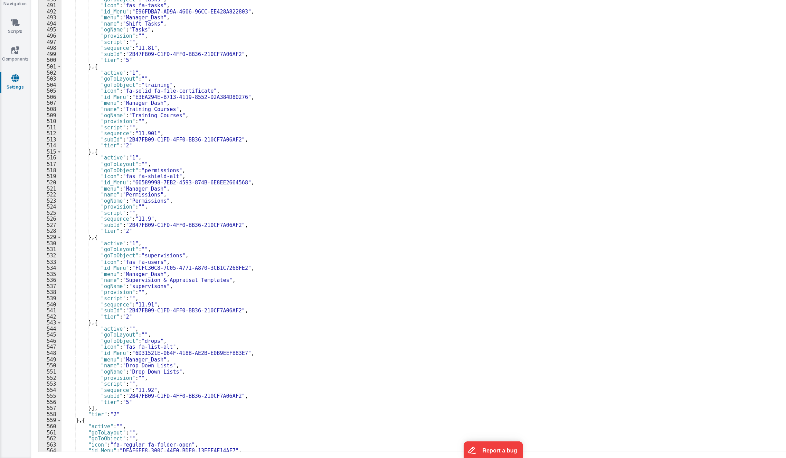
scroll to position [2352, 0]
click at [118, 274] on div ""sequence" : "11.8" , "subId" : "2B47FB09-C1FD-4FF0-BB36-210CF7A06AF2" , "tier"…" at bounding box center [386, 260] width 675 height 400
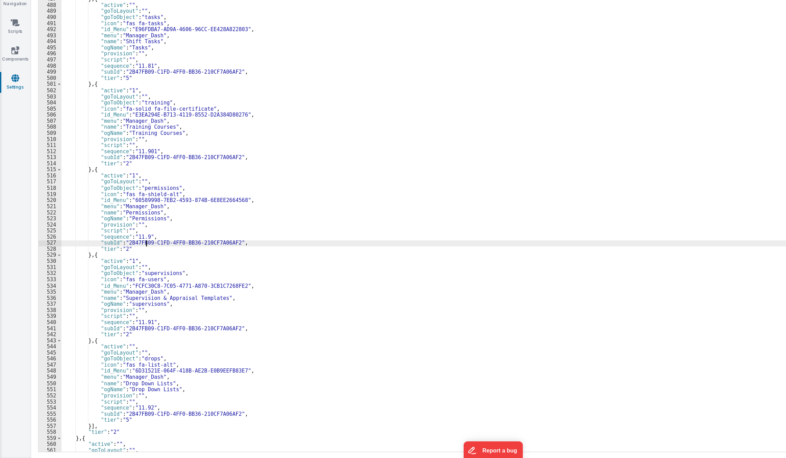
scroll to position [2338, 0]
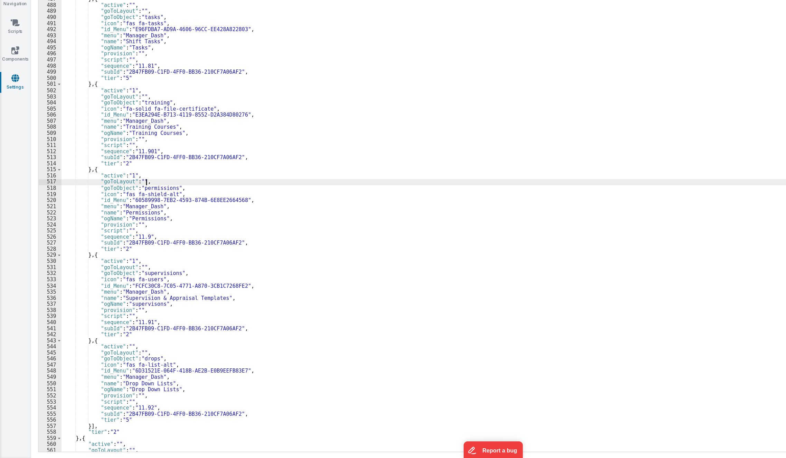
click at [121, 236] on div ""ogName" : "Health and Safety Checks" , "provision" : "" , "script" : "" , "seq…" at bounding box center [386, 260] width 675 height 400
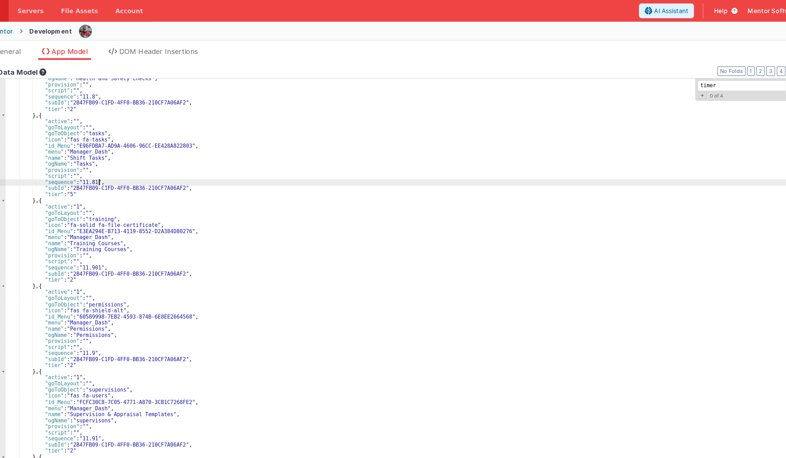
click at [166, 143] on div ""ogName" : "Health and Safety Checks" , "provision" : "" , "script" : "" , "seq…" at bounding box center [386, 260] width 675 height 400
click at [629, 71] on input "timer" at bounding box center [636, 68] width 71 height 9
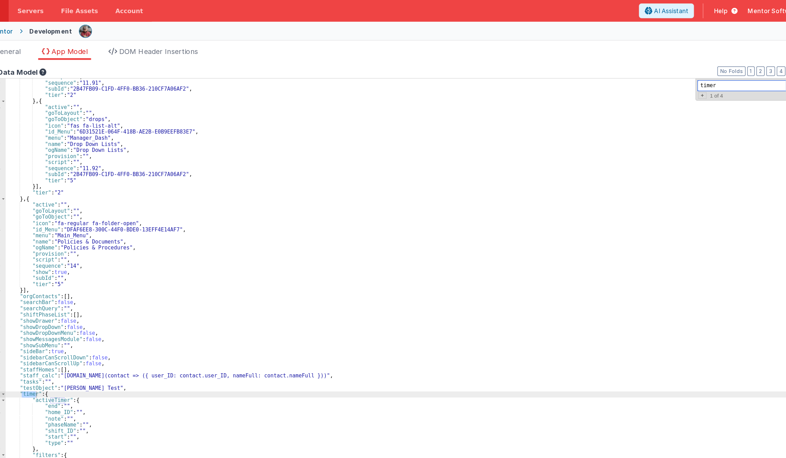
scroll to position [2621, 0]
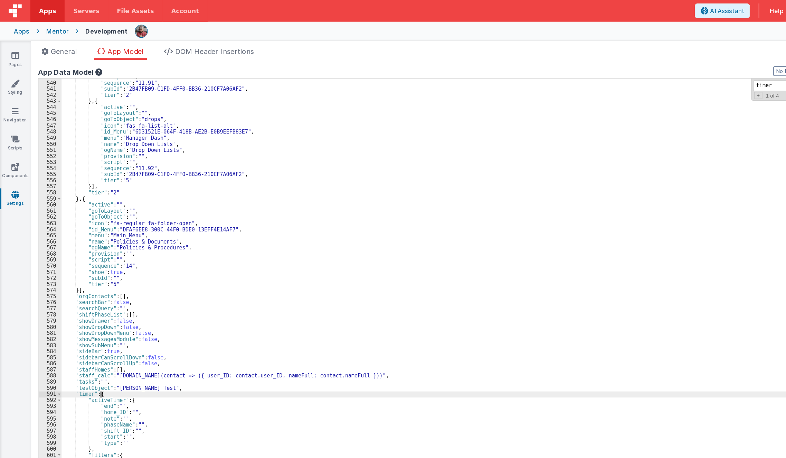
click at [36, 315] on div "539 540 541 542 543 544 545 546 547 548 549 550 551 552 553 554 555 556 557 558…" at bounding box center [372, 257] width 685 height 391
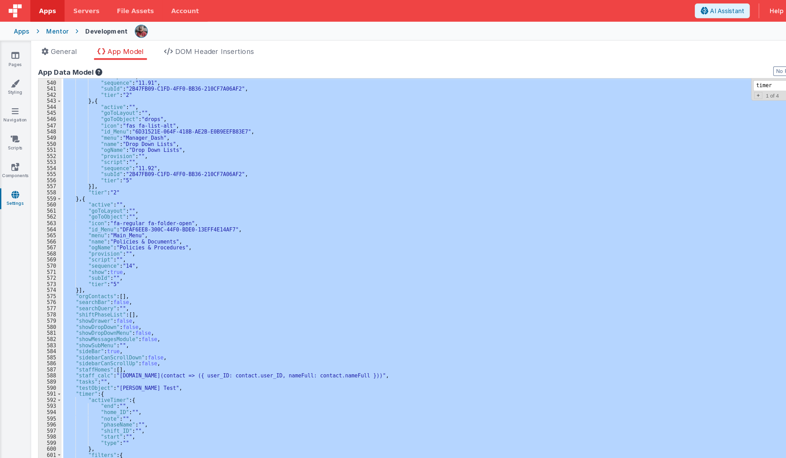
click at [36, 315] on div "591" at bounding box center [40, 313] width 18 height 5
click at [81, 315] on div ""script" : "" , "sequence" : "11.91" , "subId" : "2B47FB09-C1FD-4FF0-BB36-210CF…" at bounding box center [379, 258] width 660 height 390
click at [81, 315] on div ""script" : "" , "sequence" : "11.91" , "subId" : "2B47FB09-C1FD-4FF0-BB36-210CF…" at bounding box center [386, 259] width 675 height 400
